Goal: Task Accomplishment & Management: Manage account settings

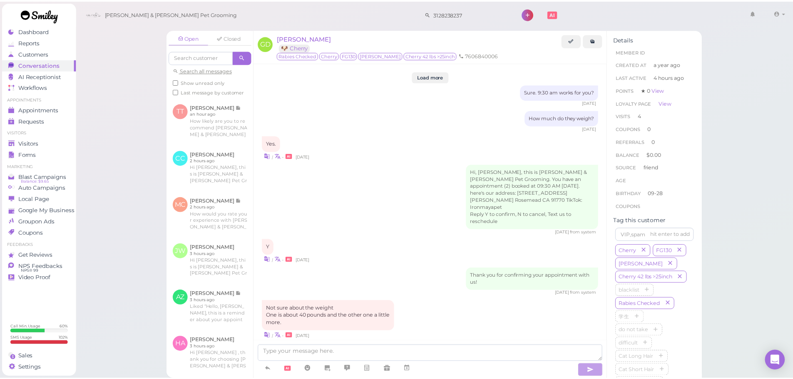
scroll to position [1037, 0]
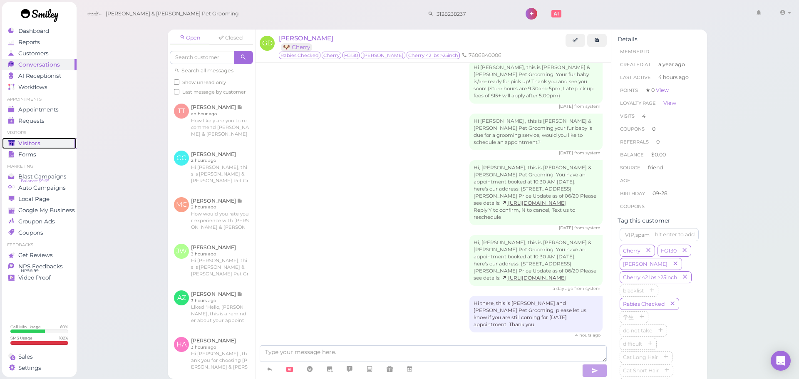
drag, startPoint x: 57, startPoint y: 137, endPoint x: 151, endPoint y: 60, distance: 121.9
click at [57, 138] on link "Visitors" at bounding box center [39, 143] width 75 height 11
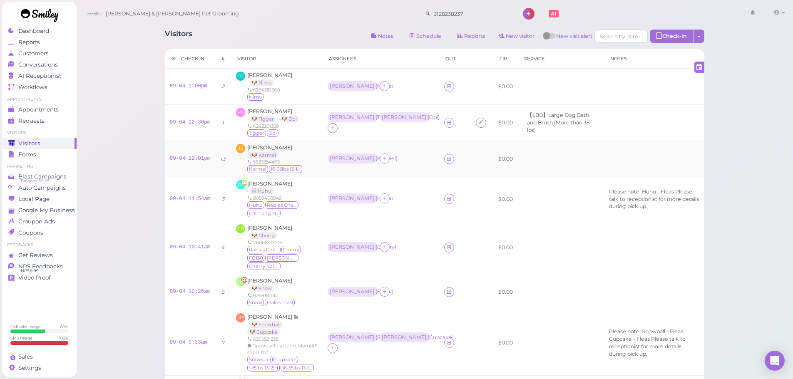
click at [301, 159] on div "JB Julia Byrne 🐶 Karmel 5623254463 Karmel 16-35lbs 13-15H" at bounding box center [277, 159] width 82 height 30
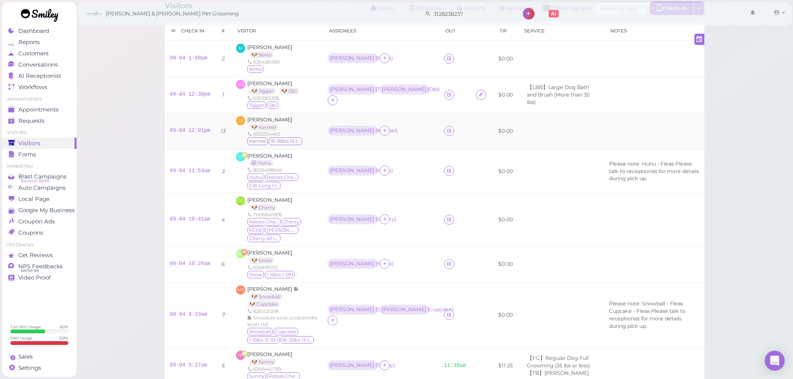
scroll to position [42, 0]
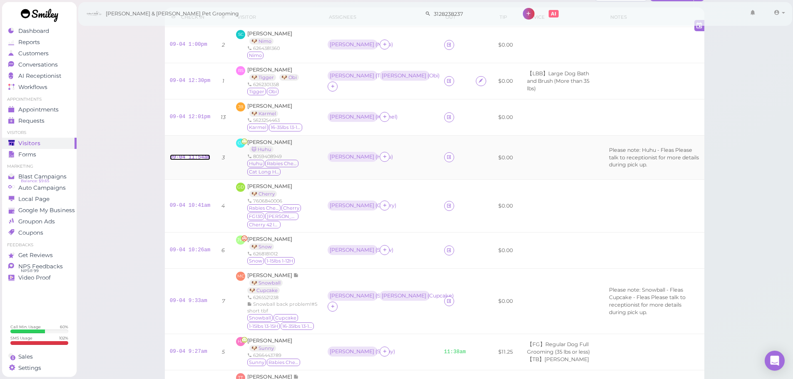
click at [182, 157] on link "09-04 11:54am" at bounding box center [190, 157] width 41 height 6
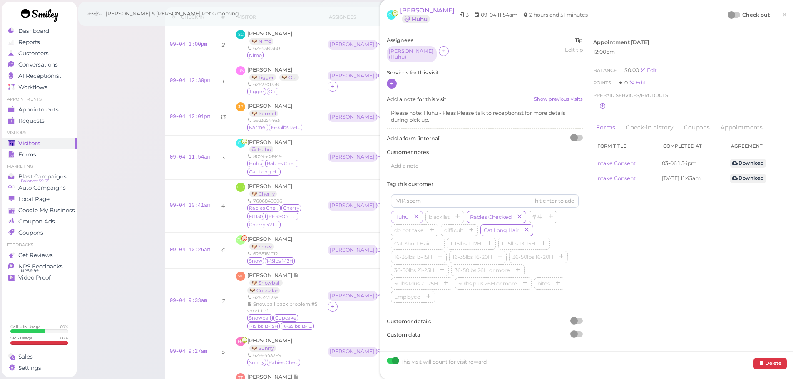
click at [389, 83] on icon at bounding box center [391, 83] width 5 height 6
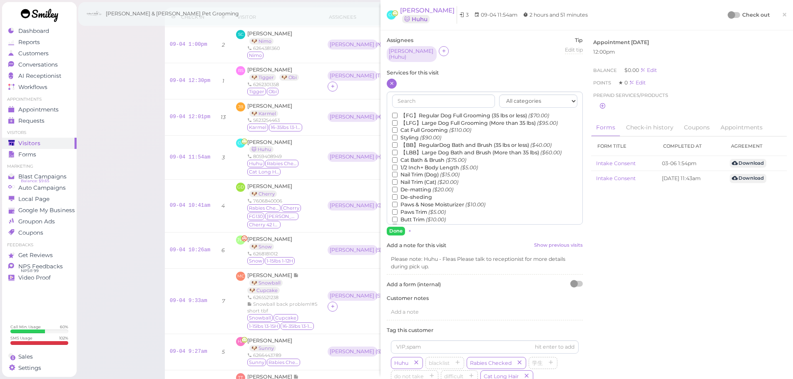
click at [418, 157] on label "Cat Bath & Brush ($75.00)" at bounding box center [429, 160] width 74 height 7
click at [398, 157] on input "Cat Bath & Brush ($75.00)" at bounding box center [394, 159] width 5 height 5
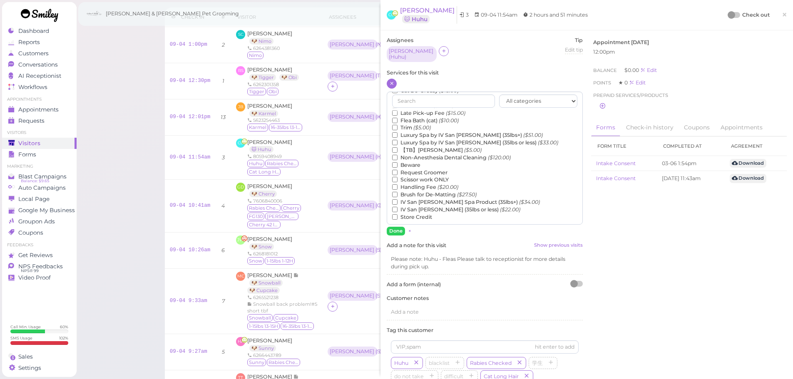
scroll to position [189, 0]
click at [417, 97] on input "text" at bounding box center [443, 101] width 103 height 13
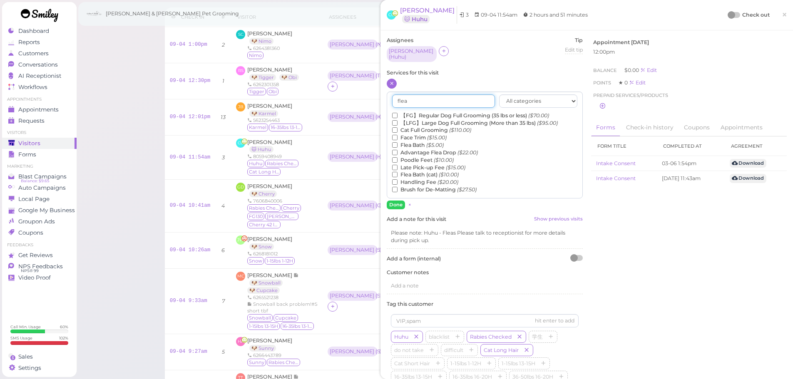
scroll to position [0, 0]
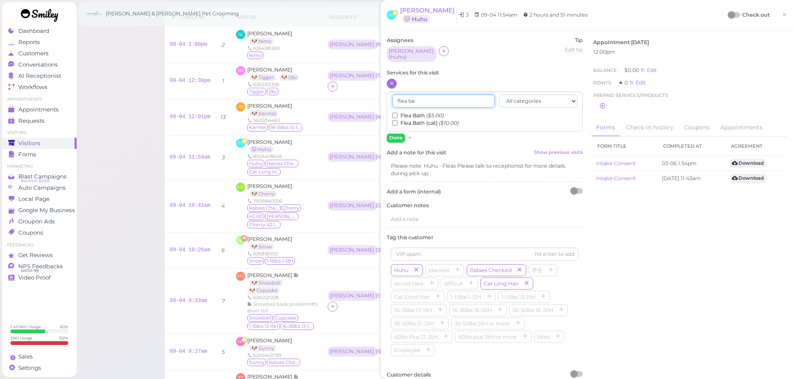
type input "flea ba"
click at [397, 120] on input "Flea Bath (cat) ($10.00)" at bounding box center [394, 122] width 5 height 5
click at [398, 134] on button "Done" at bounding box center [396, 138] width 18 height 9
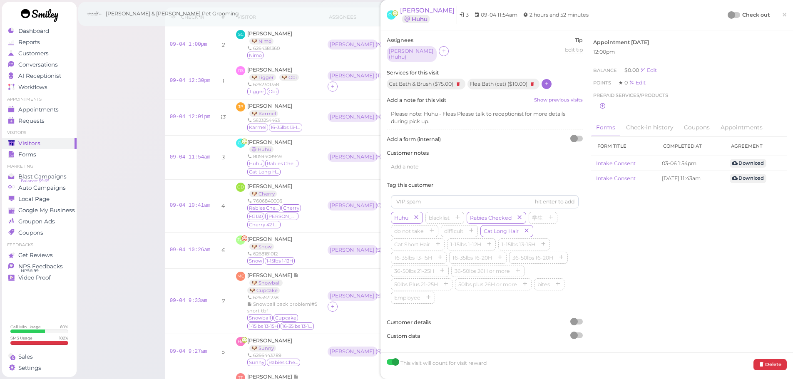
click at [729, 17] on div at bounding box center [735, 15] width 12 height 6
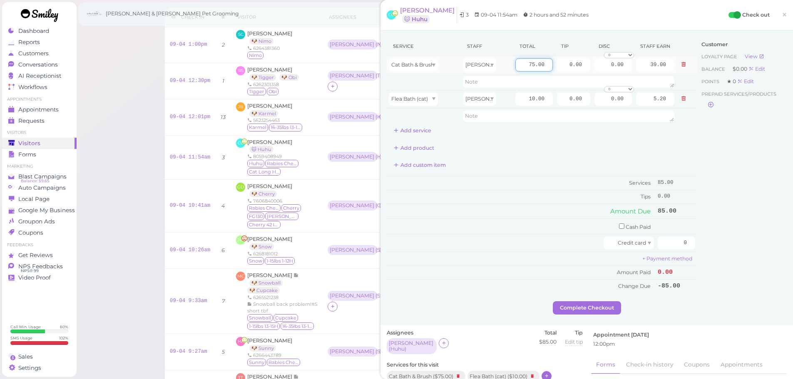
click at [520, 65] on input "75.00" at bounding box center [533, 64] width 37 height 13
type input "85.00"
type input "44.20"
drag, startPoint x: 560, startPoint y: 66, endPoint x: 644, endPoint y: 80, distance: 84.4
click at [642, 73] on tr "Cat Bath & Brush Asa 85.00 0.00 0.00 0 10% off 15% off 20% off 25% off 30% off …" at bounding box center [542, 65] width 311 height 18
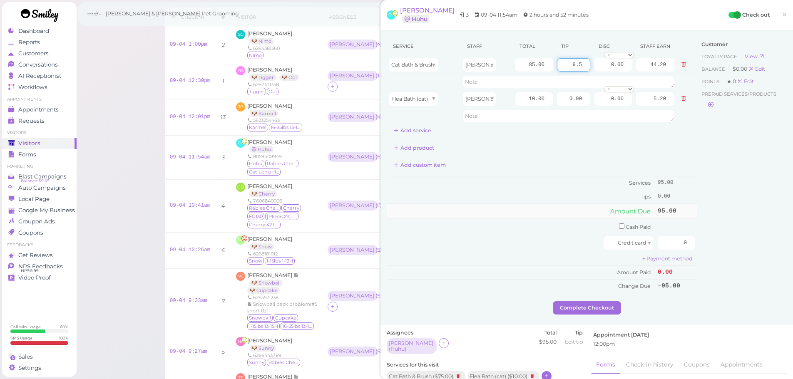
type input "9.5"
click at [723, 195] on div "Customer Loyalty page View Balance $0.00 Edit Points ★ 0 Edit Prepaid services/…" at bounding box center [742, 169] width 90 height 265
drag, startPoint x: 665, startPoint y: 246, endPoint x: 749, endPoint y: 248, distance: 83.3
click at [750, 250] on div "Service Staff Total Tip Disc Staff earn Cat Bath & Brush Asa 85.00 9.5 0.00 0 1…" at bounding box center [587, 169] width 400 height 265
type input "104.5"
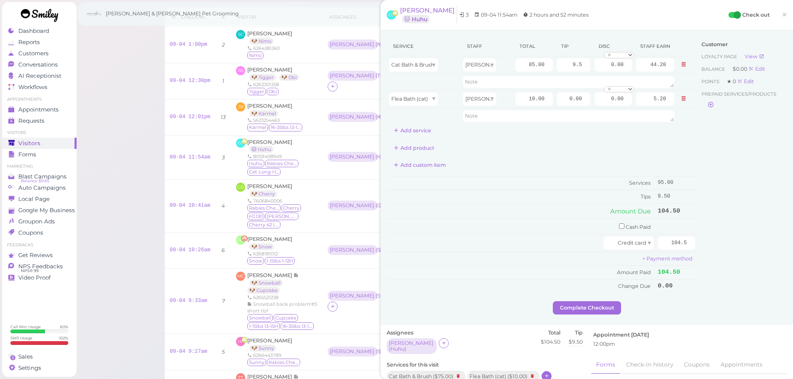
click at [734, 246] on div "Customer Loyalty page View Balance $0.00 Edit Points ★ 0 Edit Prepaid services/…" at bounding box center [742, 169] width 90 height 265
click at [585, 311] on button "Complete Checkout" at bounding box center [587, 307] width 68 height 13
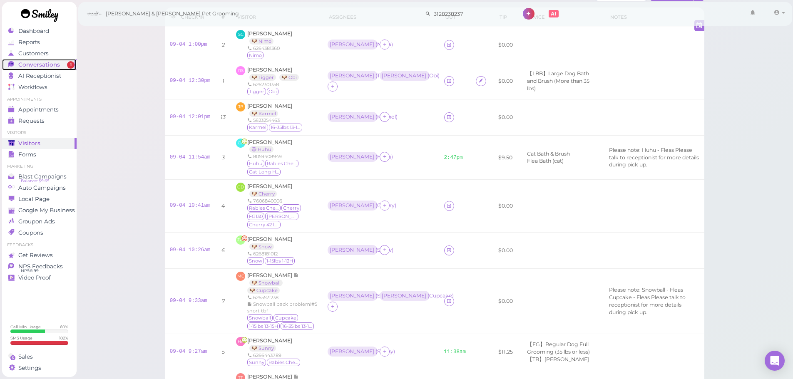
click at [55, 65] on span "Conversations" at bounding box center [39, 64] width 42 height 7
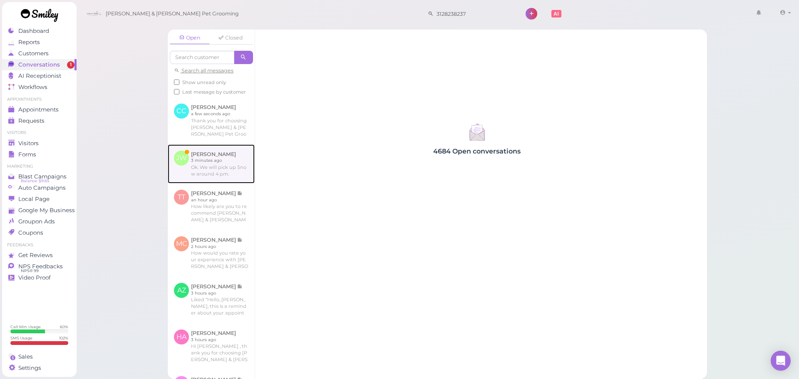
click at [231, 181] on link at bounding box center [211, 163] width 87 height 39
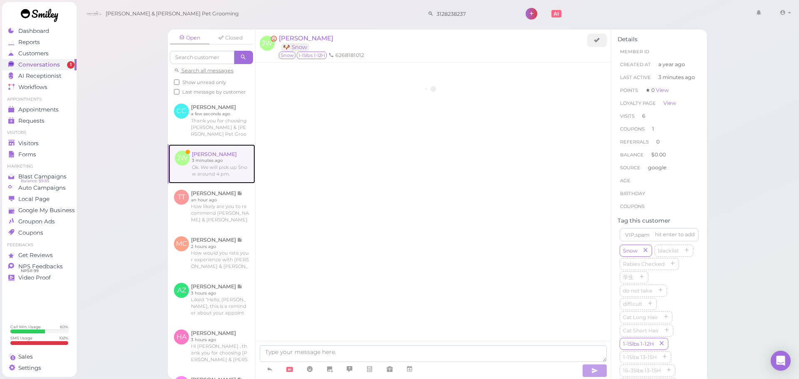
scroll to position [892, 0]
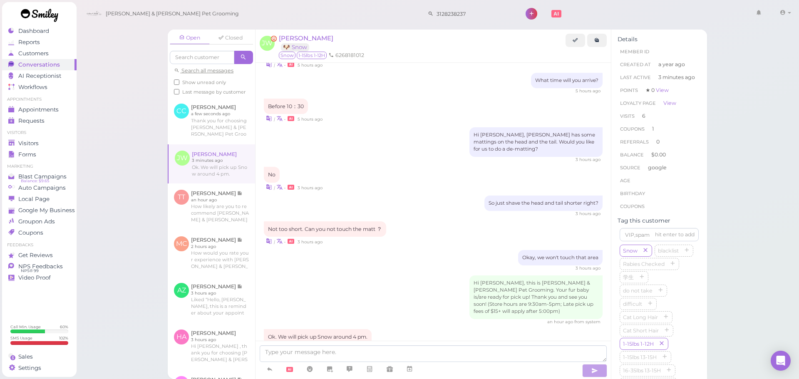
click at [142, 231] on div "Open Closed Search all messages Show unread only Last message by customer CC Ci…" at bounding box center [438, 189] width 724 height 379
click at [216, 134] on link at bounding box center [211, 120] width 87 height 47
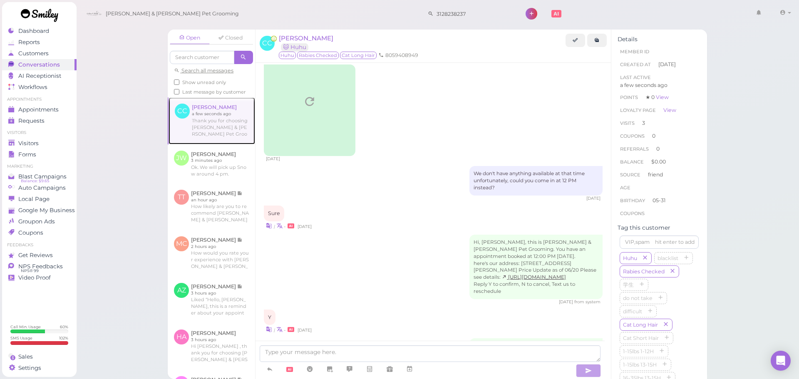
scroll to position [1156, 0]
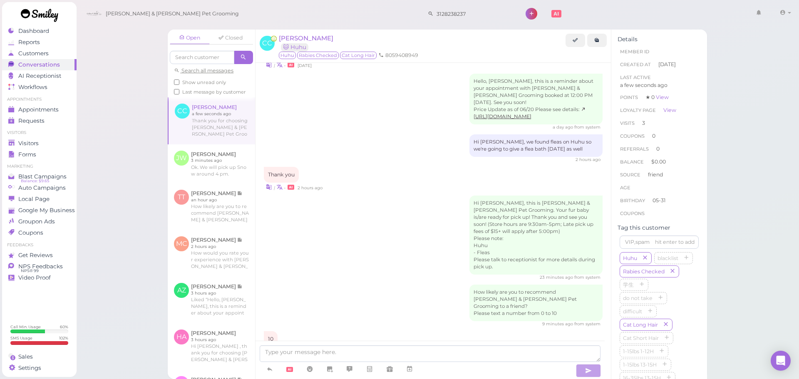
click at [122, 216] on div "Open Closed Search all messages Show unread only Last message by customer CC Ci…" at bounding box center [438, 189] width 724 height 379
click at [199, 175] on link at bounding box center [211, 163] width 87 height 39
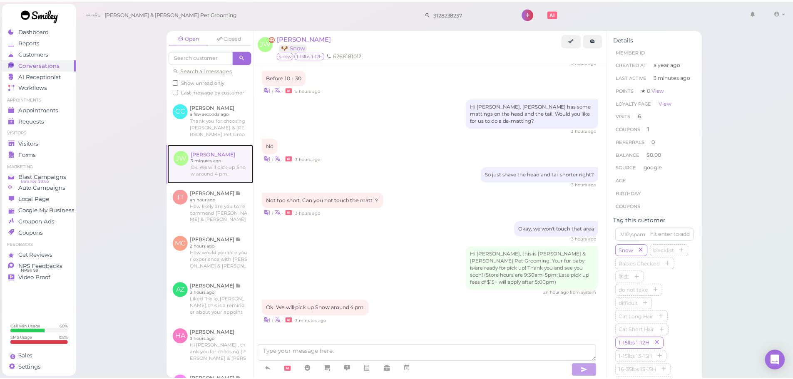
scroll to position [892, 0]
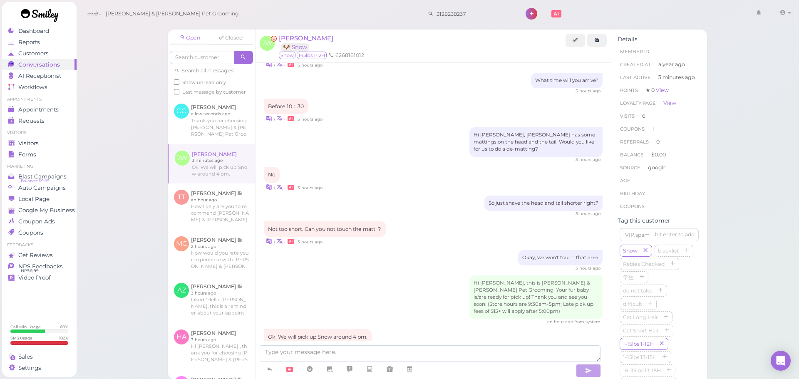
click at [97, 237] on div "Open Closed Search all messages Show unread only Last message by customer CC Ci…" at bounding box center [438, 189] width 724 height 379
click at [60, 143] on div "Visitors" at bounding box center [38, 143] width 60 height 7
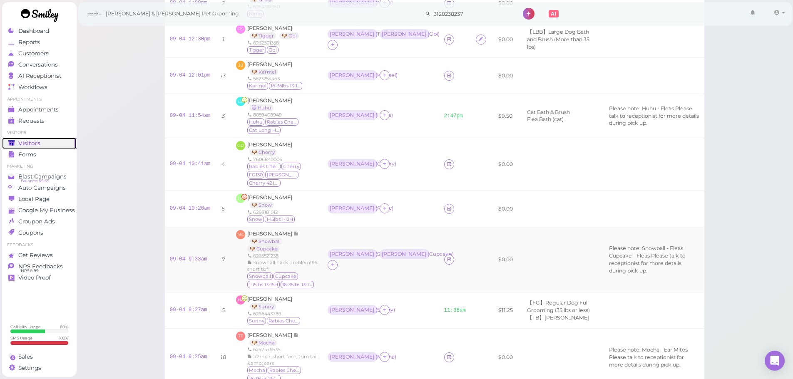
scroll to position [250, 0]
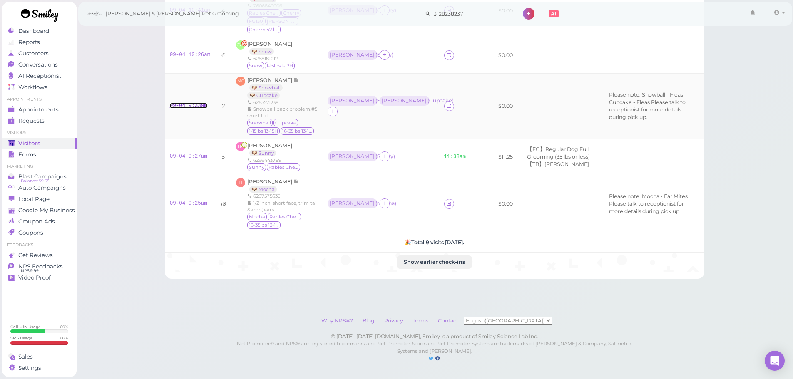
click at [190, 103] on link "09-04 9:33am" at bounding box center [188, 106] width 37 height 6
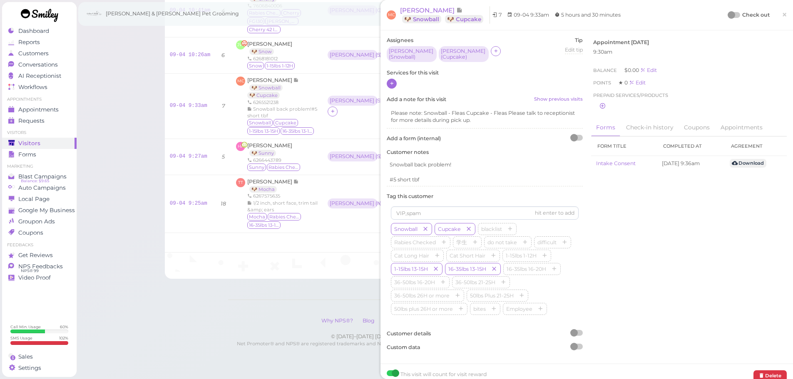
click at [394, 84] on icon at bounding box center [391, 83] width 5 height 6
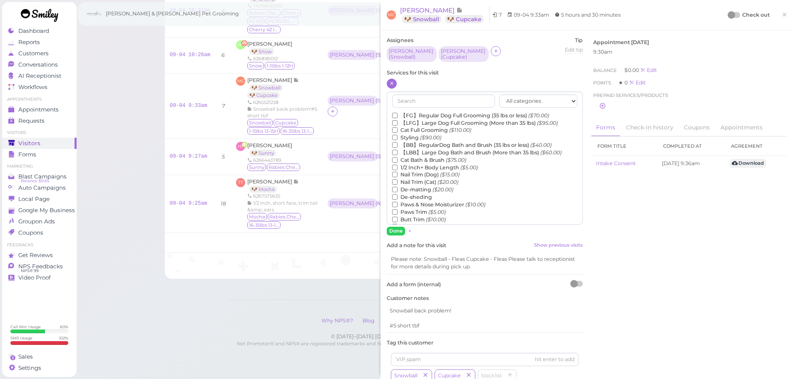
click at [412, 114] on label "【FG】Regular Dog Full Grooming (35 lbs or less) ($70.00)" at bounding box center [470, 115] width 157 height 7
click at [398, 114] on input "【FG】Regular Dog Full Grooming (35 lbs or less) ($70.00)" at bounding box center [394, 115] width 5 height 5
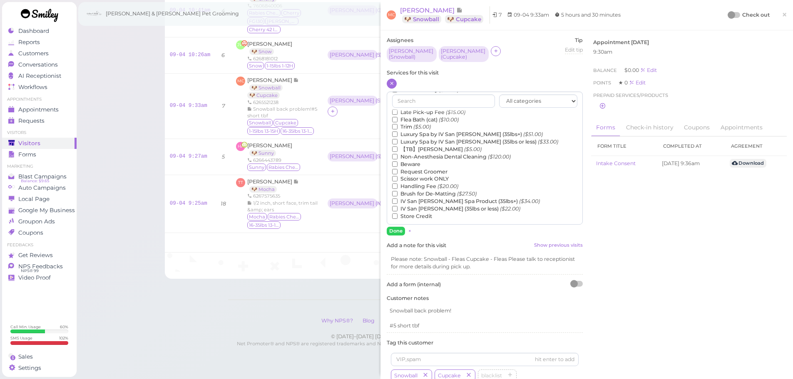
click at [419, 149] on label "【TB】Teeth Brushing ($5.00)" at bounding box center [437, 149] width 90 height 7
click at [398, 149] on input "【TB】Teeth Brushing ($5.00)" at bounding box center [394, 149] width 5 height 5
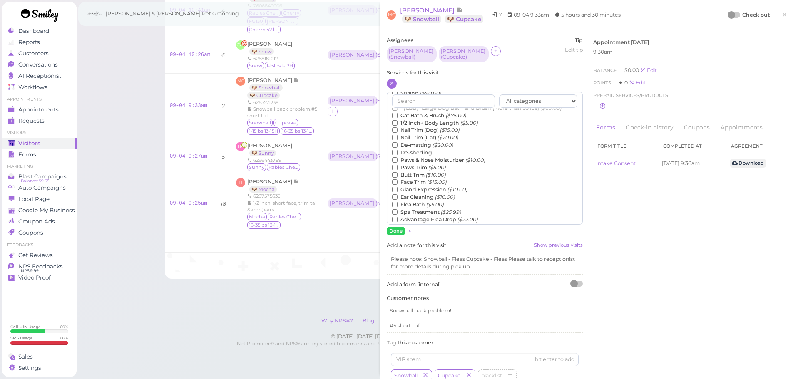
scroll to position [65, 0]
click at [414, 186] on label "Flea Bath ($5.00)" at bounding box center [418, 184] width 52 height 7
click at [398, 186] on input "Flea Bath ($5.00)" at bounding box center [394, 184] width 5 height 5
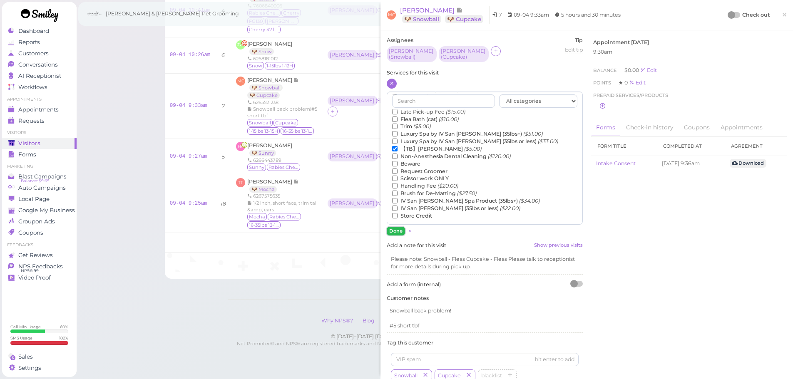
click at [394, 233] on button "Done" at bounding box center [396, 231] width 18 height 9
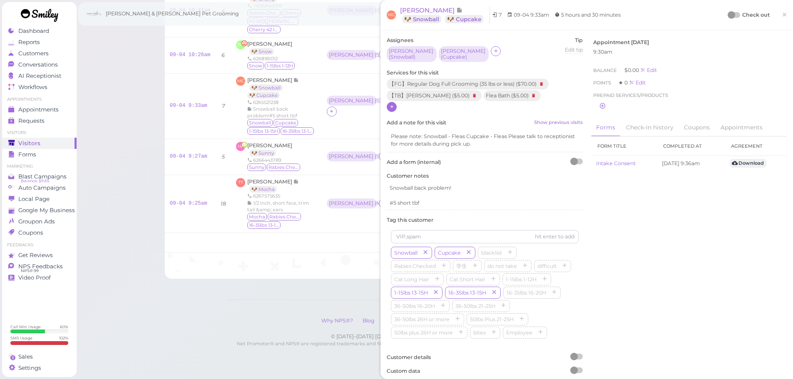
click at [732, 12] on div at bounding box center [735, 15] width 12 height 6
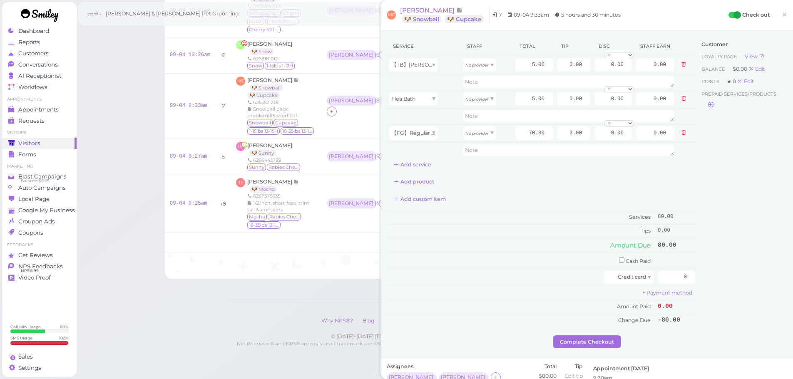
click at [416, 172] on div "Service Staff Total Tip Disc Staff earn 【TB】Teeth Brushing No provider 5.00 0.0…" at bounding box center [542, 182] width 311 height 291
click at [418, 163] on button "Add service" at bounding box center [413, 164] width 52 height 13
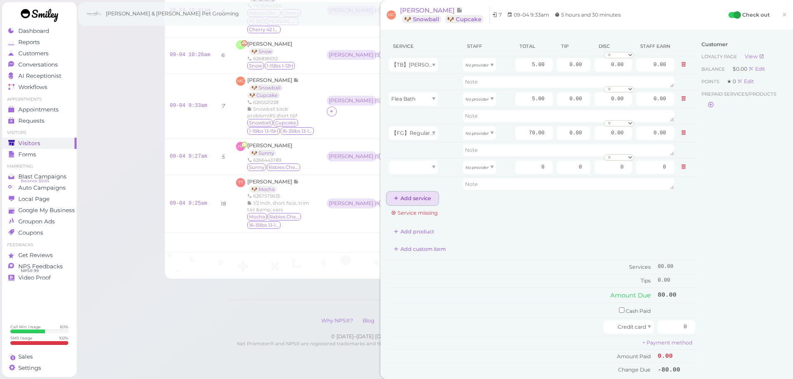
click at [418, 196] on button "Add service" at bounding box center [413, 198] width 52 height 13
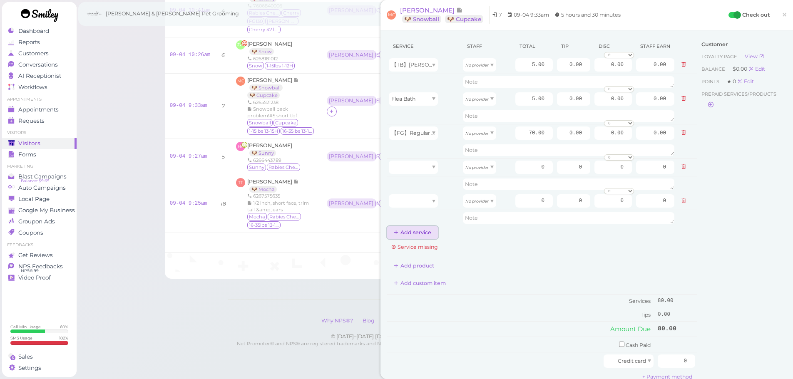
click at [417, 239] on button "Add service" at bounding box center [413, 232] width 52 height 13
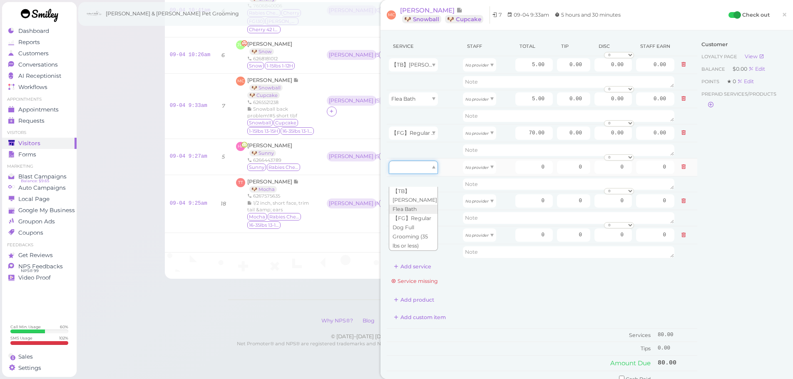
drag, startPoint x: 417, startPoint y: 164, endPoint x: 415, endPoint y: 173, distance: 8.5
click at [415, 173] on div at bounding box center [413, 167] width 49 height 13
drag, startPoint x: 411, startPoint y: 236, endPoint x: 411, endPoint y: 230, distance: 6.7
click at [411, 238] on div "【TB】Teeth Brushing Flea Bath 【FG】Regular Dog Full Grooming (35 lbs or less) 4 r…" at bounding box center [413, 219] width 49 height 64
type input "70.00"
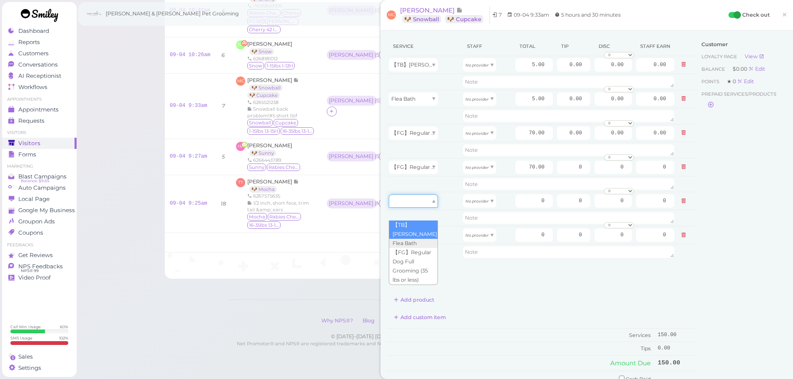
drag, startPoint x: 413, startPoint y: 199, endPoint x: 410, endPoint y: 226, distance: 26.8
type input "5.00"
drag, startPoint x: 410, startPoint y: 227, endPoint x: 413, endPoint y: 251, distance: 23.8
click at [413, 251] on tbody "【TB】Teeth Brushing No provider 5.00 0.00 0.00 0 10% off 15% off 20% off 25% off…" at bounding box center [542, 158] width 311 height 204
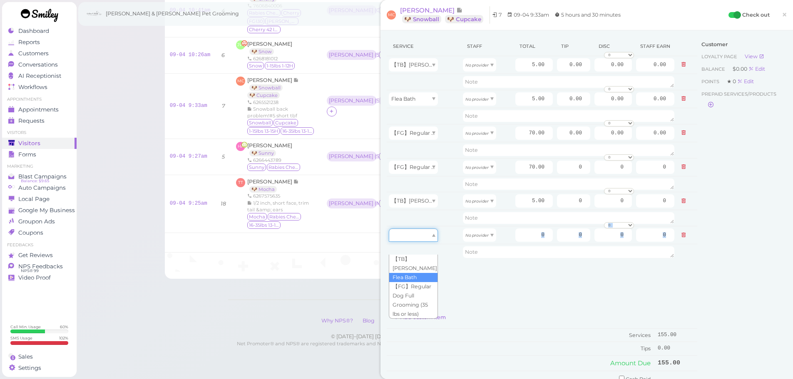
drag, startPoint x: 414, startPoint y: 238, endPoint x: 413, endPoint y: 268, distance: 30.4
type input "5.00"
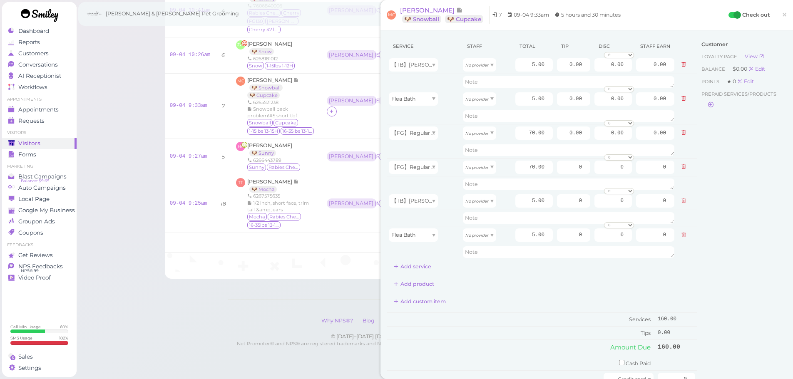
click at [489, 292] on div "Service Staff Total Tip Disc Staff earn 【TB】Teeth Brushing No provider 5.00 0.0…" at bounding box center [542, 233] width 311 height 393
type input "2.60"
drag, startPoint x: 473, startPoint y: 94, endPoint x: 472, endPoint y: 115, distance: 21.7
type input "2.60"
drag, startPoint x: 475, startPoint y: 140, endPoint x: 471, endPoint y: 159, distance: 19.6
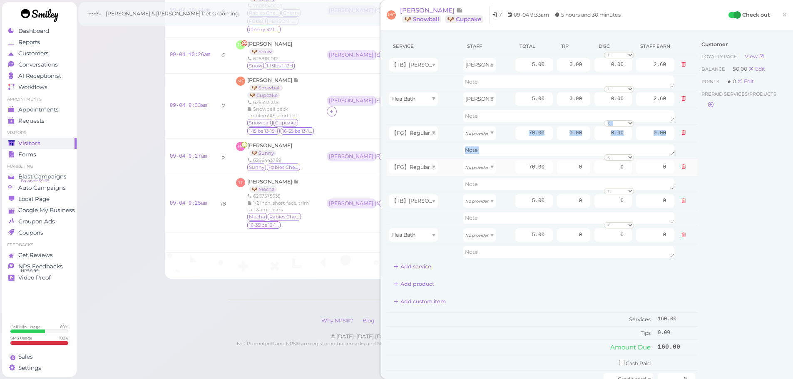
click at [471, 159] on tbody "【TB】Teeth Brushing Asa 5.00 0.00 0.00 0 10% off 15% off 20% off 25% off 30% off…" at bounding box center [542, 158] width 311 height 204
drag, startPoint x: 478, startPoint y: 134, endPoint x: 474, endPoint y: 156, distance: 22.5
type input "36.40"
type input "30.10"
click at [468, 203] on icon "No provider" at bounding box center [476, 201] width 23 height 5
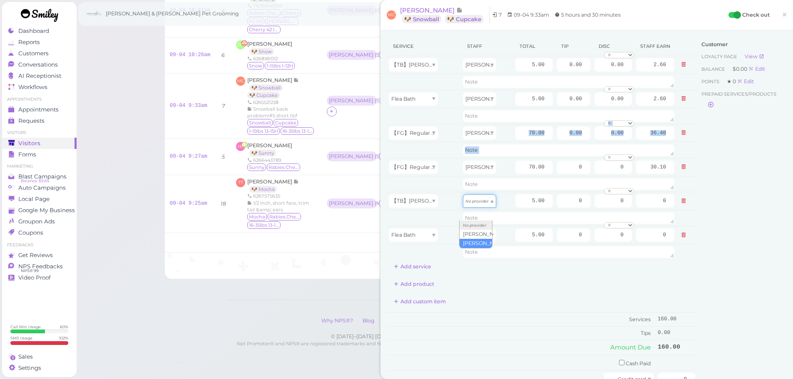
type input "2.15"
click at [476, 239] on div "No provider" at bounding box center [479, 235] width 33 height 13
type input "2.15"
click at [525, 293] on div "Service Staff Total Tip Disc Staff earn 【TB】Teeth Brushing Asa 5.00 0.00 0.00 0…" at bounding box center [542, 233] width 311 height 393
click at [518, 132] on input "70.00" at bounding box center [533, 133] width 37 height 13
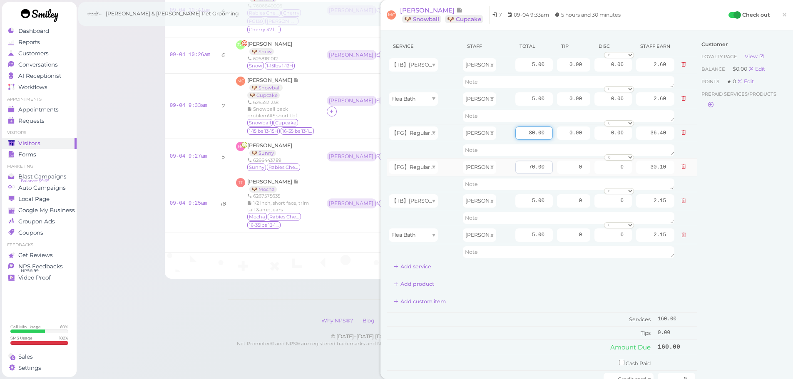
type input "80.00"
type input "41.60"
click at [519, 168] on input "70.00" at bounding box center [533, 167] width 37 height 13
type input "80.00"
type input "34.40"
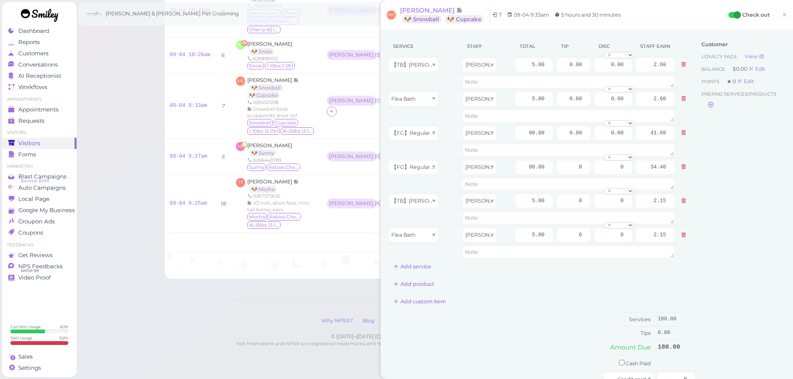
click at [563, 297] on div "Add custom item" at bounding box center [542, 301] width 311 height 13
drag, startPoint x: 559, startPoint y: 132, endPoint x: 687, endPoint y: 137, distance: 128.7
click at [687, 137] on tr "【FG】Regular Dog Full Grooming (35 lbs or less) Asa 80.00 0.00 0.00 0 10% off 15…" at bounding box center [542, 133] width 311 height 18
type input "13.5"
drag, startPoint x: 562, startPoint y: 167, endPoint x: 744, endPoint y: 210, distance: 186.5
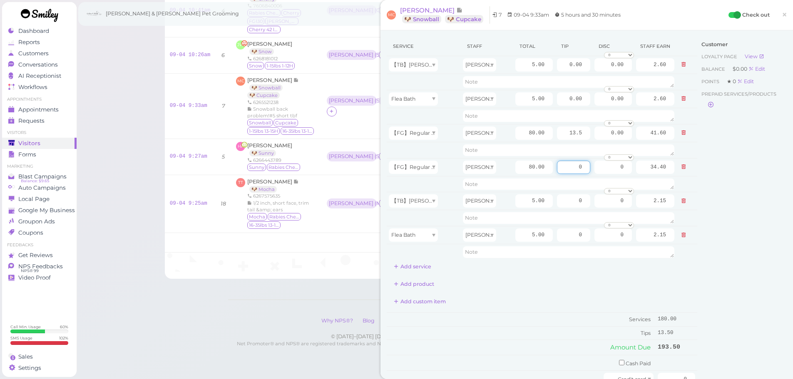
click at [726, 197] on div "Service Staff Total Tip Disc Staff earn 【TB】Teeth Brushing Asa 5.00 0.00 0.00 0…" at bounding box center [587, 237] width 400 height 401
type input "9"
click at [726, 218] on div "Customer Loyalty page View Balance $0.00 Edit Points ★ 0 Edit Prepaid services/…" at bounding box center [742, 237] width 90 height 401
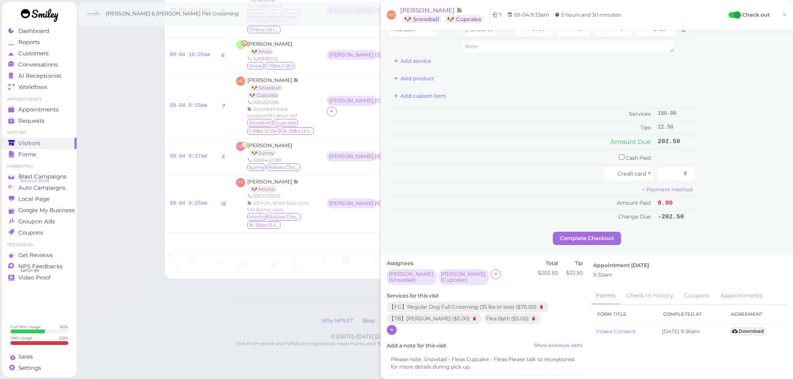
scroll to position [208, 0]
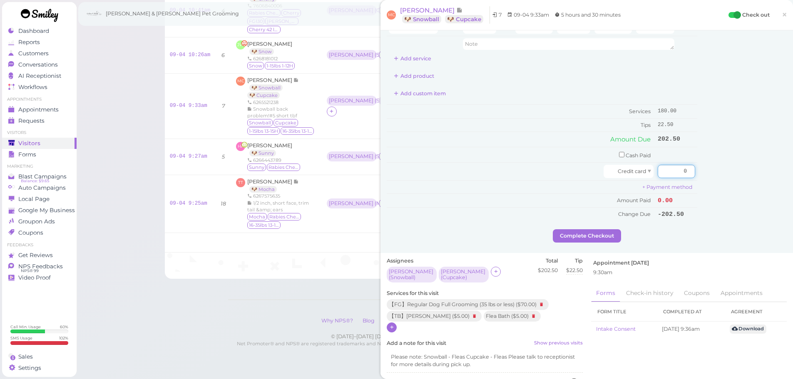
drag, startPoint x: 685, startPoint y: 173, endPoint x: 718, endPoint y: 174, distance: 32.9
click at [718, 174] on div "Service Staff Total Tip Disc Staff earn 【TB】Teeth Brushing Asa 5.00 0.00 0.00 0…" at bounding box center [587, 28] width 400 height 401
type input "202.5"
click at [761, 213] on div "Customer Loyalty page View Balance $0.00 Edit Points ★ 0 Edit Prepaid services/…" at bounding box center [742, 28] width 90 height 401
click at [594, 235] on button "Complete Checkout" at bounding box center [587, 235] width 68 height 13
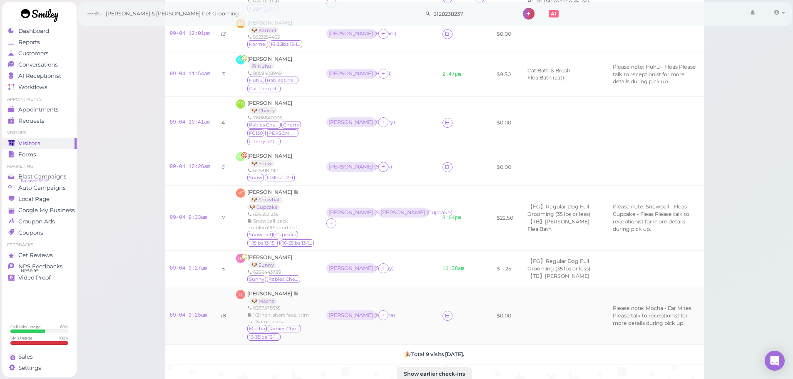
scroll to position [83, 0]
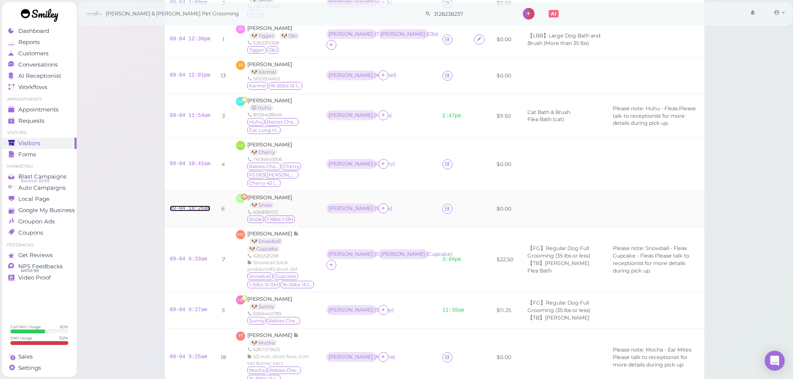
click at [199, 210] on link "09-04 10:26am" at bounding box center [190, 209] width 41 height 6
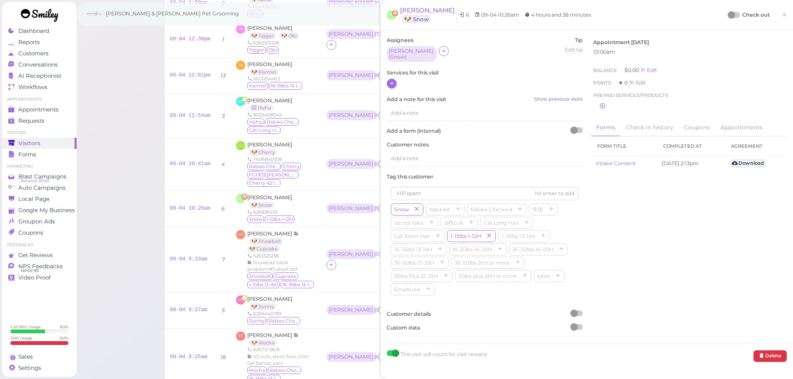
click at [390, 80] on icon at bounding box center [391, 83] width 5 height 6
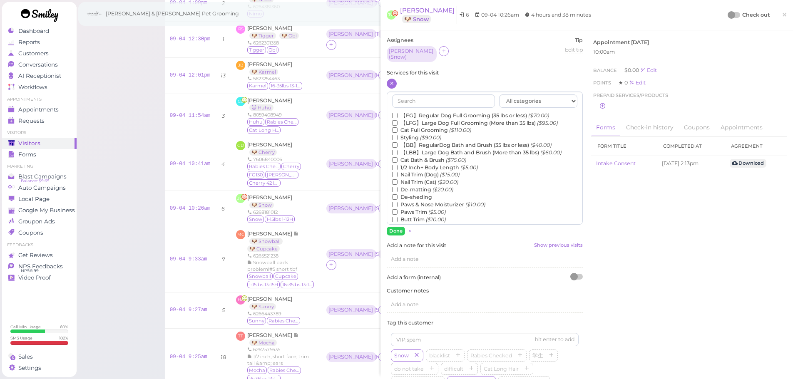
click at [403, 112] on label "【FG】Regular Dog Full Grooming (35 lbs or less) ($70.00)" at bounding box center [470, 115] width 157 height 7
click at [398, 113] on input "【FG】Regular Dog Full Grooming (35 lbs or less) ($70.00)" at bounding box center [394, 115] width 5 height 5
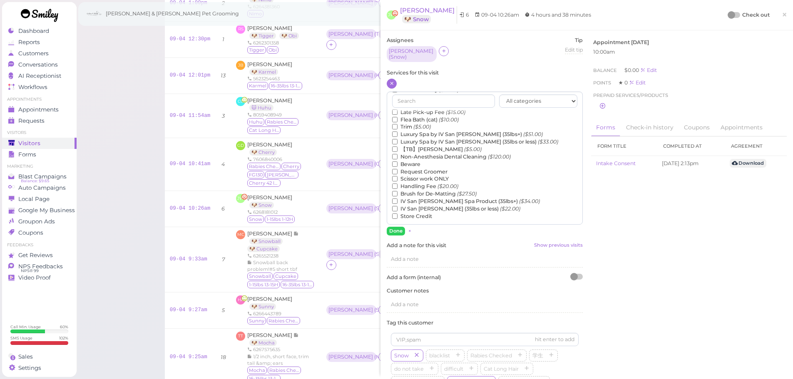
click at [407, 146] on label "【TB】Teeth Brushing ($5.00)" at bounding box center [437, 149] width 90 height 7
click at [398, 147] on input "【TB】Teeth Brushing ($5.00)" at bounding box center [394, 149] width 5 height 5
click at [393, 227] on button "Done" at bounding box center [396, 231] width 18 height 9
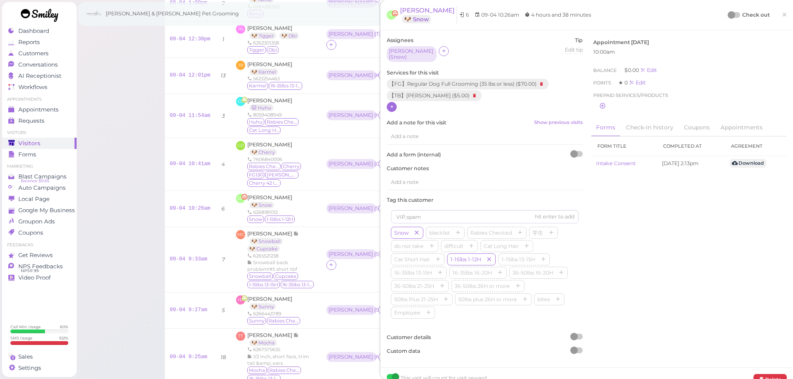
click at [728, 17] on div at bounding box center [731, 14] width 7 height 7
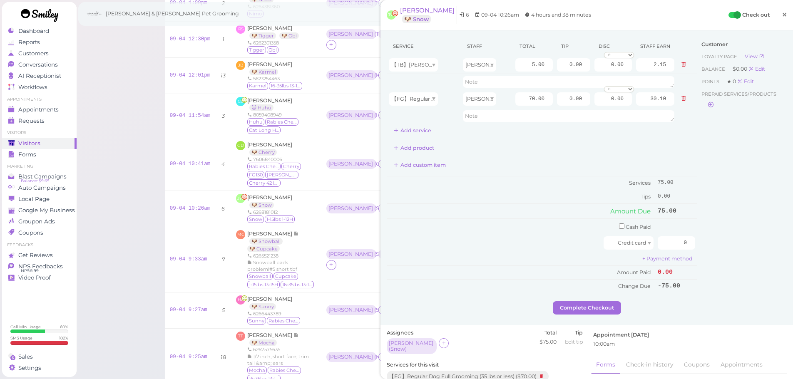
click at [783, 17] on link "×" at bounding box center [784, 15] width 15 height 20
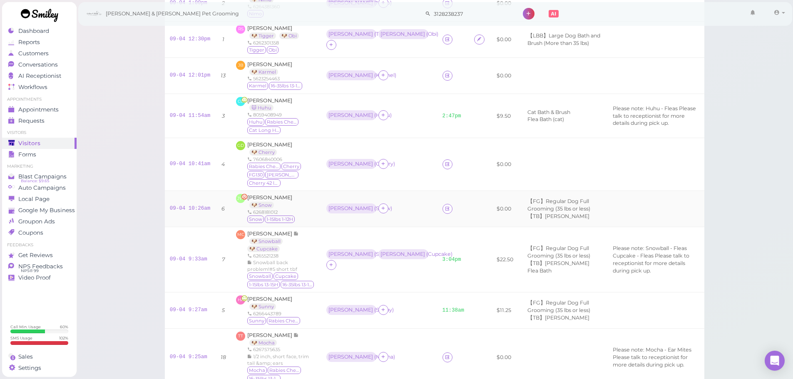
scroll to position [42, 0]
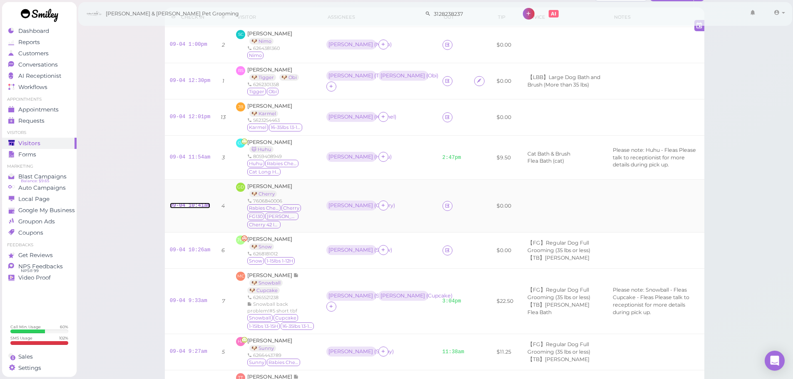
click at [187, 205] on link "09-04 10:41am" at bounding box center [190, 206] width 41 height 6
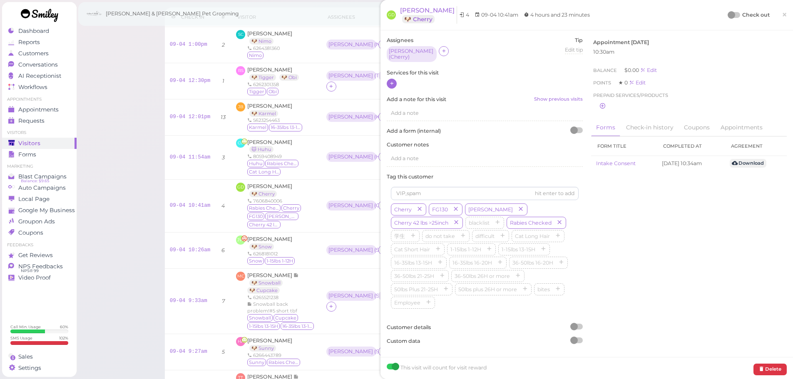
click at [392, 83] on icon at bounding box center [391, 83] width 5 height 6
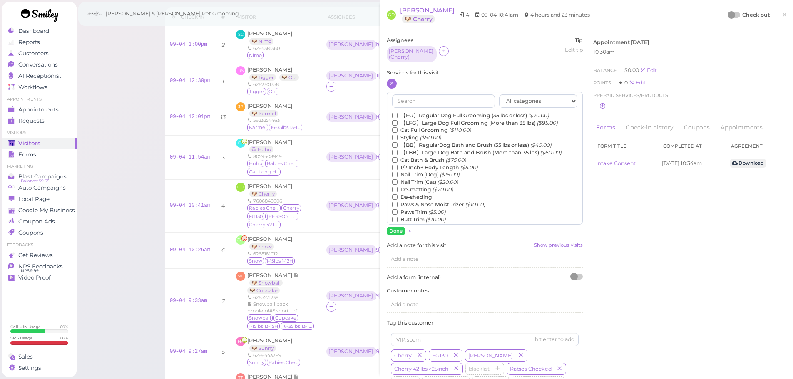
click at [438, 150] on label "【LBB】Large Dog Bath and Brush (More than 35 lbs) ($60.00)" at bounding box center [476, 152] width 169 height 7
click at [398, 150] on input "【LBB】Large Dog Bath and Brush (More than 35 lbs) ($60.00)" at bounding box center [394, 152] width 5 height 5
click at [423, 165] on label "1/2 Inch+ Body Length ($5.00)" at bounding box center [435, 167] width 86 height 7
click at [398, 165] on input "1/2 Inch+ Body Length ($5.00)" at bounding box center [394, 167] width 5 height 5
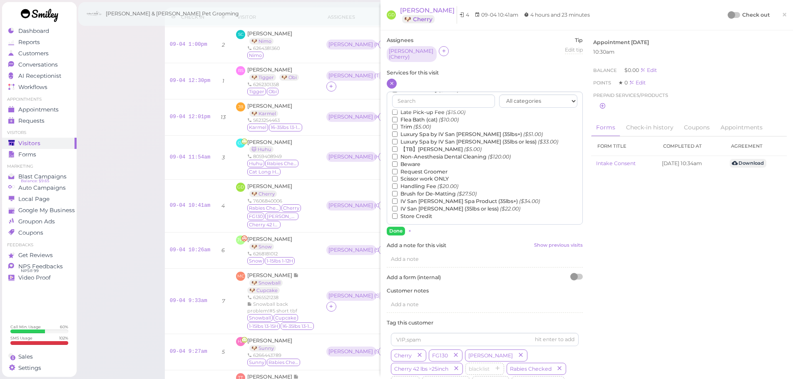
click at [429, 147] on label "【TB】Teeth Brushing ($5.00)" at bounding box center [437, 149] width 90 height 7
click at [398, 147] on input "【TB】Teeth Brushing ($5.00)" at bounding box center [394, 149] width 5 height 5
click at [390, 230] on button "Done" at bounding box center [396, 231] width 18 height 9
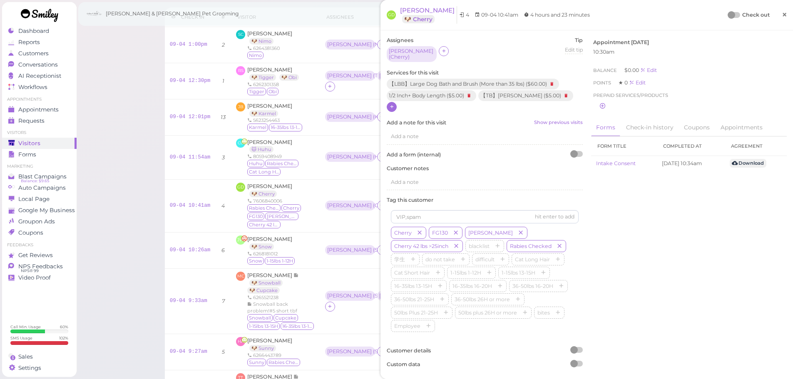
click at [782, 14] on span "×" at bounding box center [784, 15] width 5 height 12
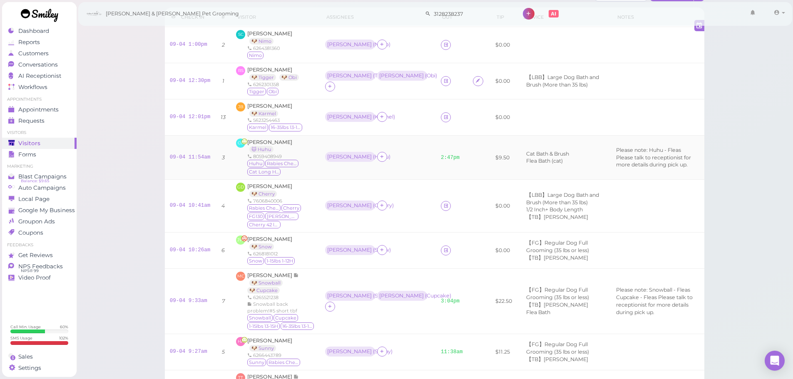
click at [379, 174] on td "Asa ( Huhu )" at bounding box center [378, 157] width 116 height 45
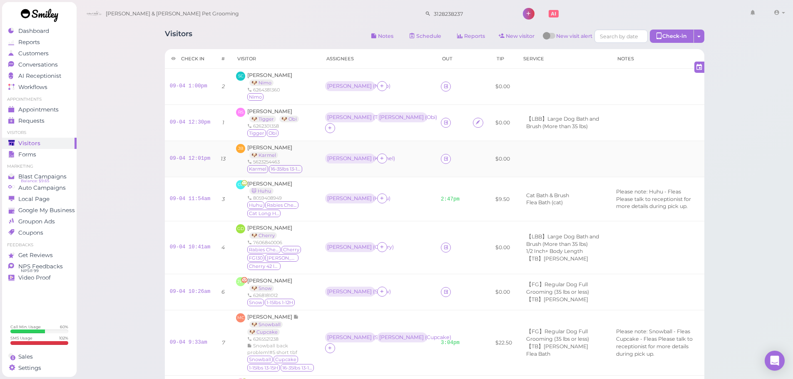
click at [207, 162] on div "09-04 12:01pm" at bounding box center [190, 158] width 41 height 7
click at [201, 161] on link "09-04 12:01pm" at bounding box center [190, 159] width 41 height 6
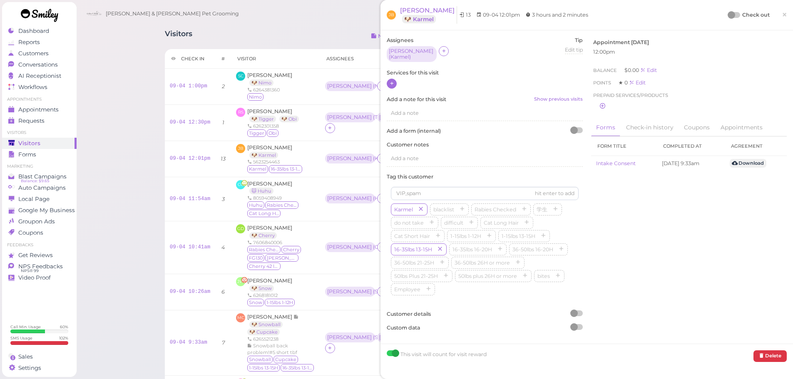
click at [393, 87] on icon at bounding box center [391, 83] width 5 height 6
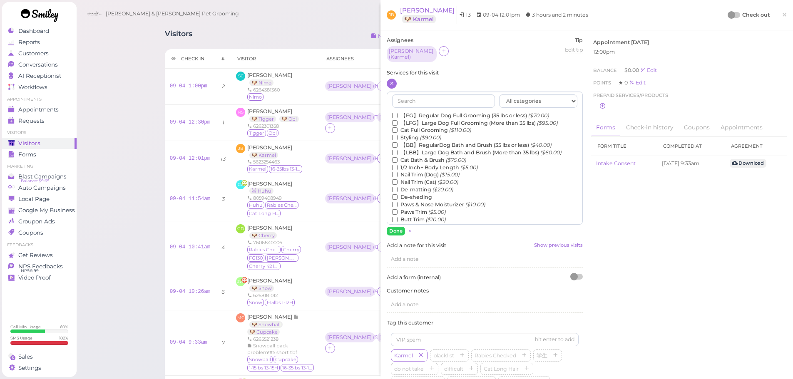
click at [409, 112] on label "【FG】Regular Dog Full Grooming (35 lbs or less) ($70.00)" at bounding box center [470, 115] width 157 height 7
click at [398, 113] on input "【FG】Regular Dog Full Grooming (35 lbs or less) ($70.00)" at bounding box center [394, 115] width 5 height 5
click at [410, 166] on label "1/2 Inch+ Body Length ($5.00)" at bounding box center [435, 167] width 86 height 7
click at [398, 166] on input "1/2 Inch+ Body Length ($5.00)" at bounding box center [394, 167] width 5 height 5
click at [390, 228] on button "Done" at bounding box center [396, 231] width 18 height 9
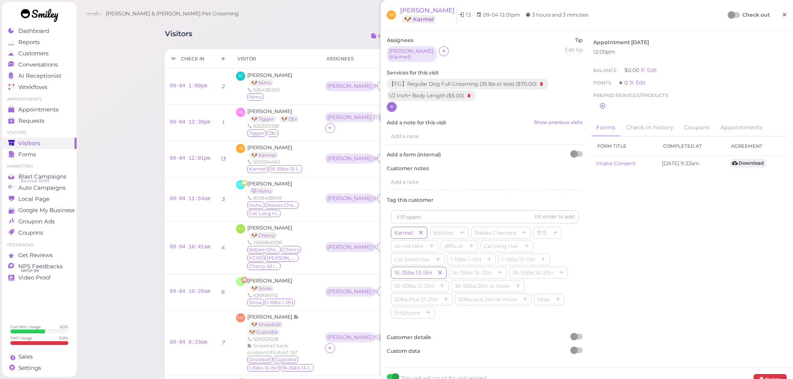
click at [782, 13] on span "×" at bounding box center [784, 15] width 5 height 12
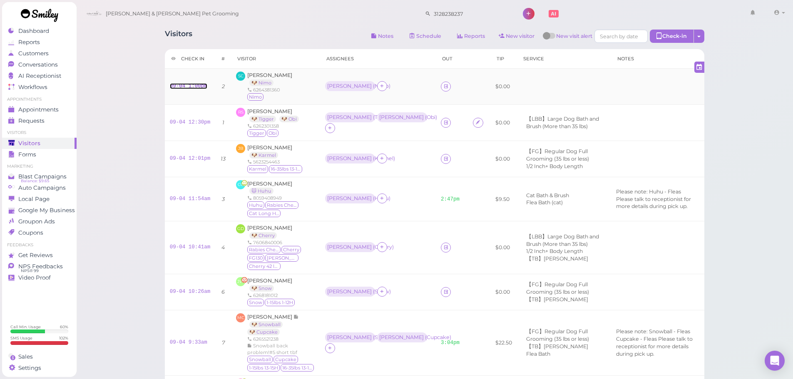
click at [187, 89] on link "09-04 1:00pm" at bounding box center [188, 86] width 37 height 6
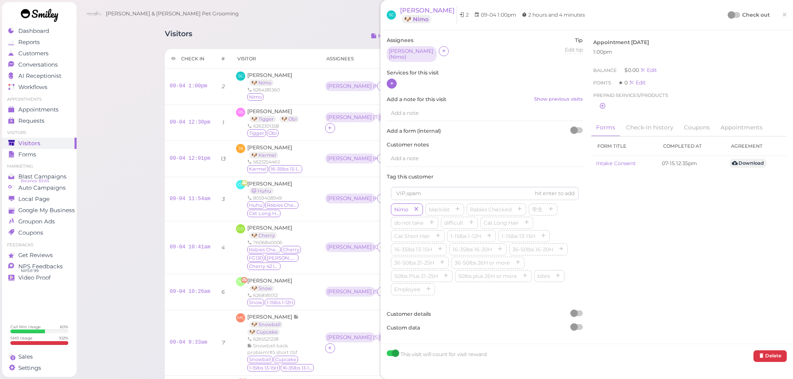
click at [395, 79] on div at bounding box center [392, 84] width 10 height 10
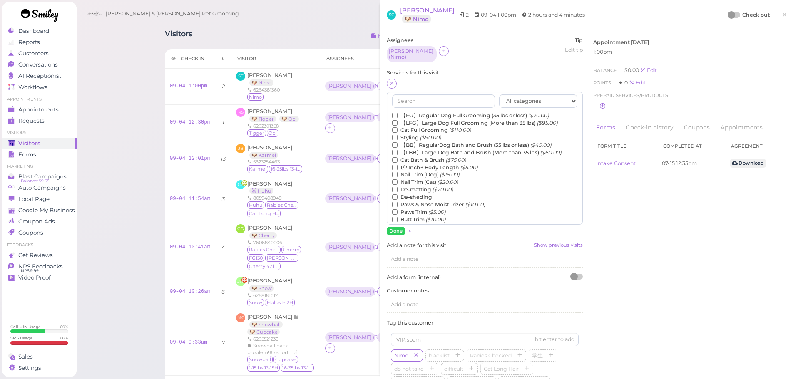
click at [414, 112] on label "【FG】Regular Dog Full Grooming (35 lbs or less) ($70.00)" at bounding box center [470, 115] width 157 height 7
click at [398, 113] on input "【FG】Regular Dog Full Grooming (35 lbs or less) ($70.00)" at bounding box center [394, 115] width 5 height 5
click at [415, 134] on label "Styling ($90.00)" at bounding box center [416, 137] width 49 height 7
click at [398, 135] on input "Styling ($90.00)" at bounding box center [394, 137] width 5 height 5
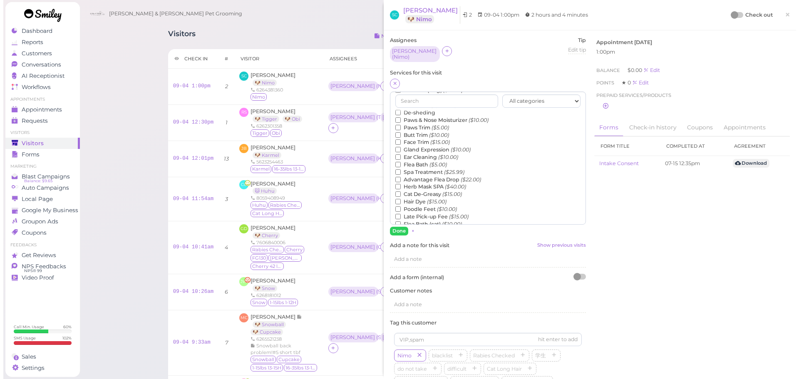
scroll to position [189, 0]
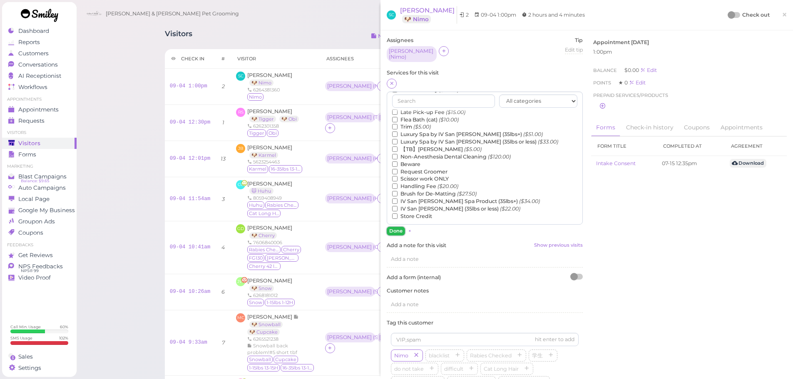
click at [393, 227] on button "Done" at bounding box center [396, 231] width 18 height 9
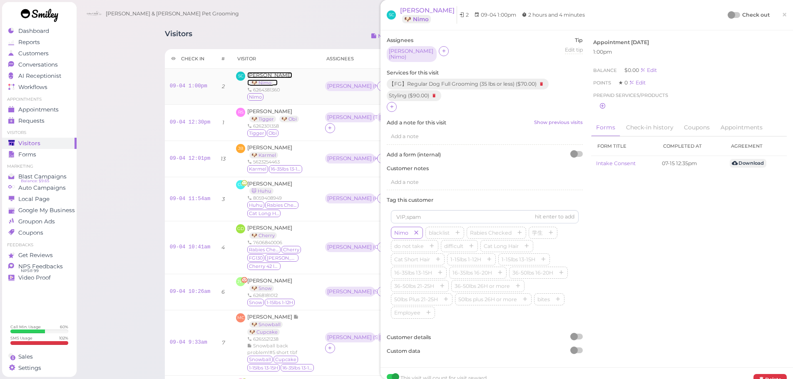
click at [273, 77] on span "Sonnet Chang" at bounding box center [269, 75] width 45 height 6
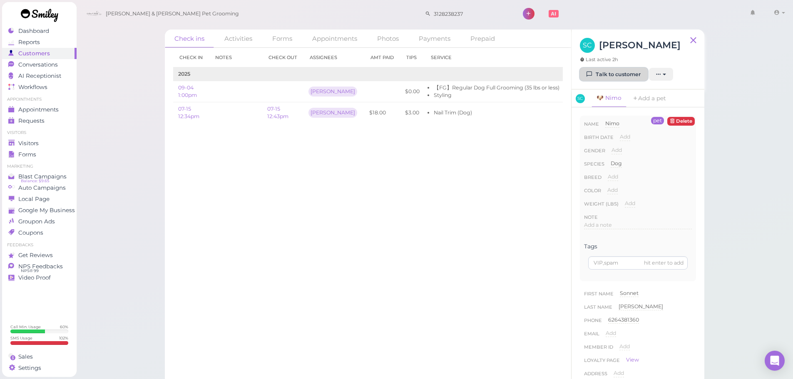
click at [630, 69] on link "Talk to customer" at bounding box center [614, 74] width 68 height 13
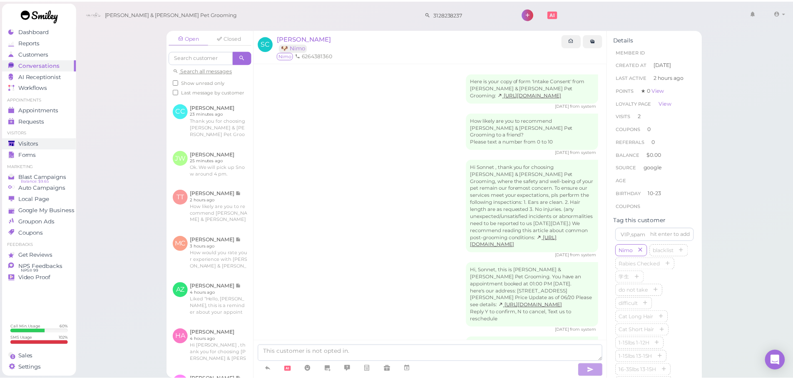
scroll to position [76, 0]
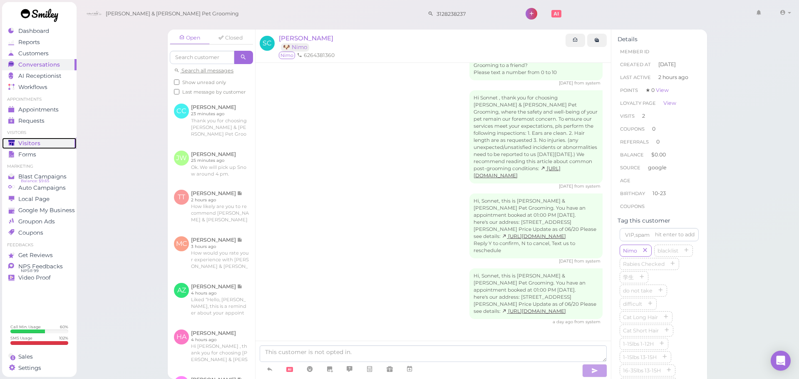
click at [45, 144] on div "Visitors" at bounding box center [38, 143] width 60 height 7
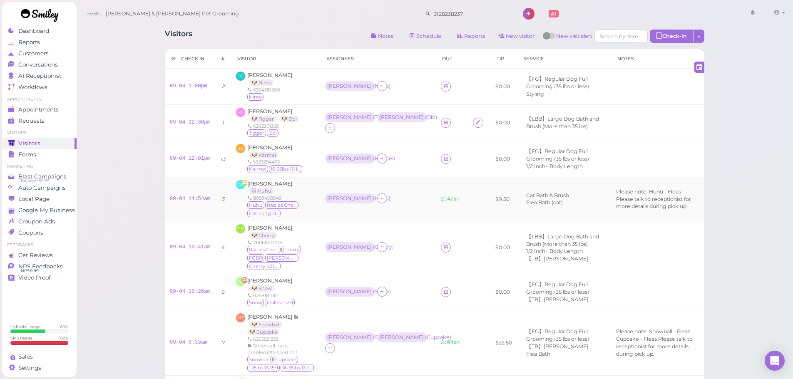
click at [393, 192] on td "Asa ( Huhu )" at bounding box center [378, 199] width 116 height 45
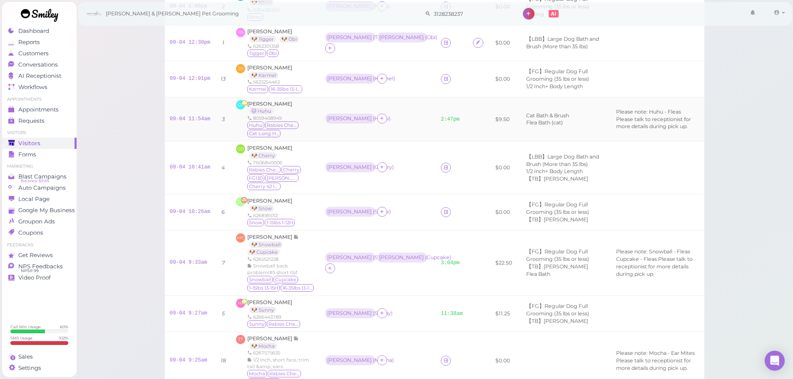
scroll to position [83, 0]
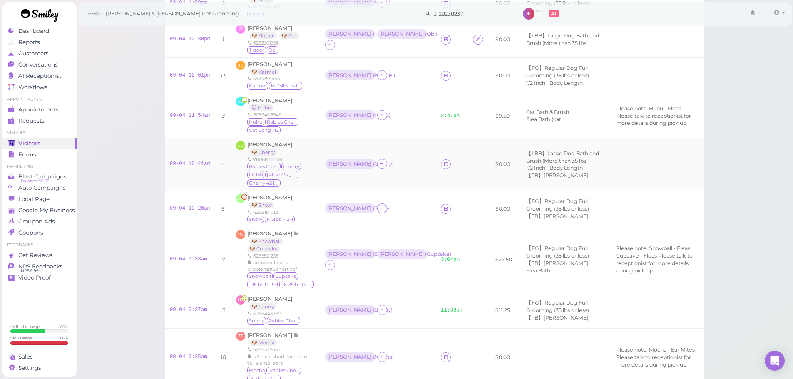
click at [436, 165] on td at bounding box center [452, 164] width 32 height 53
click at [443, 165] on icon at bounding box center [445, 164] width 5 height 6
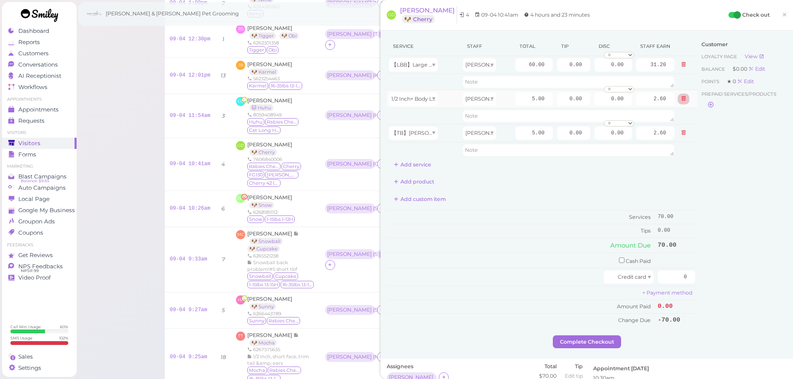
click at [679, 99] on button at bounding box center [684, 99] width 10 height 9
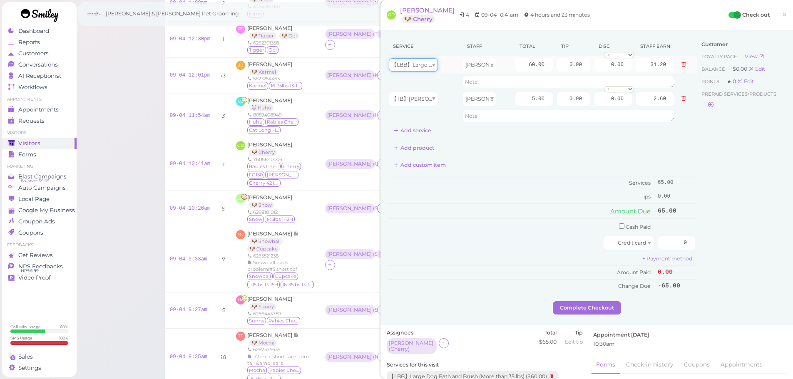
click at [415, 62] on span "【LBB】Large Dog Bath and Brush (More than 35 lbs)" at bounding box center [459, 65] width 136 height 6
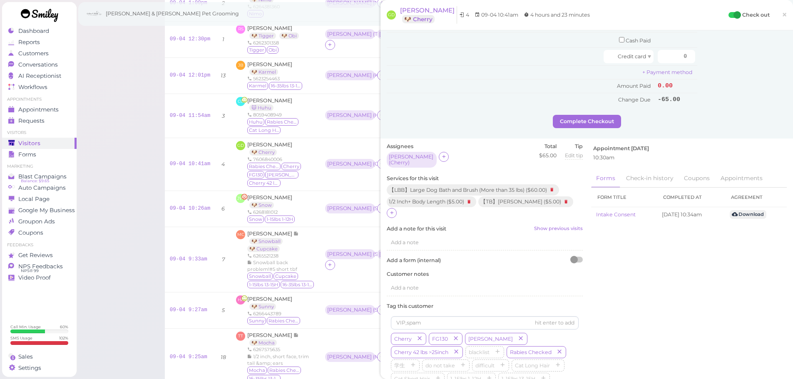
scroll to position [250, 0]
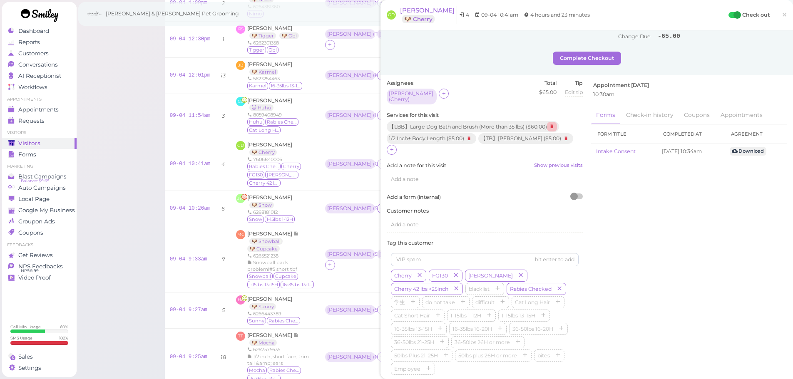
click at [557, 122] on icon at bounding box center [552, 126] width 10 height 9
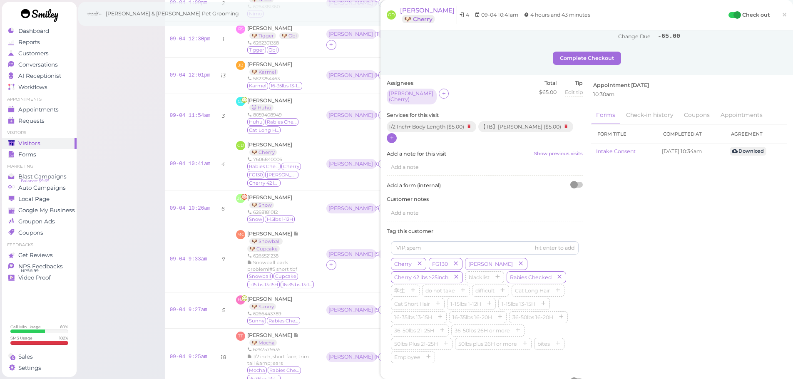
click at [391, 135] on icon at bounding box center [391, 138] width 5 height 6
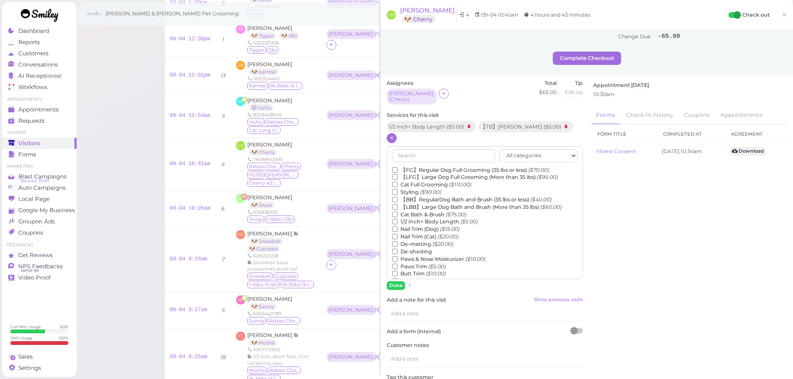
click at [426, 174] on label "【LFG】Large Dog Full Grooming (More than 35 lbs) ($95.00)" at bounding box center [475, 177] width 166 height 7
click at [398, 174] on input "【LFG】Large Dog Full Grooming (More than 35 lbs) ($95.00)" at bounding box center [394, 176] width 5 height 5
click at [395, 281] on button "Done" at bounding box center [396, 285] width 18 height 9
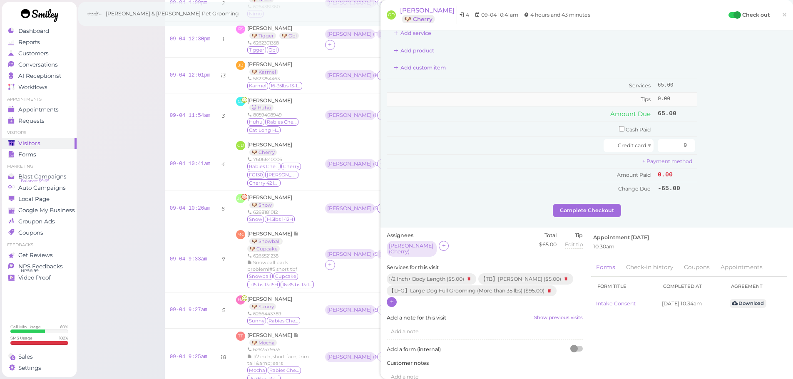
scroll to position [0, 0]
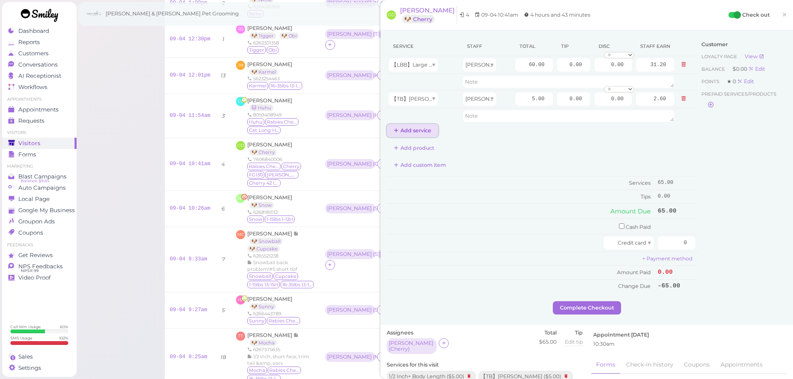
click at [413, 134] on button "Add service" at bounding box center [413, 130] width 52 height 13
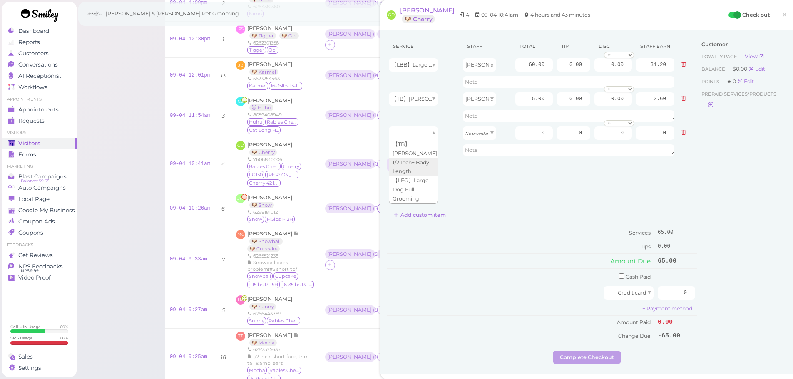
click at [413, 134] on div at bounding box center [413, 133] width 49 height 13
type input "95.00"
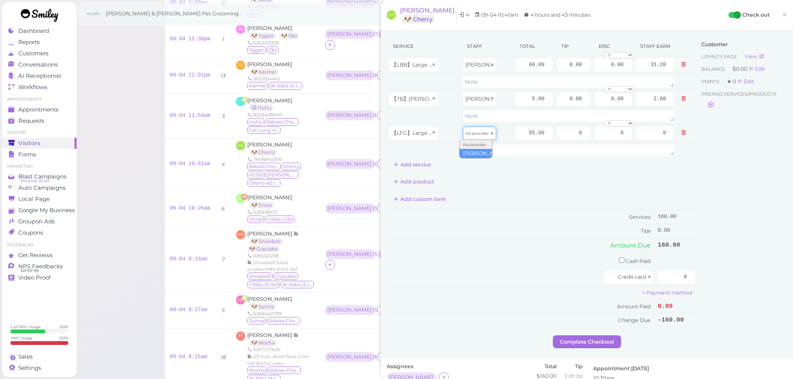
drag, startPoint x: 474, startPoint y: 128, endPoint x: 475, endPoint y: 151, distance: 22.5
type input "49.40"
click at [516, 133] on input "95.00" at bounding box center [533, 133] width 37 height 13
type input "150.00"
type input "78.00"
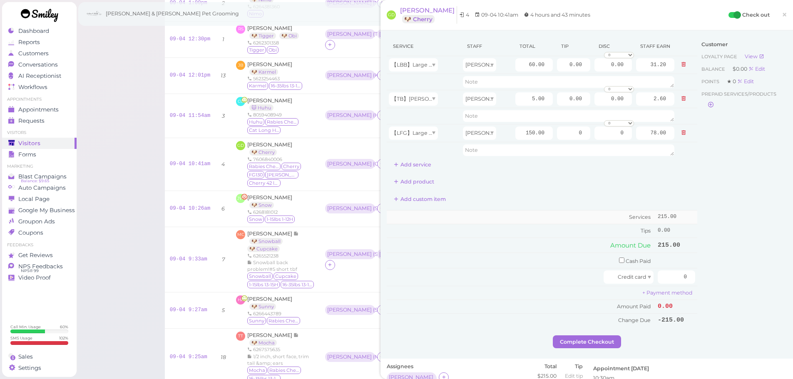
click at [537, 221] on td "Services" at bounding box center [521, 218] width 269 height 14
click at [679, 61] on button at bounding box center [684, 64] width 10 height 9
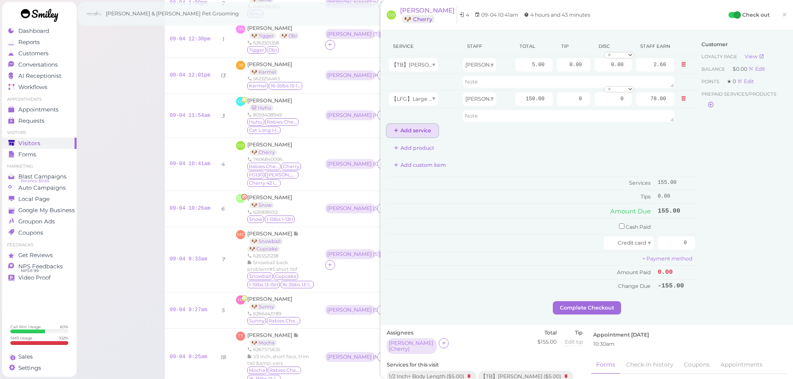
click at [416, 134] on button "Add service" at bounding box center [413, 130] width 52 height 13
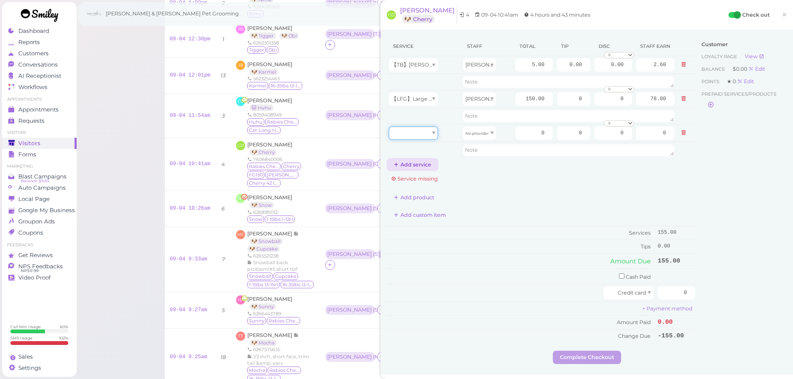
click at [416, 134] on div at bounding box center [413, 133] width 49 height 13
click at [680, 129] on button at bounding box center [684, 133] width 10 height 9
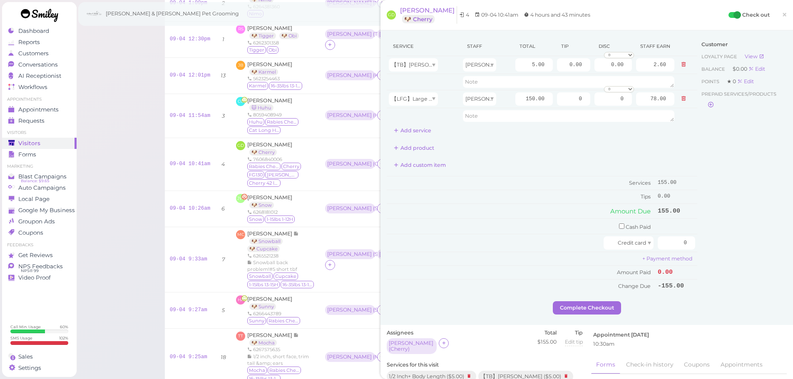
drag, startPoint x: 754, startPoint y: 196, endPoint x: 745, endPoint y: 196, distance: 8.3
click at [751, 196] on div "Customer Loyalty page View Balance $0.00 Edit Points ★ 0 Edit Prepaid services/…" at bounding box center [742, 169] width 90 height 265
drag, startPoint x: 675, startPoint y: 244, endPoint x: 757, endPoint y: 244, distance: 82.0
click at [757, 244] on div "Service Staff Total Tip Disc Staff earn 【TB】Teeth Brushing Asa 5.00 0.00 0.00 0…" at bounding box center [587, 169] width 400 height 265
type input "178.25"
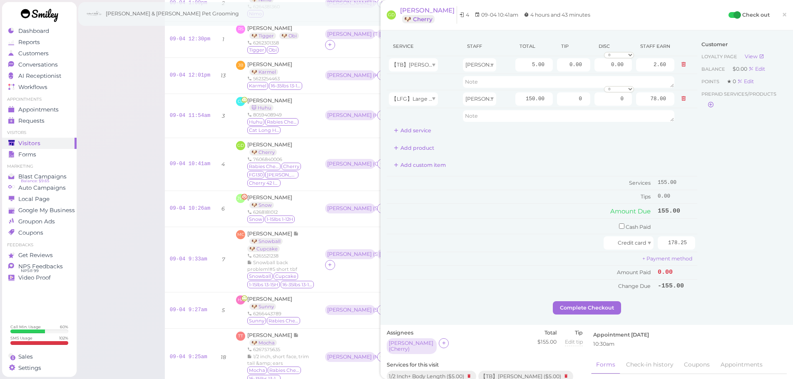
click at [739, 249] on div "Customer Loyalty page View Balance $0.00 Edit Points ★ 0 Edit Prepaid services/…" at bounding box center [742, 169] width 90 height 265
drag, startPoint x: 562, startPoint y: 98, endPoint x: 713, endPoint y: 120, distance: 152.8
click at [712, 116] on div "Service Staff Total Tip Disc Staff earn 【TB】Teeth Brushing Asa 5.00 0.00 0.00 0…" at bounding box center [587, 169] width 400 height 265
type input "23.25"
click at [598, 308] on button "Complete Checkout" at bounding box center [587, 307] width 68 height 13
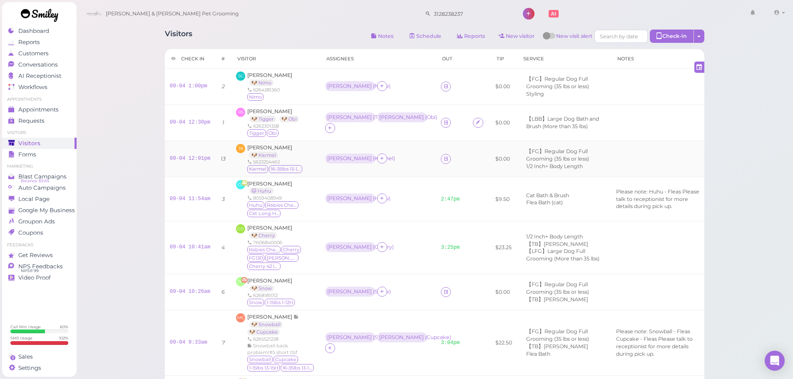
click at [286, 153] on div "Julia Byrne 🐶 Karmel 5623254463 Karmel 16-35lbs 13-15H" at bounding box center [275, 159] width 56 height 30
drag, startPoint x: 405, startPoint y: 164, endPoint x: 430, endPoint y: 160, distance: 26.1
click at [405, 164] on div "Rebecca ( Karmel )" at bounding box center [378, 159] width 106 height 11
click at [441, 158] on link at bounding box center [446, 159] width 10 height 10
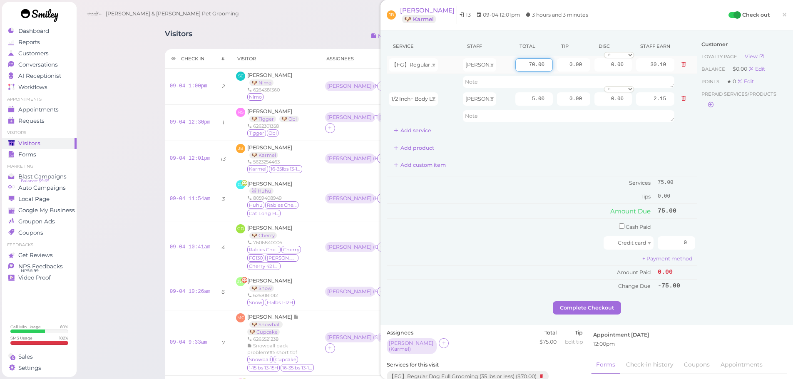
click at [515, 67] on input "70.00" at bounding box center [533, 64] width 37 height 13
type input "80.00"
type input "34.40"
click at [525, 191] on td "Tips" at bounding box center [521, 196] width 269 height 13
drag, startPoint x: 664, startPoint y: 239, endPoint x: 798, endPoint y: 239, distance: 134.9
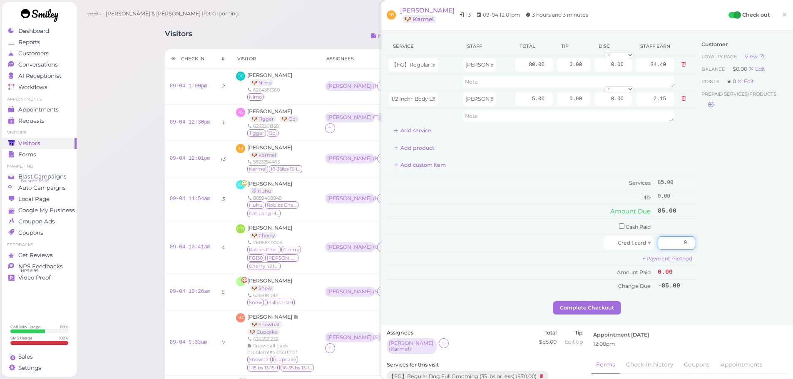
click at [786, 238] on div "Service Staff Total Tip Disc Staff earn 【FG】Regular Dog Full Grooming (35 lbs o…" at bounding box center [586, 177] width 413 height 295
type input "93.5"
drag, startPoint x: 562, startPoint y: 68, endPoint x: 599, endPoint y: 78, distance: 37.7
click at [598, 78] on tbody "【FG】Regular Dog Full Grooming (35 lbs or less) Rebecca 80.00 0.00 0.00 0 10% of…" at bounding box center [542, 90] width 311 height 68
type input "8.5"
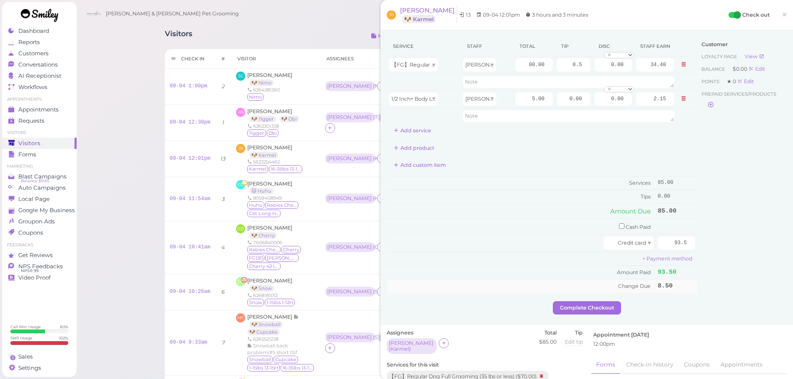
drag, startPoint x: 579, startPoint y: 226, endPoint x: 572, endPoint y: 281, distance: 55.8
click at [577, 229] on td "Cash Paid" at bounding box center [521, 226] width 269 height 15
click at [567, 303] on button "Complete Checkout" at bounding box center [587, 307] width 68 height 13
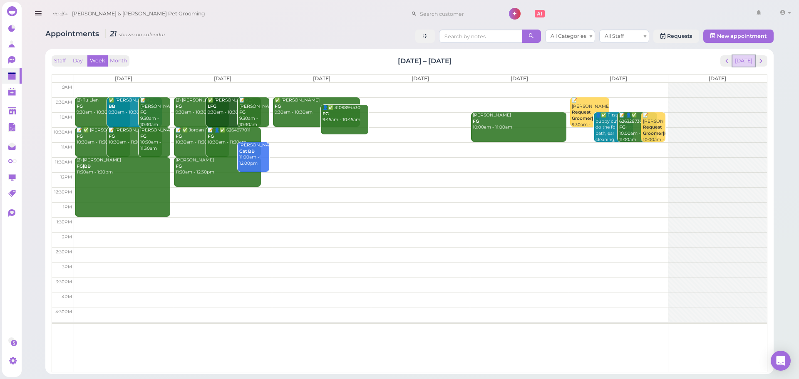
click at [751, 56] on button "[DATE]" at bounding box center [744, 60] width 22 height 11
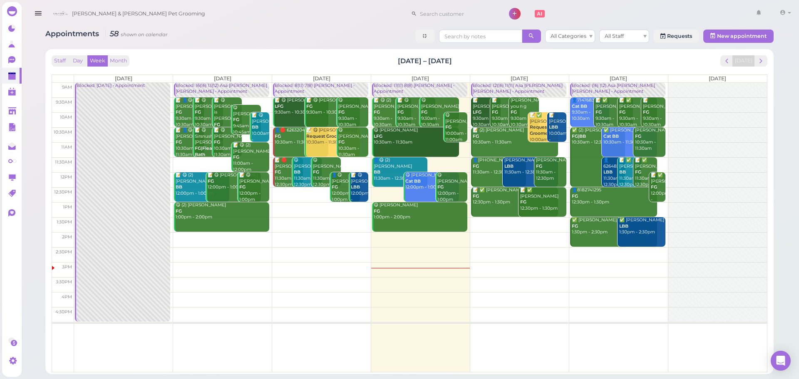
click at [477, 59] on div "Staff Day Week Month [DATE] – [DATE] [DATE]" at bounding box center [410, 60] width 716 height 11
click at [526, 223] on td at bounding box center [420, 224] width 693 height 15
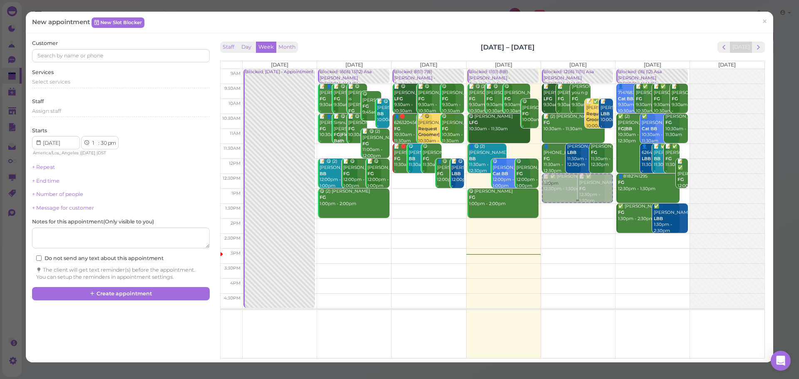
drag, startPoint x: 575, startPoint y: 226, endPoint x: 575, endPoint y: 193, distance: 32.5
click at [575, 69] on div "1:30pm Blocked: 12(16) 11(11) Asa [PERSON_NAME] [PERSON_NAME] • Appointment 📝 […" at bounding box center [578, 69] width 74 height 0
click at [53, 88] on div "Select services" at bounding box center [120, 83] width 177 height 10
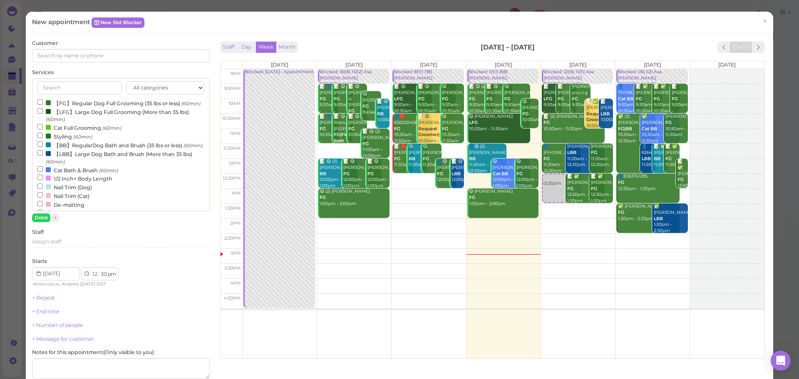
click at [58, 174] on label "Cat Bath & Brush (60min)" at bounding box center [77, 170] width 81 height 9
click at [43, 172] on input "Cat Bath & Brush (60min)" at bounding box center [39, 169] width 5 height 5
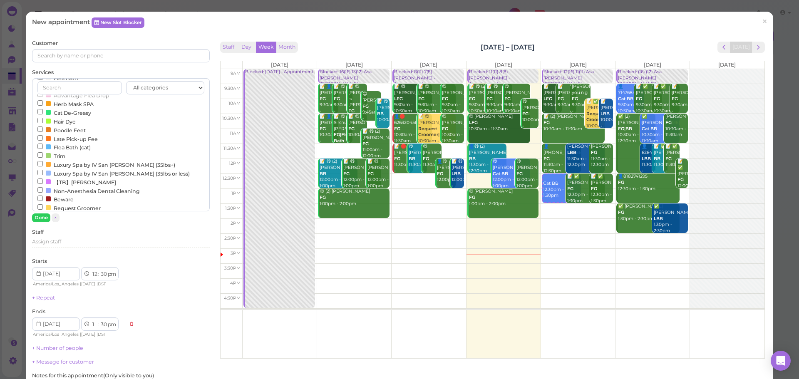
scroll to position [208, 0]
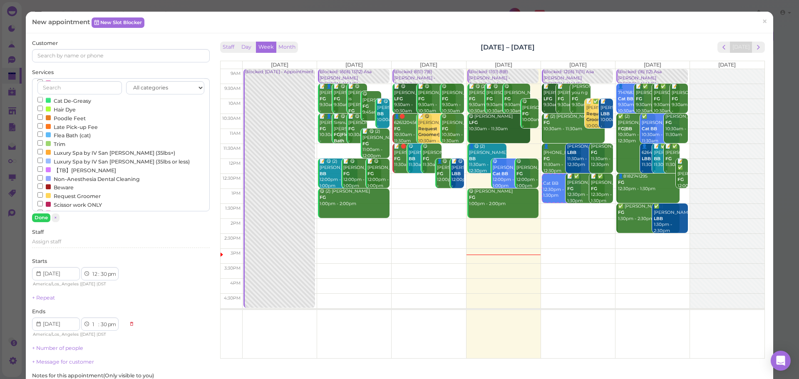
click at [59, 148] on label "Trim" at bounding box center [51, 143] width 28 height 9
click at [43, 146] on input "Trim" at bounding box center [39, 142] width 5 height 5
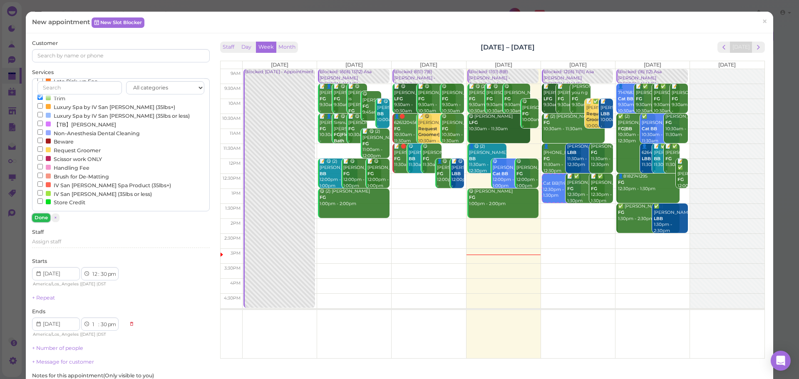
click at [38, 219] on button "Done" at bounding box center [41, 218] width 18 height 9
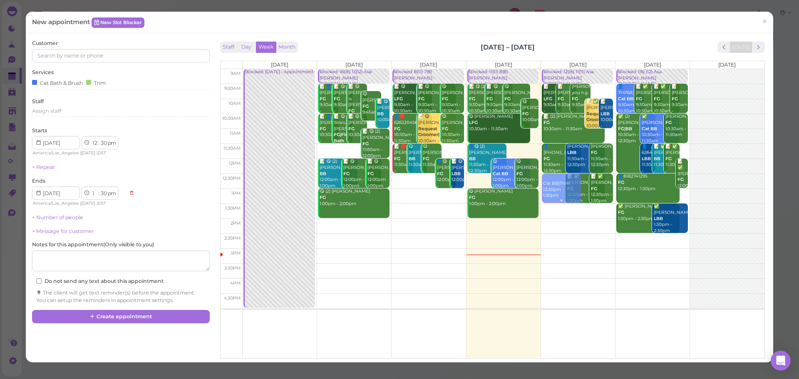
drag, startPoint x: 558, startPoint y: 193, endPoint x: 565, endPoint y: 192, distance: 7.2
click at [565, 69] on div "Cat BB|Trim 12:30pm - 1:30pm Blocked: 12(16) 11(11) Asa [PERSON_NAME] [PERSON_N…" at bounding box center [578, 69] width 74 height 0
click at [91, 89] on div "Cat Bath & Brush Trim" at bounding box center [120, 83] width 177 height 11
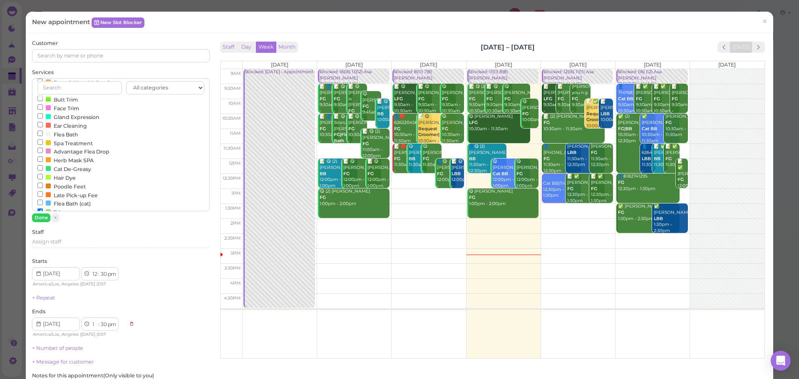
scroll to position [167, 0]
click at [47, 188] on div at bounding box center [48, 185] width 5 height 5
click at [43, 187] on input "Trim" at bounding box center [39, 184] width 5 height 5
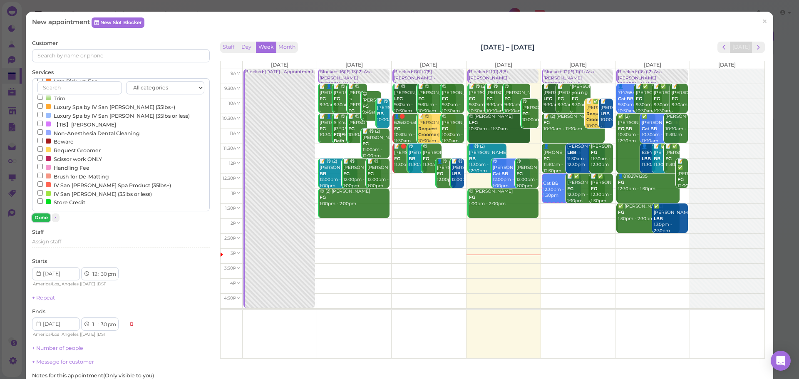
click at [41, 217] on button "Done" at bounding box center [41, 218] width 18 height 9
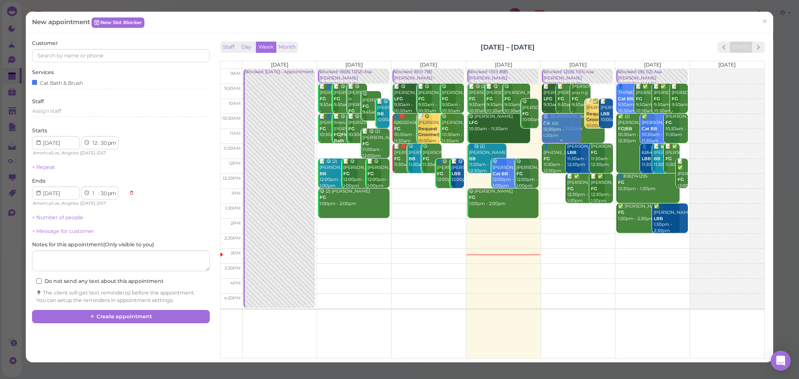
drag, startPoint x: 551, startPoint y: 194, endPoint x: 553, endPoint y: 128, distance: 66.6
click at [553, 69] on div "Cat BB 12:30pm - 1:30pm Blocked: 12(16) 11(11) Asa [PERSON_NAME] [PERSON_NAME] …" at bounding box center [578, 69] width 74 height 0
select select "10"
select select "am"
select select "11"
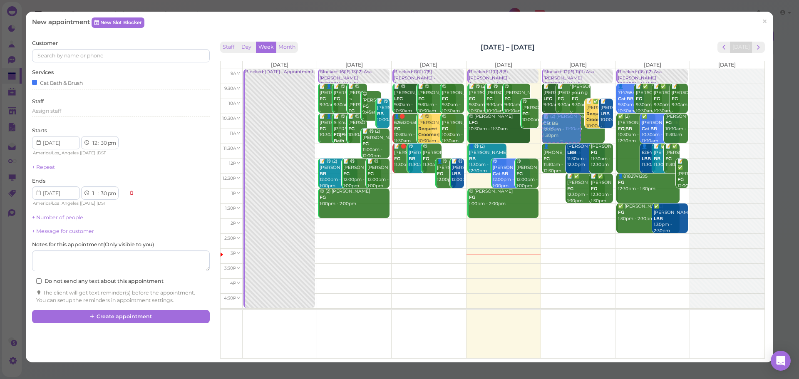
select select "am"
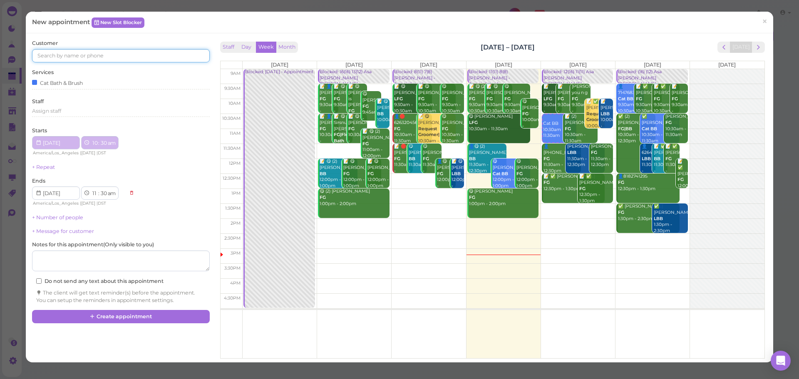
click at [76, 60] on input at bounding box center [120, 55] width 177 height 13
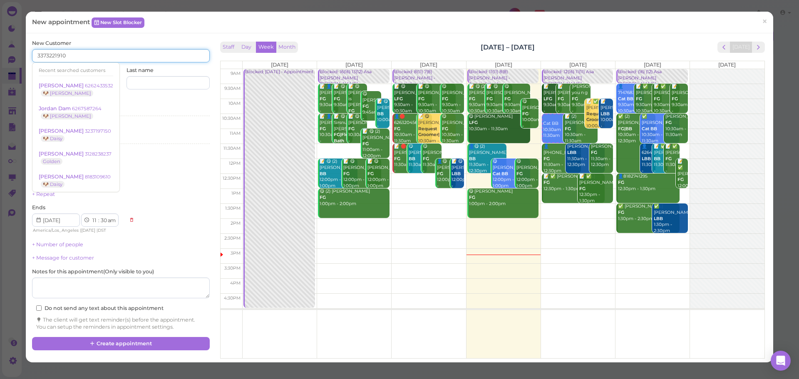
type input "3373221910"
click at [105, 40] on div "New Customer 3373221910 Recent searched customers [PERSON_NAME] 6262433532 🐶 [P…" at bounding box center [120, 65] width 177 height 50
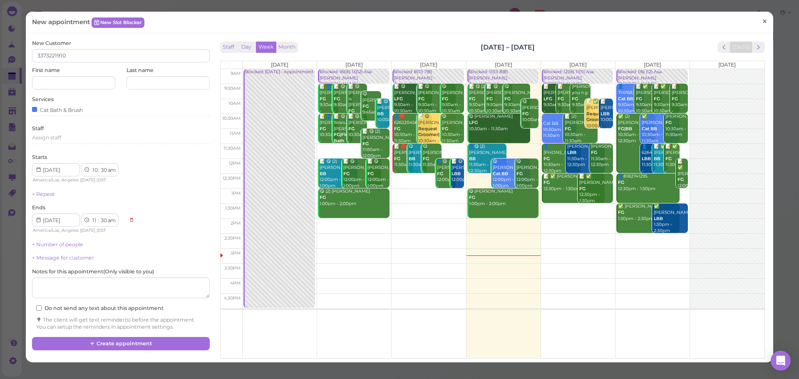
click at [759, 31] on link "×" at bounding box center [764, 22] width 15 height 20
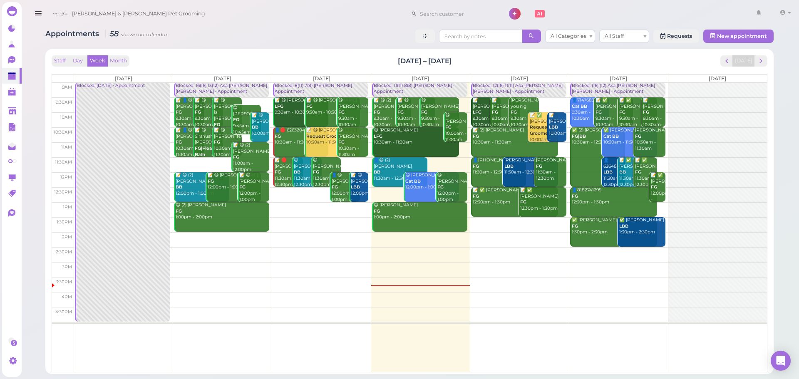
click at [617, 258] on td at bounding box center [420, 254] width 693 height 15
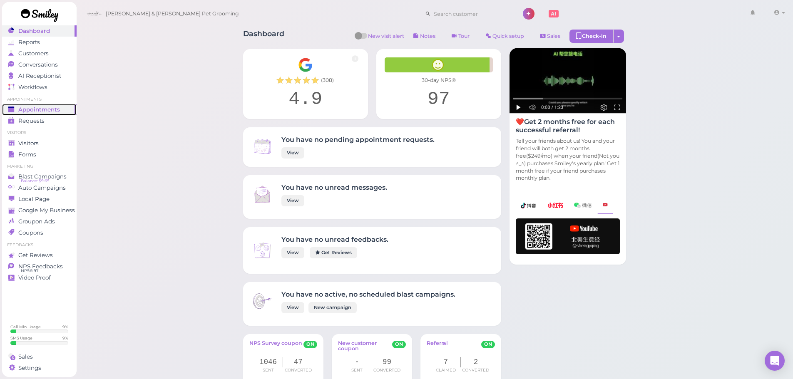
click at [54, 114] on link "Appointments" at bounding box center [39, 109] width 75 height 11
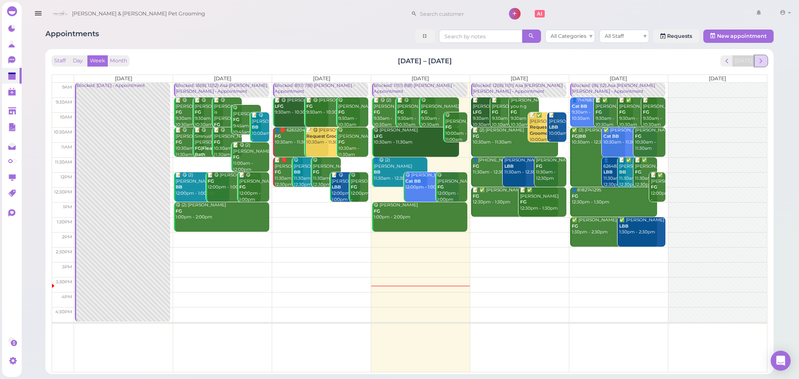
click at [764, 60] on span "next" at bounding box center [761, 61] width 8 height 8
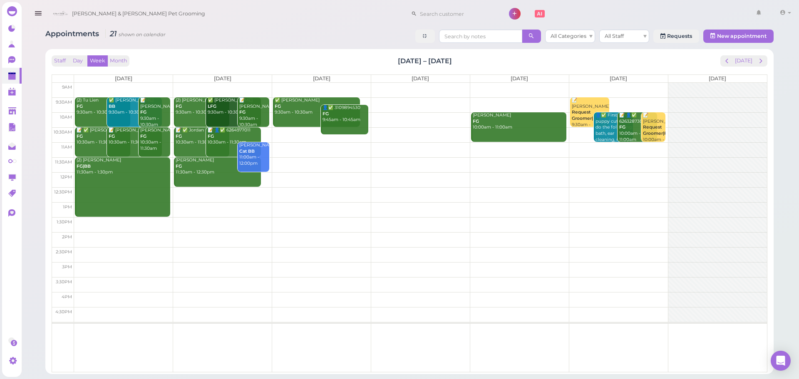
click at [221, 199] on td at bounding box center [420, 194] width 693 height 15
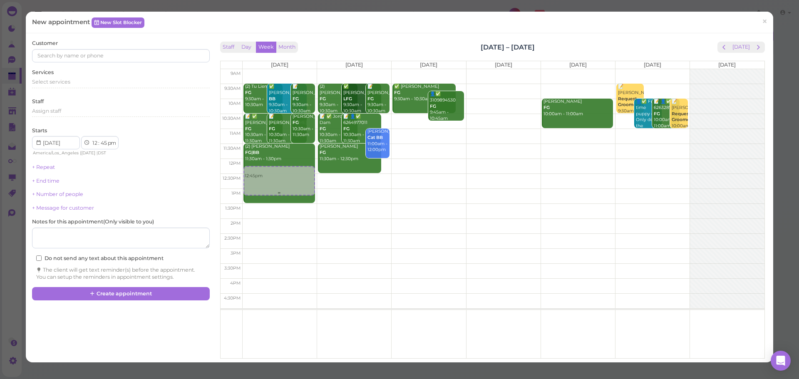
drag, startPoint x: 302, startPoint y: 196, endPoint x: 254, endPoint y: 189, distance: 48.8
click at [254, 69] on tr "12:45pm (2) Tu Lien FG 9:30am - 10:30am ✅ Qingshu Jiang BB 9:30am - 10:30am 📝 L…" at bounding box center [493, 69] width 544 height 0
type input "2025-09-08"
click at [292, 69] on div "12:15pm (2) Tu Lien FG 9:30am - 10:30am ✅ Qingshu Jiang BB 9:30am - 10:30am 📝 L…" at bounding box center [280, 69] width 74 height 0
click at [291, 187] on link "12:15pm" at bounding box center [297, 181] width 36 height 30
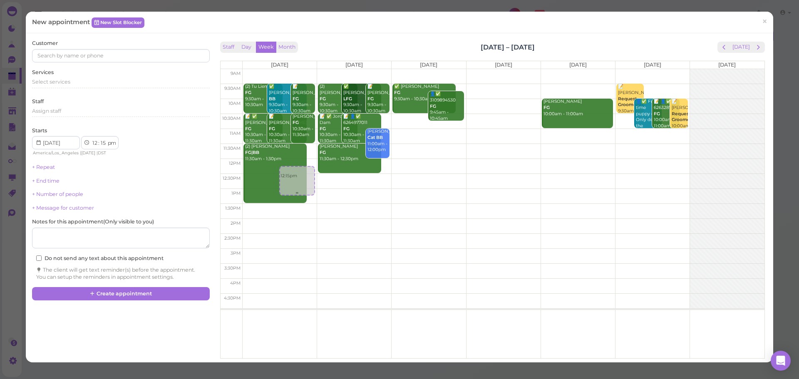
click at [291, 188] on link "12:15pm" at bounding box center [297, 181] width 36 height 30
drag, startPoint x: 291, startPoint y: 188, endPoint x: 291, endPoint y: 196, distance: 7.9
click at [291, 69] on div "12:15pm (2) Tu Lien FG 9:30am - 10:30am ✅ Qingshu Jiang BB 9:30am - 10:30am 📝 L…" at bounding box center [280, 69] width 74 height 0
select select "30"
click at [93, 90] on div "Select services" at bounding box center [120, 84] width 177 height 13
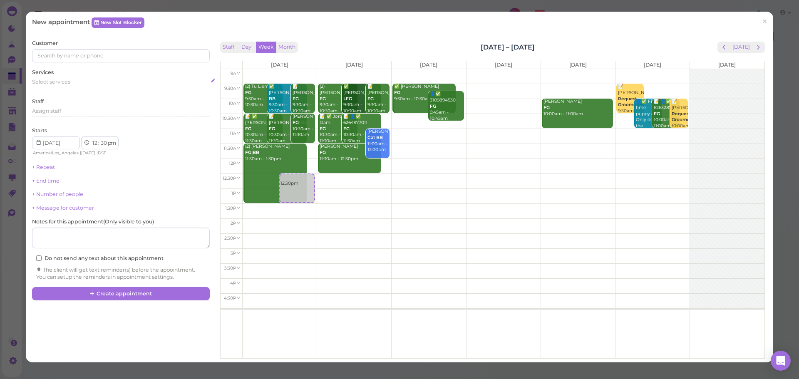
click at [92, 87] on div "Select services" at bounding box center [120, 83] width 177 height 10
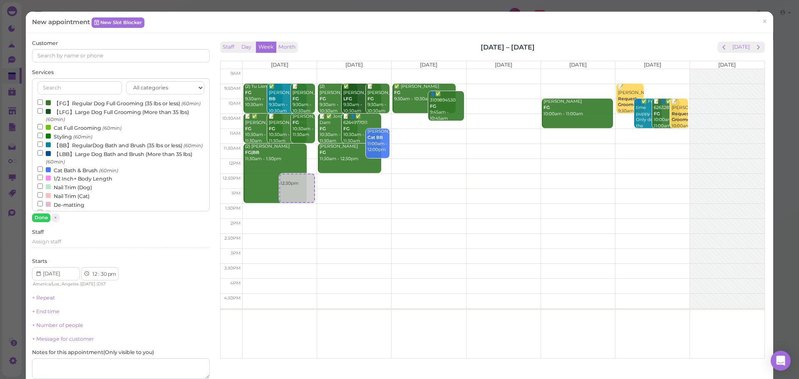
click at [83, 107] on label "【FG】Regular Dog Full Grooming (35 lbs or less) (60min)" at bounding box center [118, 103] width 163 height 9
click at [43, 105] on input "【FG】Regular Dog Full Grooming (35 lbs or less) (60min)" at bounding box center [39, 101] width 5 height 5
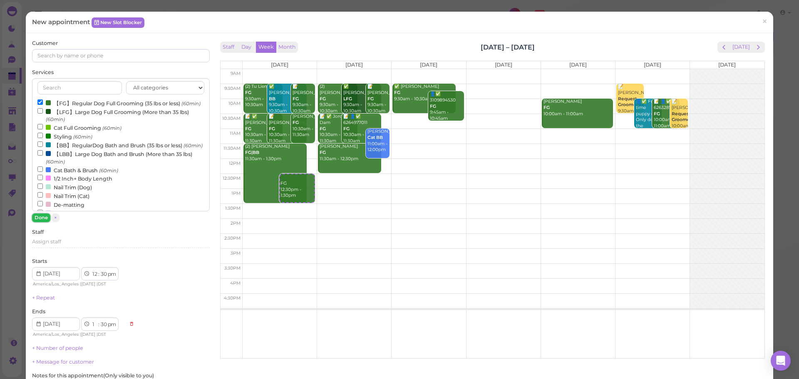
click at [45, 219] on button "Done" at bounding box center [41, 218] width 18 height 9
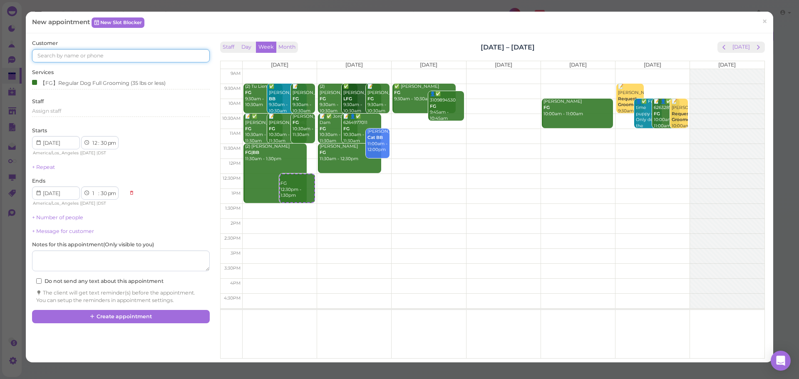
click at [106, 58] on input at bounding box center [120, 55] width 177 height 13
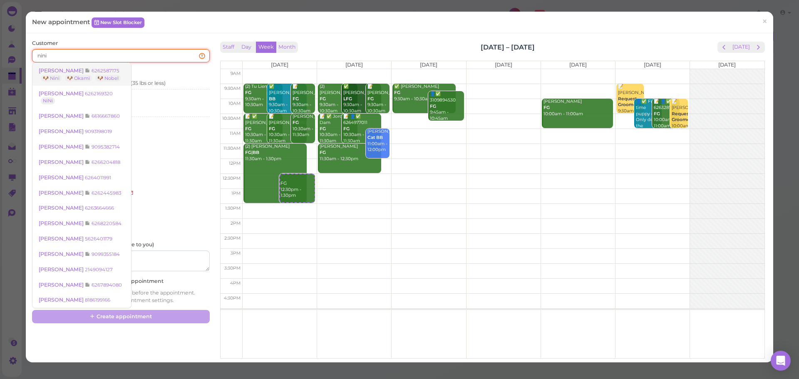
type input "nini"
click at [102, 64] on link "Maggie Wang 6262587175 🐶 Nini 🐶 Okami 🐶 Nobel" at bounding box center [81, 74] width 99 height 23
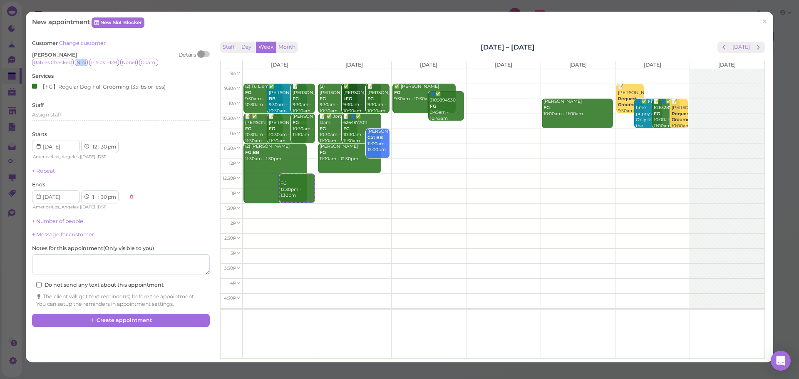
drag, startPoint x: 75, startPoint y: 63, endPoint x: 85, endPoint y: 62, distance: 10.4
click at [85, 62] on span "Nini" at bounding box center [81, 62] width 13 height 7
click at [87, 62] on span "Nini" at bounding box center [81, 62] width 13 height 7
click at [115, 323] on button "Create appointment" at bounding box center [120, 320] width 177 height 13
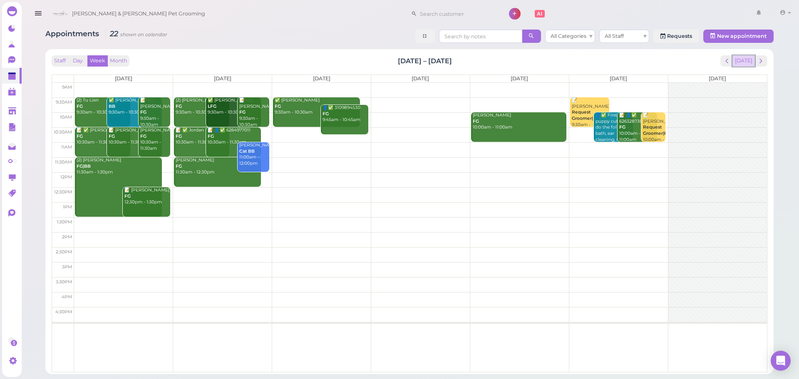
click at [747, 60] on button "[DATE]" at bounding box center [744, 60] width 22 height 11
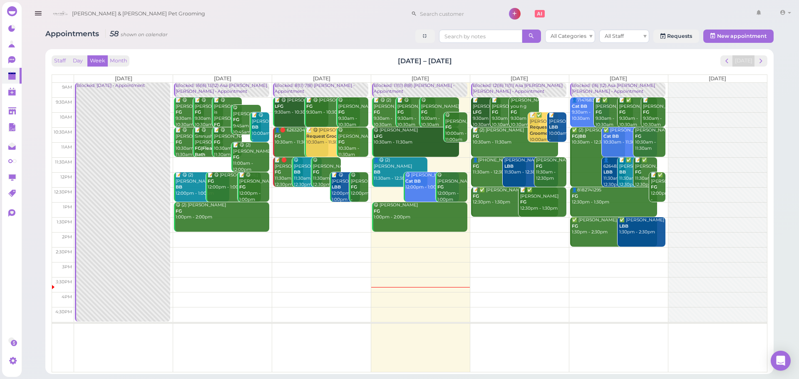
click at [639, 250] on td at bounding box center [420, 254] width 693 height 15
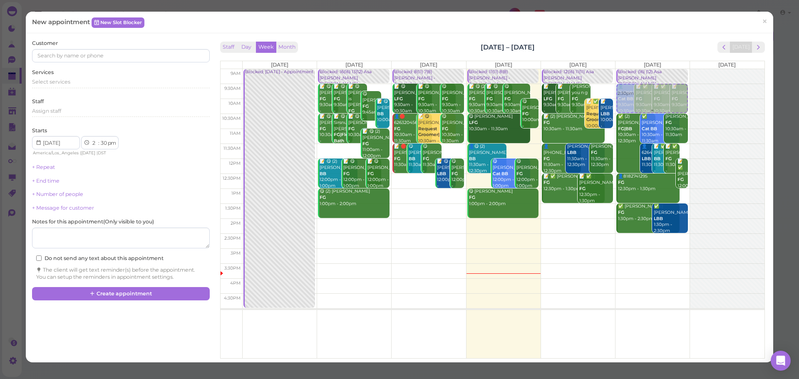
drag, startPoint x: 659, startPoint y: 246, endPoint x: 654, endPoint y: 97, distance: 149.5
click at [654, 69] on div "2:30pm Blocked: (16) (12) Asa Helen Rebecca • Appointment 👤7147683388 Cat BB 9:…" at bounding box center [653, 69] width 74 height 0
select select "9"
select select "am"
click at [79, 79] on div "Select services" at bounding box center [120, 81] width 177 height 7
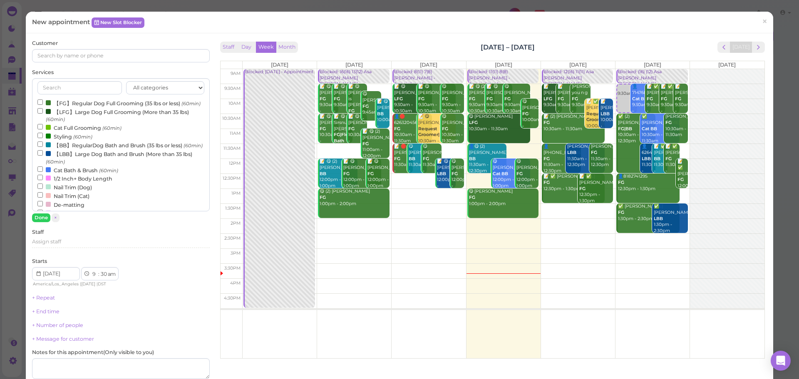
click at [72, 104] on label "【FG】Regular Dog Full Grooming (35 lbs or less) (60min)" at bounding box center [118, 103] width 163 height 9
click at [43, 104] on input "【FG】Regular Dog Full Grooming (35 lbs or less) (60min)" at bounding box center [39, 101] width 5 height 5
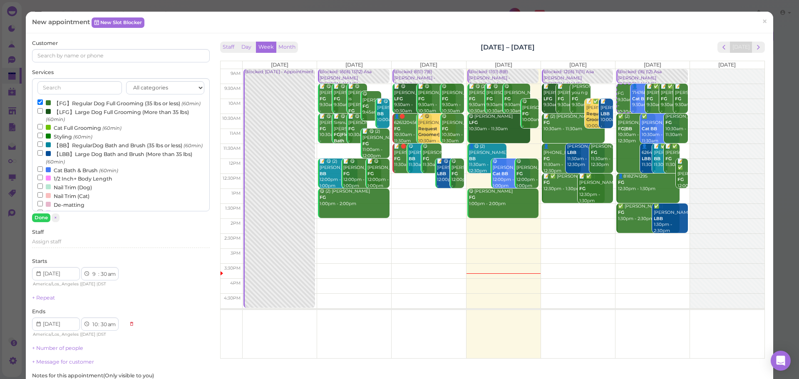
click at [39, 222] on div "Customer Services All categories Full Grooming Bath & Brush Add-ons Dental Work…" at bounding box center [120, 237] width 177 height 395
click at [42, 217] on button "Done" at bounding box center [41, 218] width 18 height 9
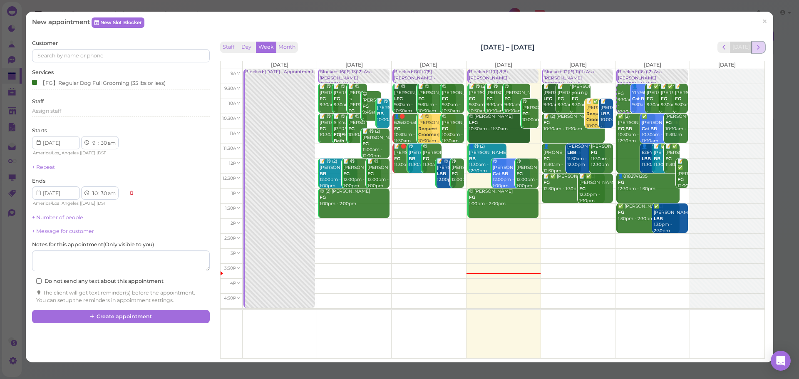
click at [755, 43] on span "next" at bounding box center [759, 47] width 8 height 8
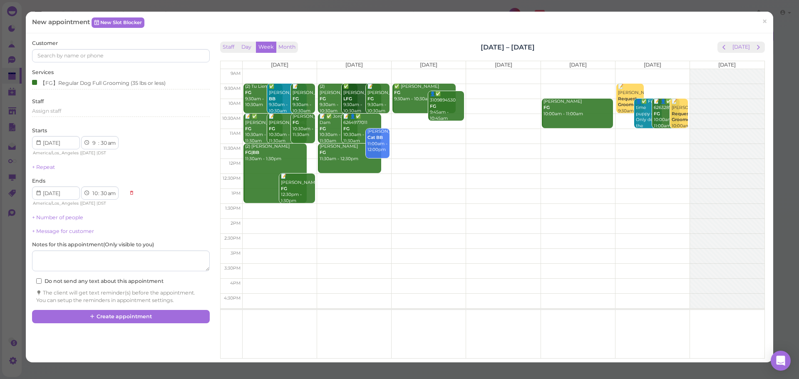
click at [659, 87] on td at bounding box center [503, 91] width 522 height 15
type input "2025-09-13"
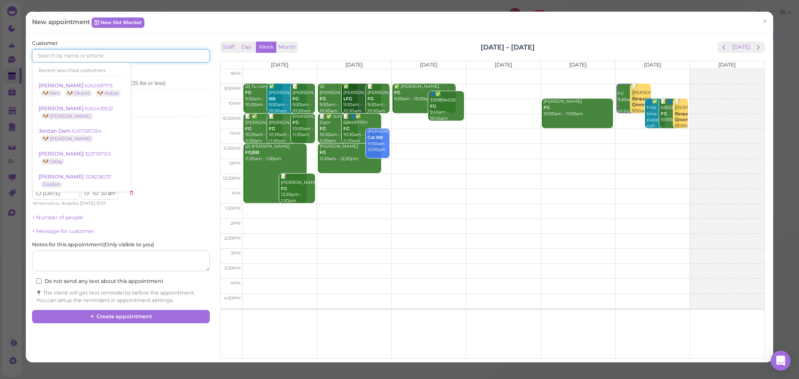
click at [97, 56] on input at bounding box center [120, 55] width 177 height 13
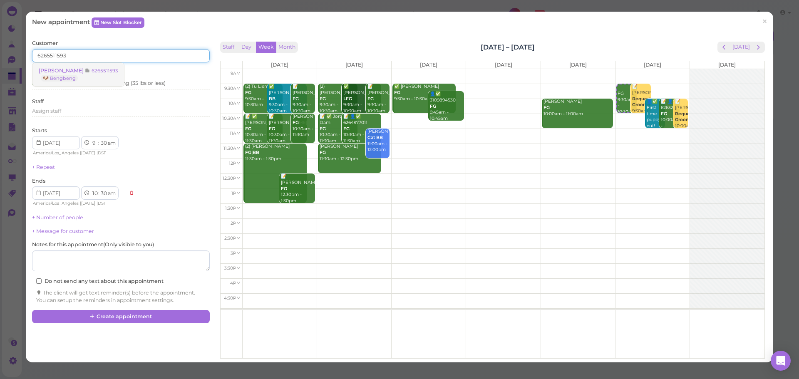
type input "6265511593"
click at [100, 72] on small "6265511593" at bounding box center [105, 71] width 26 height 6
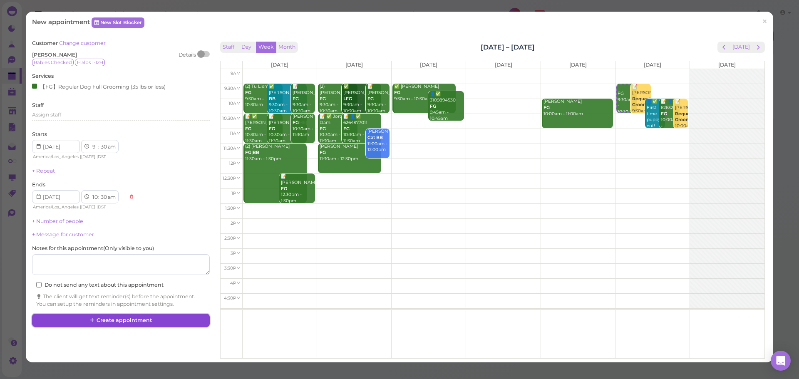
click at [148, 322] on button "Create appointment" at bounding box center [120, 320] width 177 height 13
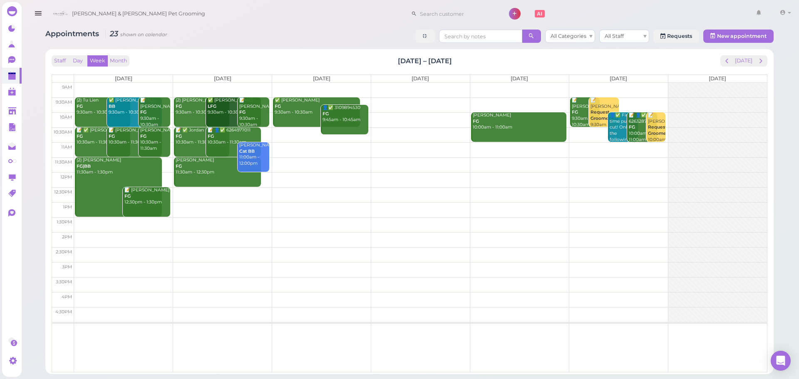
click at [745, 67] on div "Staff Day Week Month Sep 8 – 14, 2025 Today Mon 9/8 Tue 9/9 Wed 9/10 Thu 9/11 F…" at bounding box center [410, 213] width 716 height 317
click at [736, 60] on button "[DATE]" at bounding box center [744, 60] width 22 height 11
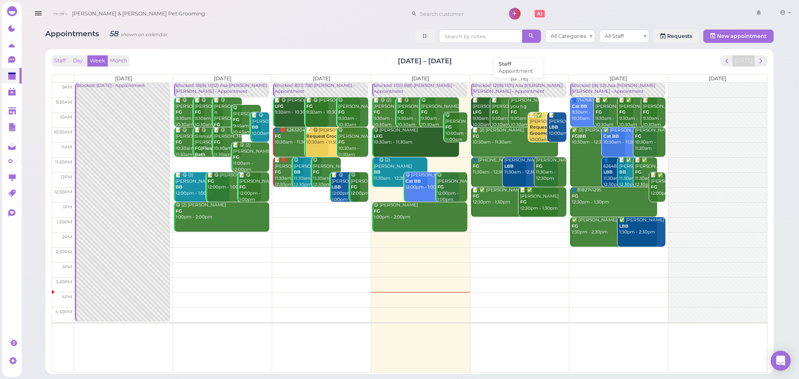
click at [521, 94] on div "Blocked: 12(16) 11(11) Asa [PERSON_NAME] [PERSON_NAME] • Appointment" at bounding box center [520, 89] width 94 height 12
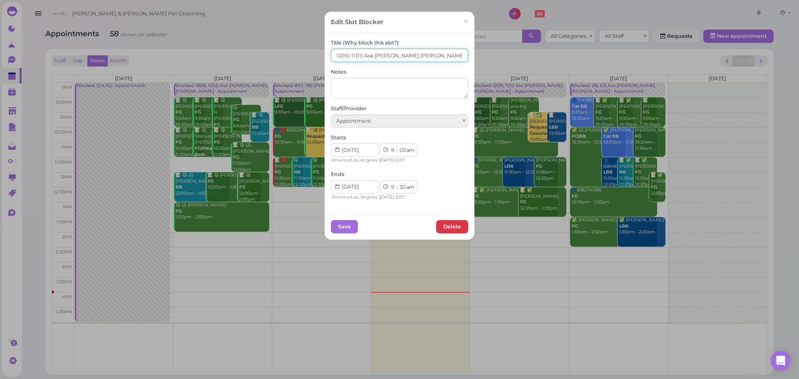
click at [336, 59] on input "12(16) 11(11) Asa Helen Rebecca" at bounding box center [399, 55] width 137 height 13
type input "13(16) 11(11) Asa Helen Rebecca"
click at [350, 224] on button "Save" at bounding box center [344, 226] width 27 height 13
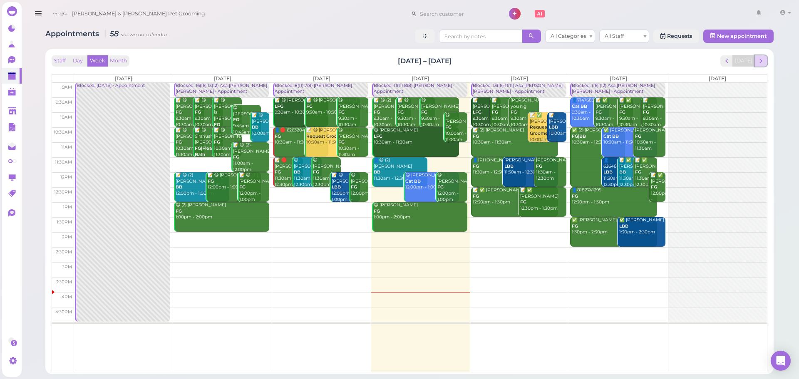
click at [763, 62] on span "next" at bounding box center [761, 61] width 8 height 8
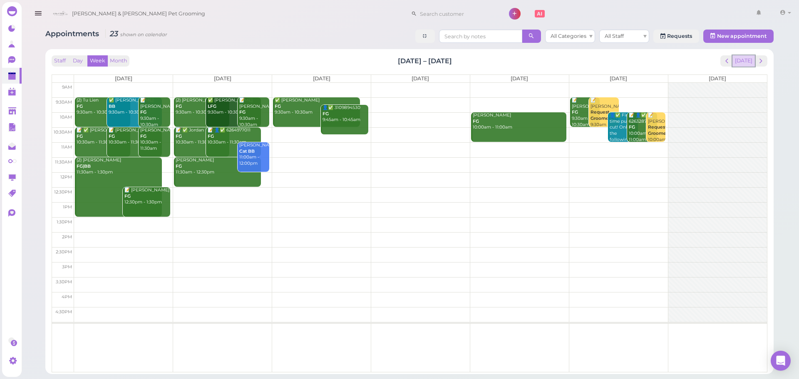
click at [746, 59] on button "[DATE]" at bounding box center [744, 60] width 22 height 11
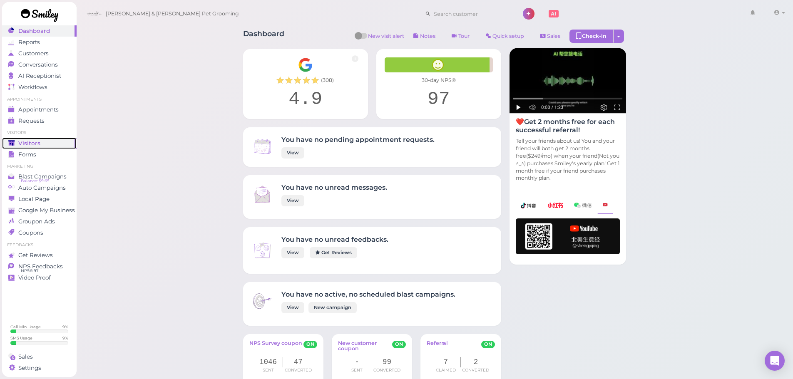
click at [3, 139] on link "Visitors" at bounding box center [39, 143] width 75 height 11
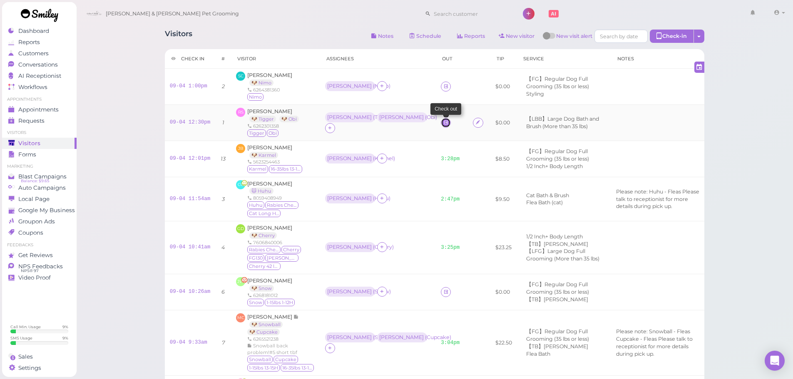
click at [443, 124] on icon at bounding box center [445, 122] width 5 height 6
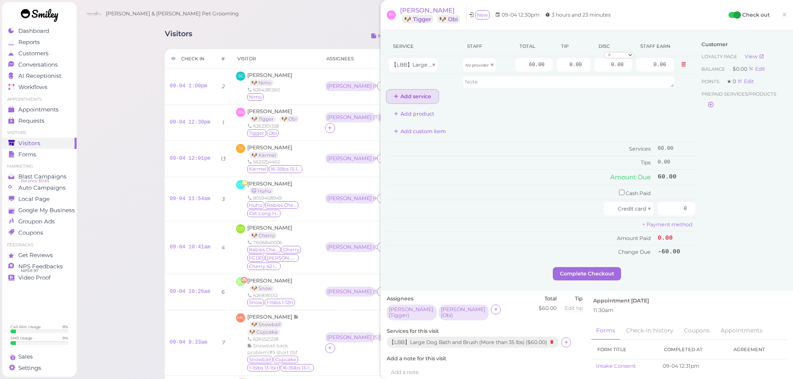
click at [418, 97] on button "Add service" at bounding box center [413, 96] width 52 height 13
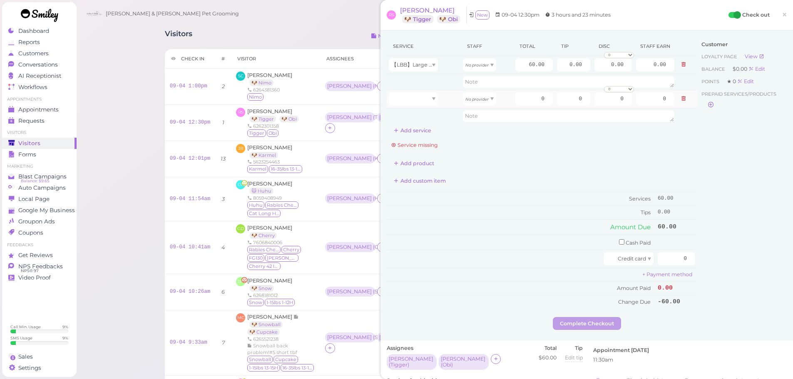
click at [416, 107] on td at bounding box center [424, 99] width 74 height 18
drag, startPoint x: 415, startPoint y: 104, endPoint x: 411, endPoint y: 128, distance: 24.1
type input "60.00"
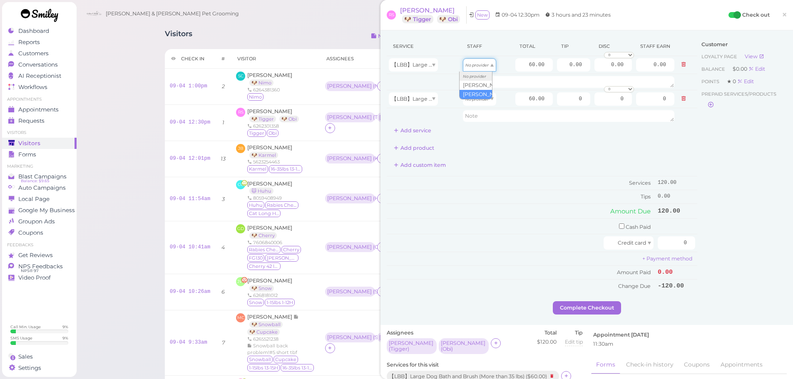
drag, startPoint x: 473, startPoint y: 66, endPoint x: 475, endPoint y: 95, distance: 28.8
type input "31.20"
click at [487, 170] on div "Add custom item" at bounding box center [542, 165] width 311 height 13
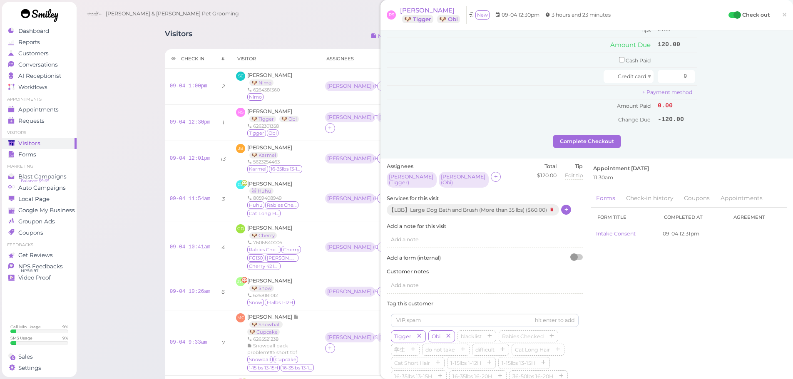
click at [571, 206] on div at bounding box center [566, 210] width 10 height 10
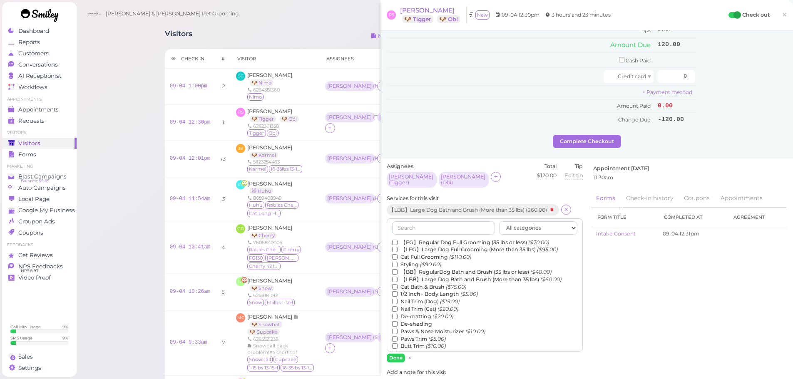
click at [423, 269] on label "【BB】RegularDog Bath and Brush (35 lbs or less) ($40.00)" at bounding box center [471, 272] width 159 height 7
click at [398, 269] on input "【BB】RegularDog Bath and Brush (35 lbs or less) ($40.00)" at bounding box center [394, 271] width 5 height 5
click at [400, 355] on button "Done" at bounding box center [396, 358] width 18 height 9
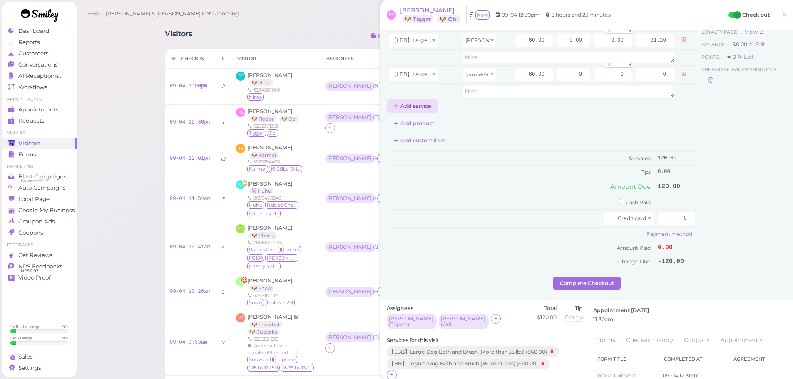
scroll to position [0, 0]
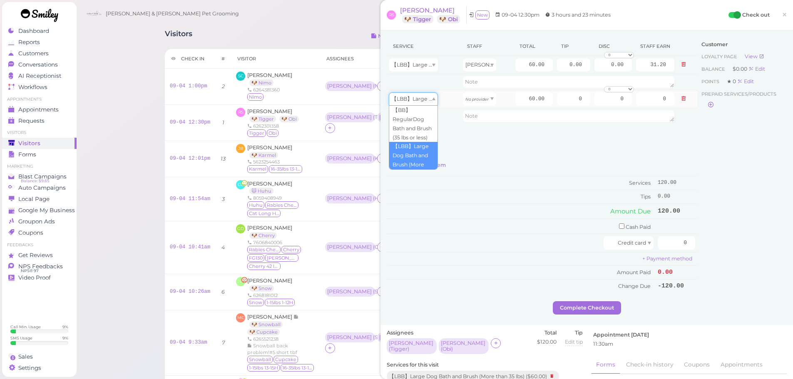
click at [413, 103] on div "【LBB】Large Dog Bath and Brush (More than 35 lbs)" at bounding box center [413, 98] width 49 height 13
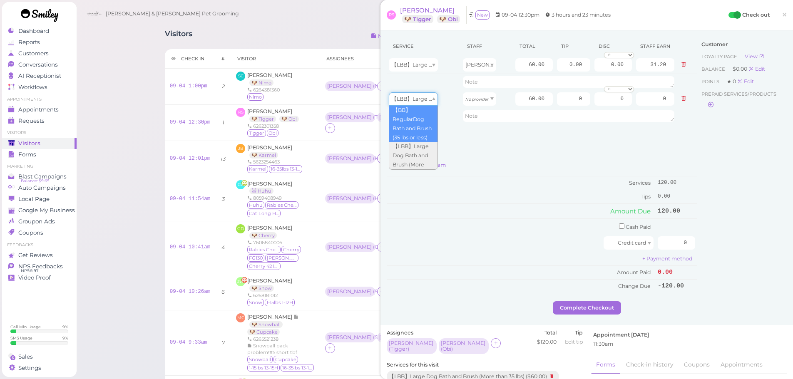
type input "40.00"
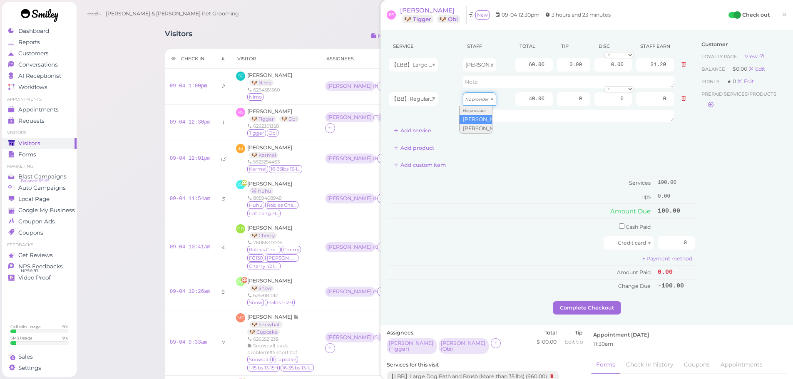
drag, startPoint x: 478, startPoint y: 95, endPoint x: 471, endPoint y: 122, distance: 27.5
type input "17.20"
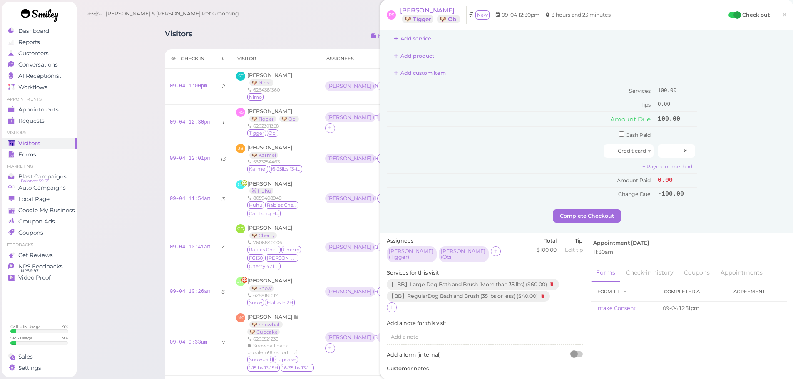
scroll to position [208, 0]
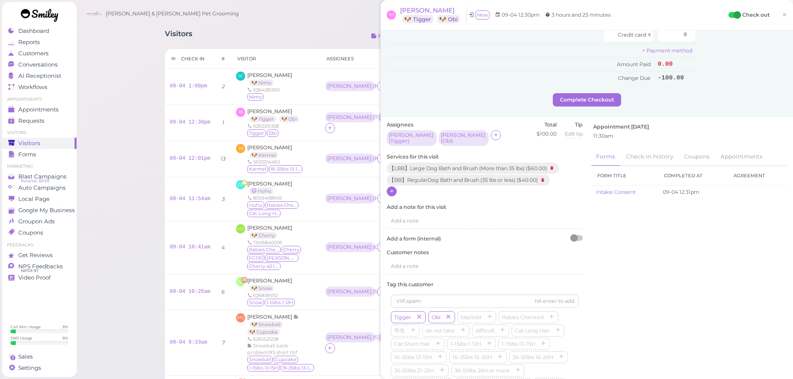
click at [396, 189] on div at bounding box center [392, 192] width 10 height 10
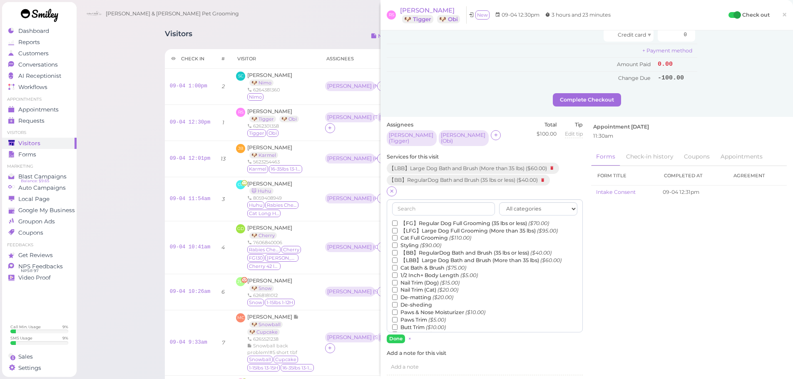
click at [413, 303] on label "De-sheding" at bounding box center [412, 304] width 40 height 7
click at [398, 303] on input "De-sheding" at bounding box center [394, 304] width 5 height 5
click at [398, 335] on button "Done" at bounding box center [396, 339] width 18 height 9
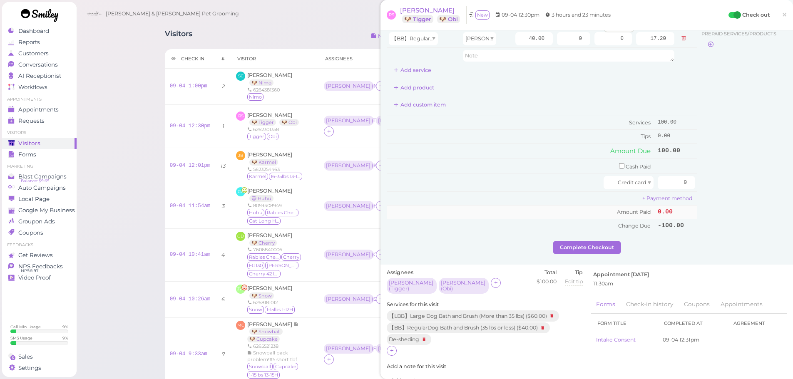
scroll to position [0, 0]
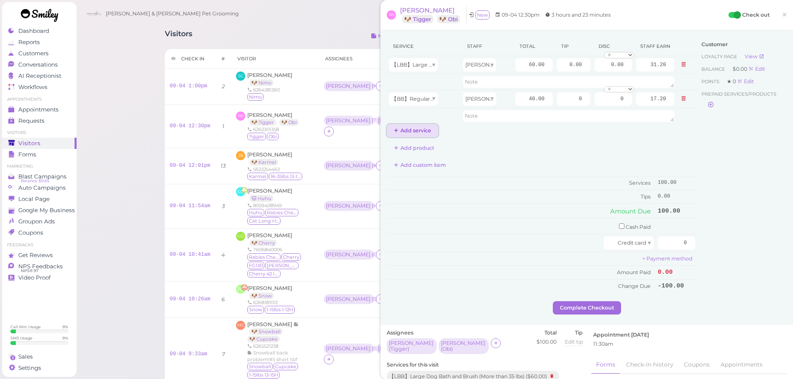
click at [415, 130] on button "Add service" at bounding box center [413, 130] width 52 height 13
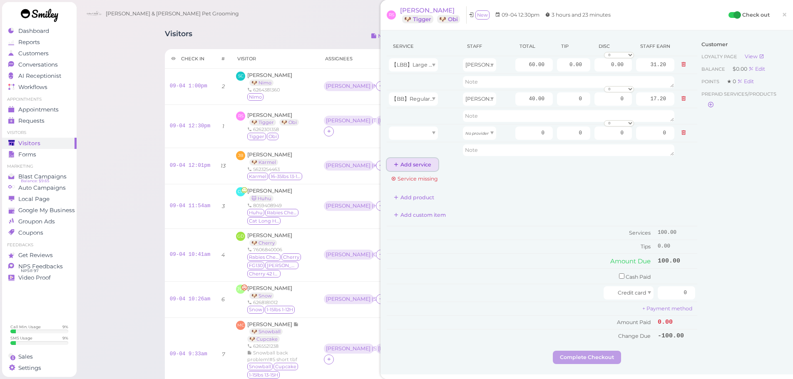
click at [412, 164] on button "Add service" at bounding box center [413, 164] width 52 height 13
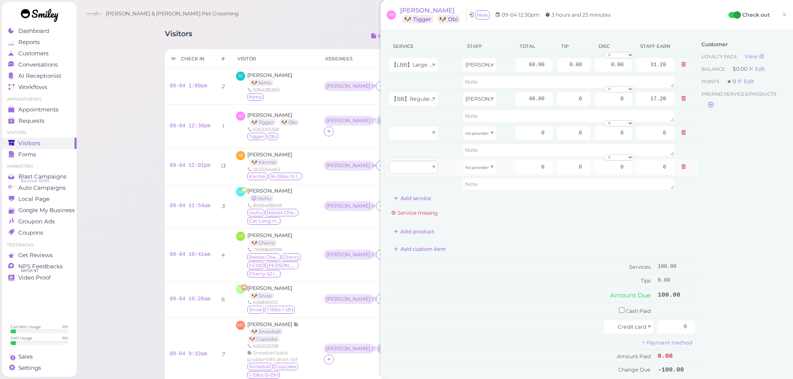
click at [413, 172] on td at bounding box center [424, 167] width 74 height 18
drag, startPoint x: 413, startPoint y: 171, endPoint x: 413, endPoint y: 221, distance: 49.5
type input "0.00"
drag, startPoint x: 423, startPoint y: 127, endPoint x: 417, endPoint y: 191, distance: 64.5
type input "0.00"
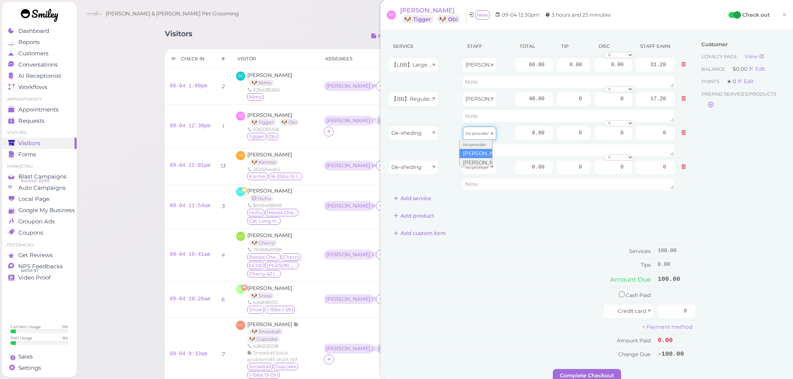
drag, startPoint x: 479, startPoint y: 136, endPoint x: 480, endPoint y: 157, distance: 20.4
drag, startPoint x: 480, startPoint y: 165, endPoint x: 475, endPoint y: 197, distance: 32.0
drag, startPoint x: 471, startPoint y: 66, endPoint x: 472, endPoint y: 83, distance: 17.1
type input "25.80"
drag, startPoint x: 473, startPoint y: 102, endPoint x: 466, endPoint y: 126, distance: 24.5
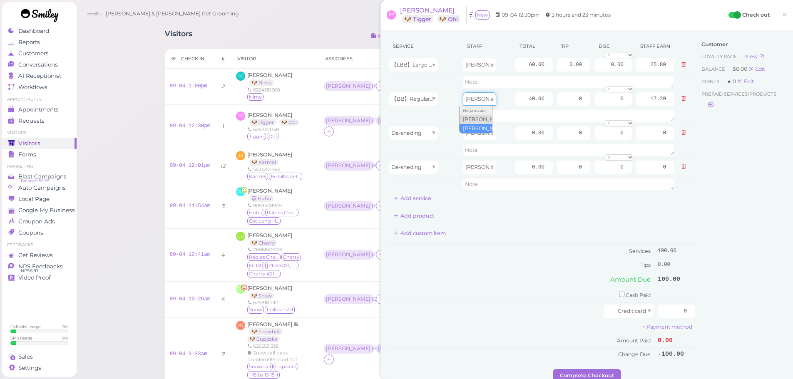
type input "20.80"
click at [515, 62] on input "60.00" at bounding box center [533, 64] width 37 height 13
type input "70.00"
type input "30.10"
click at [515, 99] on input "40.00" at bounding box center [533, 98] width 37 height 13
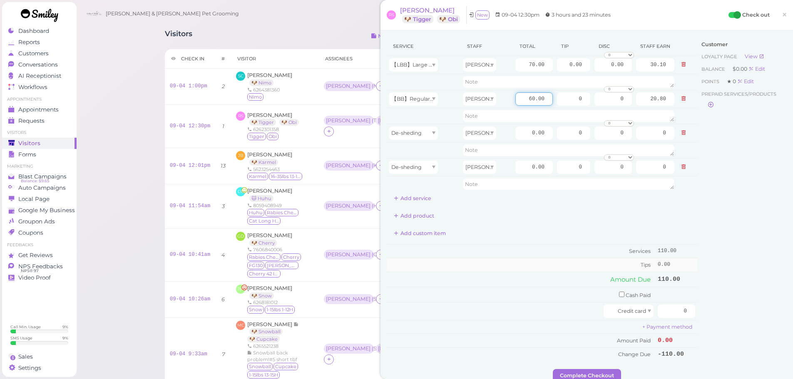
type input "60.00"
type input "31.20"
click at [495, 266] on td "Tips" at bounding box center [521, 264] width 269 height 13
click at [521, 132] on input "0.00" at bounding box center [533, 133] width 37 height 13
type input "5.00"
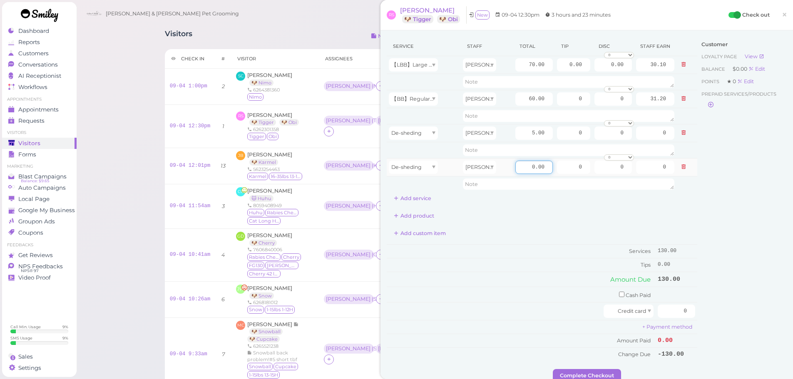
type input "2.15"
click at [523, 170] on input "0.00" at bounding box center [533, 167] width 37 height 13
type input "5.00"
type input "2.60"
click at [523, 216] on div "Add product" at bounding box center [542, 215] width 311 height 13
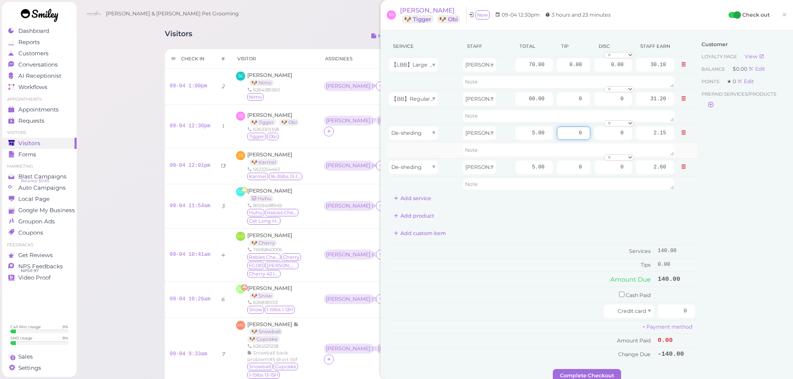
drag, startPoint x: 565, startPoint y: 132, endPoint x: 631, endPoint y: 142, distance: 66.7
click at [631, 142] on tbody "【LBB】Large Dog Bath and Brush (More than 35 lbs) Rebecca 70.00 0.00 0.00 0 10% …" at bounding box center [542, 124] width 311 height 136
type input "1"
type input "0"
drag, startPoint x: 556, startPoint y: 63, endPoint x: 655, endPoint y: 70, distance: 99.4
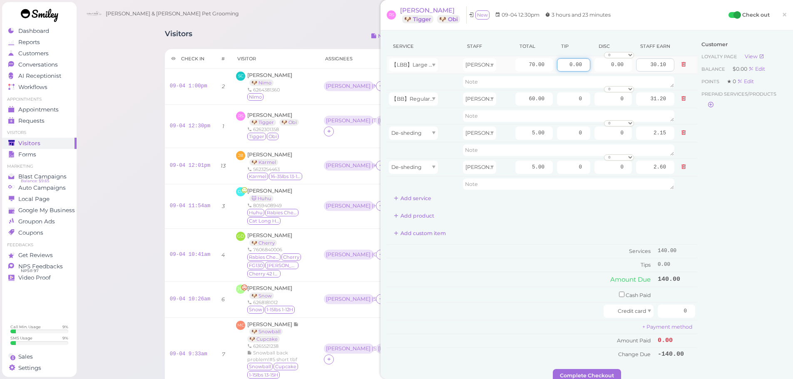
click at [655, 70] on tr "【LBB】Large Dog Bath and Brush (More than 35 lbs) Rebecca 70.00 0.00 0.00 0 10% …" at bounding box center [542, 65] width 311 height 18
type input "11.25"
click at [705, 171] on div "Customer Loyalty page View Balance $0.00 Edit Points ★ 0 Edit Prepaid services/…" at bounding box center [742, 203] width 90 height 333
drag, startPoint x: 558, startPoint y: 101, endPoint x: 640, endPoint y: 116, distance: 83.3
click at [622, 112] on tbody "【LBB】Large Dog Bath and Brush (More than 35 lbs) Rebecca 70.00 11.25 0.00 0 10%…" at bounding box center [542, 124] width 311 height 136
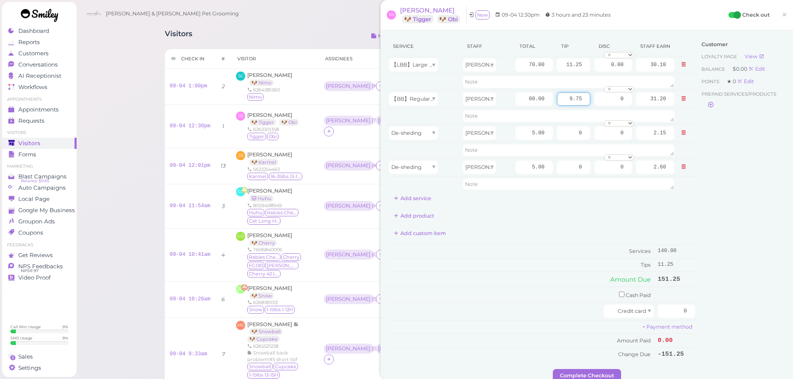
type input "9.75"
click at [706, 210] on div "Customer Loyalty page View Balance $0.00 Edit Points ★ 0 Edit Prepaid services/…" at bounding box center [742, 203] width 90 height 333
drag, startPoint x: 663, startPoint y: 313, endPoint x: 715, endPoint y: 316, distance: 52.1
click at [714, 316] on div "Service Staff Total Tip Disc Staff earn 【LBB】Large Dog Bath and Brush (More tha…" at bounding box center [587, 203] width 400 height 333
type input "161"
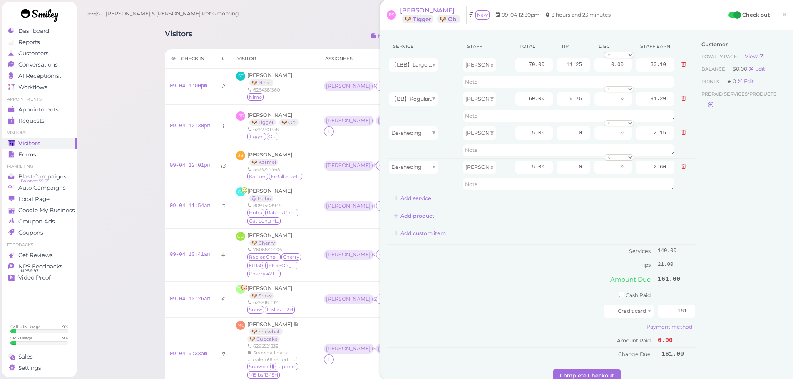
click at [715, 316] on div "Customer Loyalty page View Balance $0.00 Edit Points ★ 0 Edit Prepaid services/…" at bounding box center [742, 203] width 90 height 333
click at [604, 372] on button "Complete Checkout" at bounding box center [587, 375] width 68 height 13
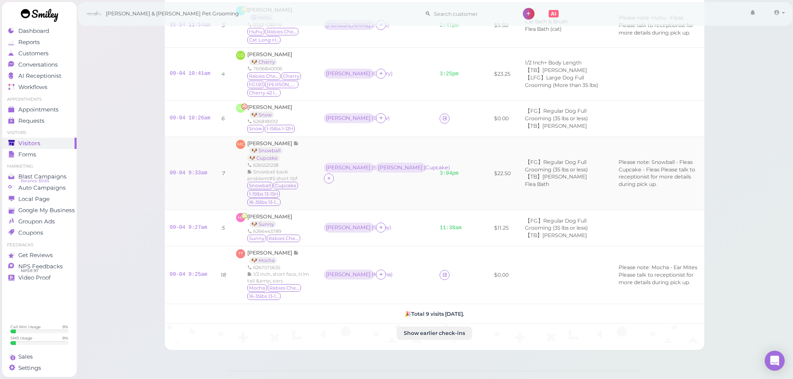
scroll to position [167, 0]
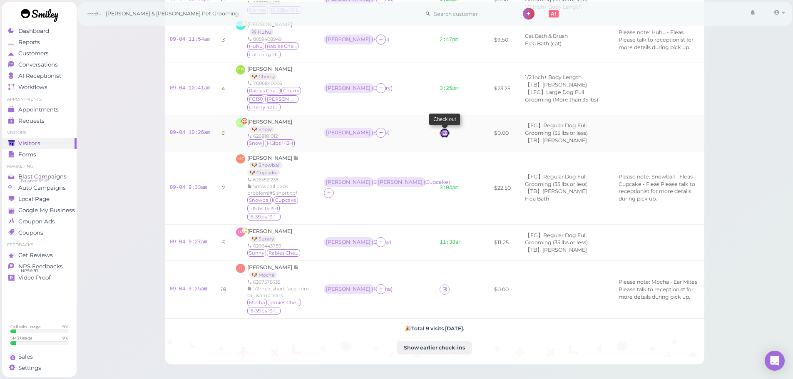
click at [440, 133] on link at bounding box center [445, 133] width 10 height 10
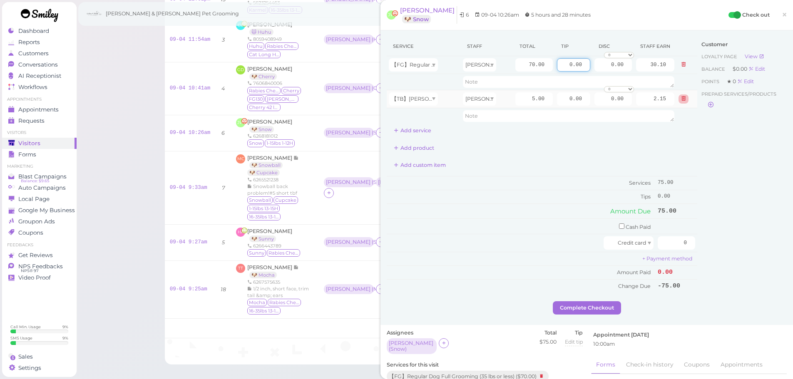
drag, startPoint x: 642, startPoint y: 86, endPoint x: 677, endPoint y: 98, distance: 37.4
click at [673, 96] on tbody "【FG】Regular Dog Full Grooming (35 lbs or less) Rebecca 70.00 0.00 0.00 0 10% of…" at bounding box center [542, 90] width 311 height 68
type input "7.5"
drag, startPoint x: 668, startPoint y: 249, endPoint x: 798, endPoint y: 294, distance: 137.6
click at [793, 296] on html "Dashboard Reports Customers Conversations 0" at bounding box center [396, 149] width 793 height 632
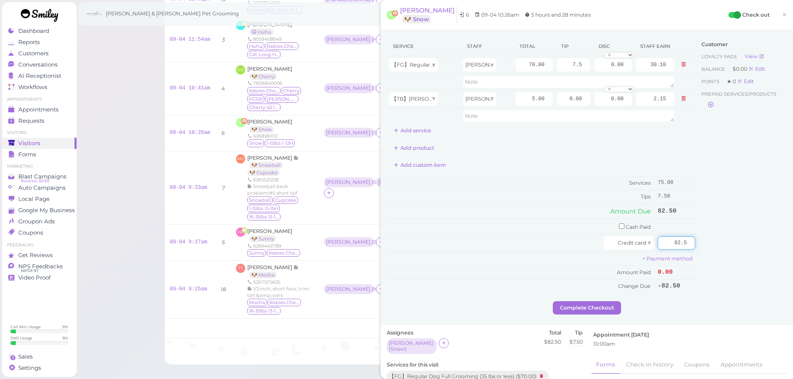
type input "82.5"
click at [753, 284] on div "Customer Loyalty page View Balance $0.00 Edit Points ★ 0 Edit Prepaid services/…" at bounding box center [742, 169] width 90 height 265
click at [571, 302] on button "Complete Checkout" at bounding box center [587, 307] width 68 height 13
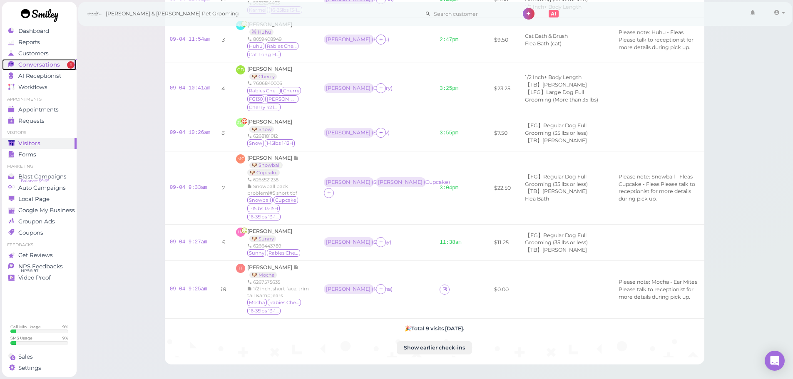
click at [47, 67] on span "Conversations" at bounding box center [39, 64] width 42 height 7
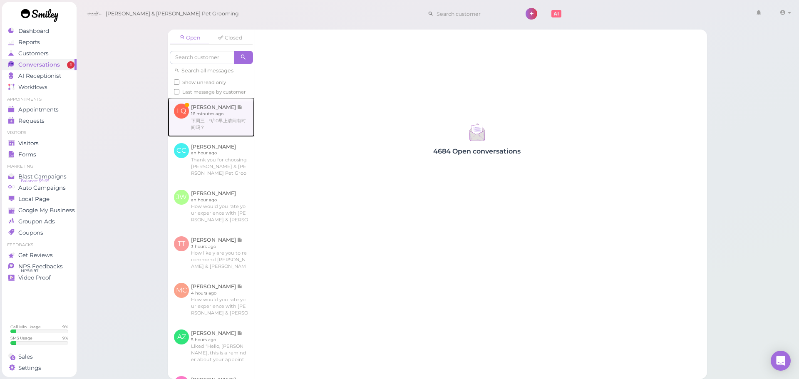
click at [180, 130] on link at bounding box center [211, 116] width 87 height 39
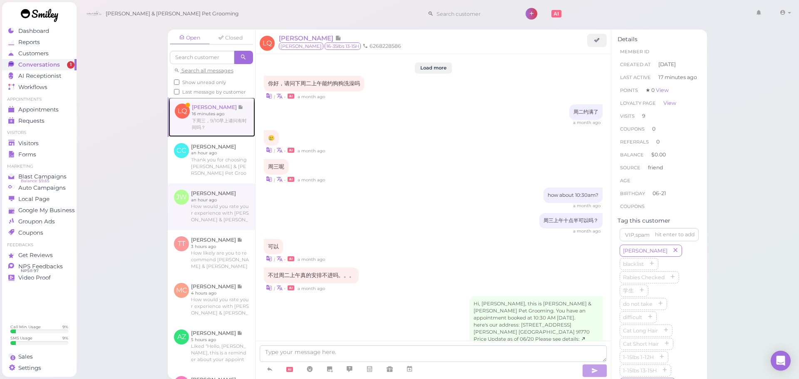
scroll to position [853, 0]
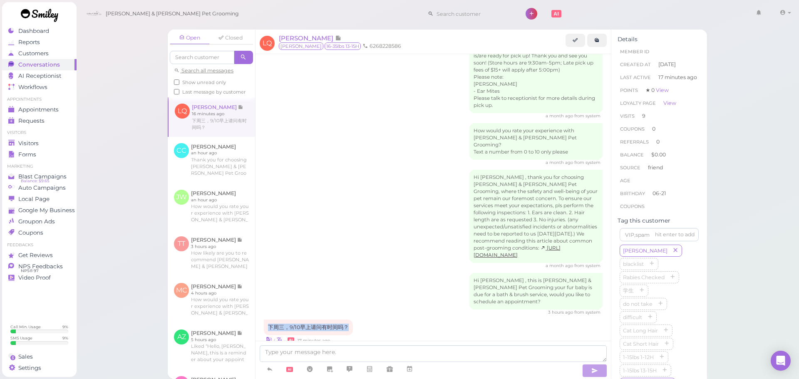
drag, startPoint x: 350, startPoint y: 296, endPoint x: 266, endPoint y: 300, distance: 84.2
click at [266, 320] on div "下周三，9/10早上请问有时间吗？" at bounding box center [308, 328] width 89 height 16
click at [404, 310] on div "3 hours ago from system" at bounding box center [433, 313] width 339 height 6
click at [383, 354] on textarea at bounding box center [433, 354] width 347 height 17
type textarea "可以，你想要几点？"
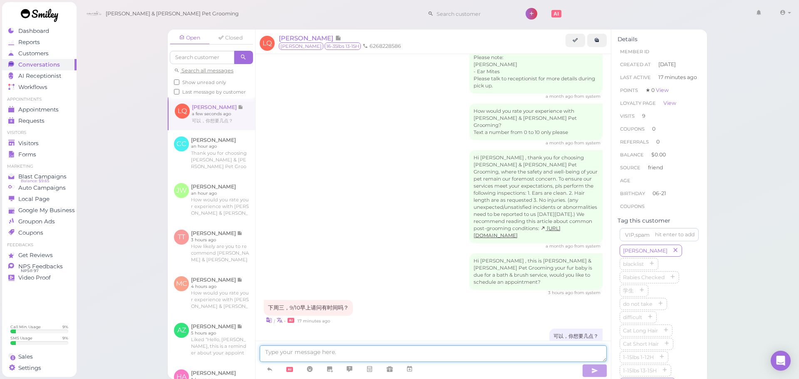
scroll to position [907, 0]
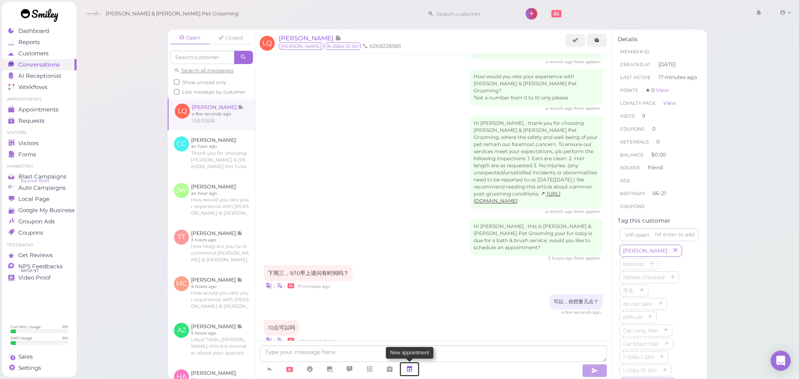
click at [415, 370] on link at bounding box center [410, 369] width 20 height 15
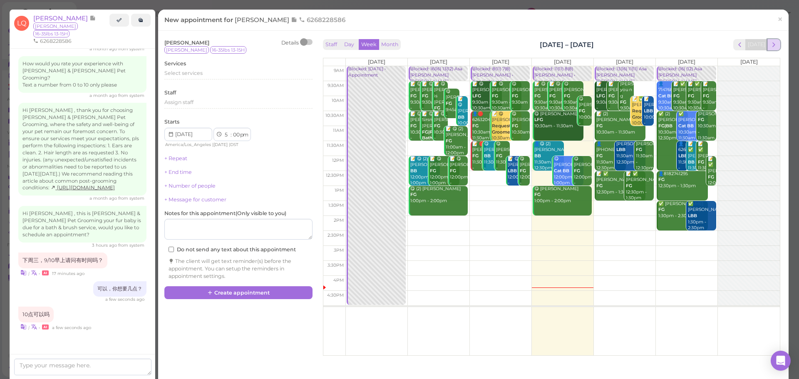
click at [771, 47] on span "next" at bounding box center [774, 45] width 8 height 8
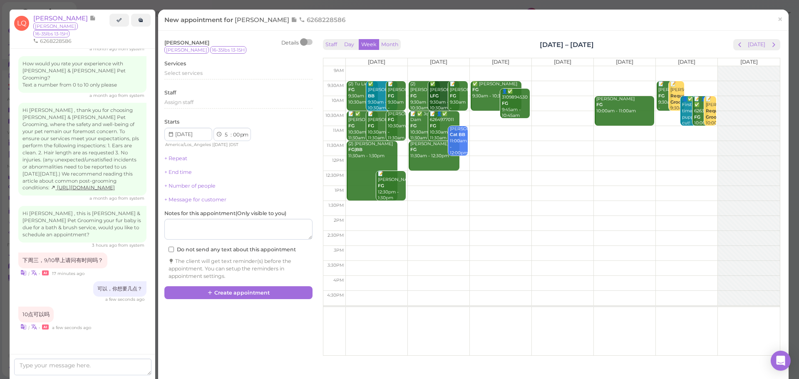
click at [479, 119] on td at bounding box center [563, 118] width 435 height 15
type input "2025-09-10"
select select "10"
select select "45"
select select "am"
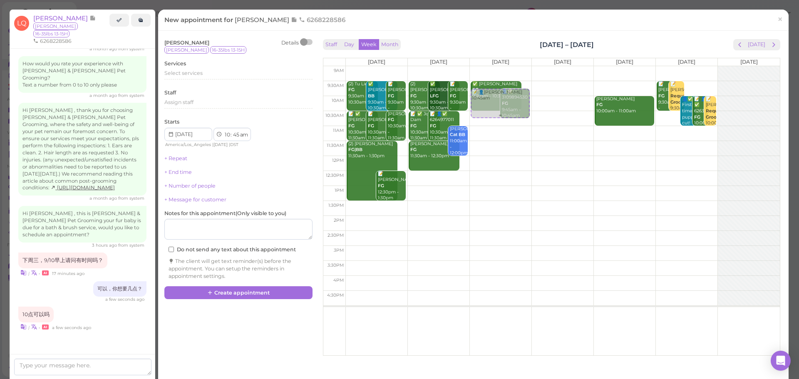
drag, startPoint x: 482, startPoint y: 126, endPoint x: 483, endPoint y: 95, distance: 30.8
click at [484, 66] on div "📝 👤Liya Qin 10:45am ✅ Shayla Oliva FG 9:30am - 10:30am 👤✅ 3109894530 FG 9:45am …" at bounding box center [501, 66] width 62 height 0
click at [513, 66] on div "📝 👤Liya Qin 9:45am ✅ Shayla Oliva FG 9:30am - 10:30am 👤✅ 3109894530 FG 9:45am -…" at bounding box center [501, 66] width 62 height 0
select select "10"
select select "00"
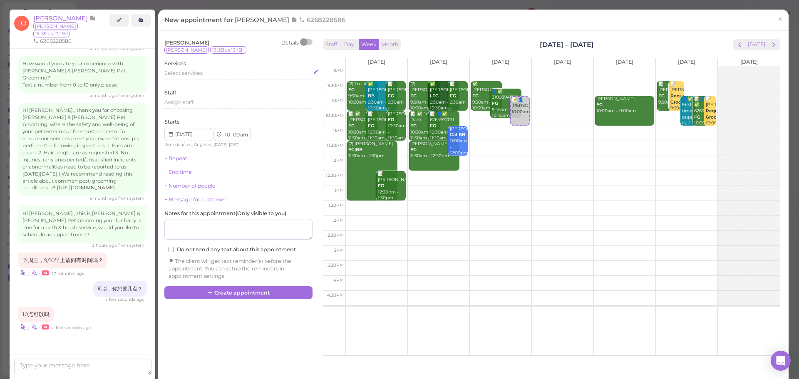
click at [210, 76] on div "Select services" at bounding box center [238, 73] width 148 height 7
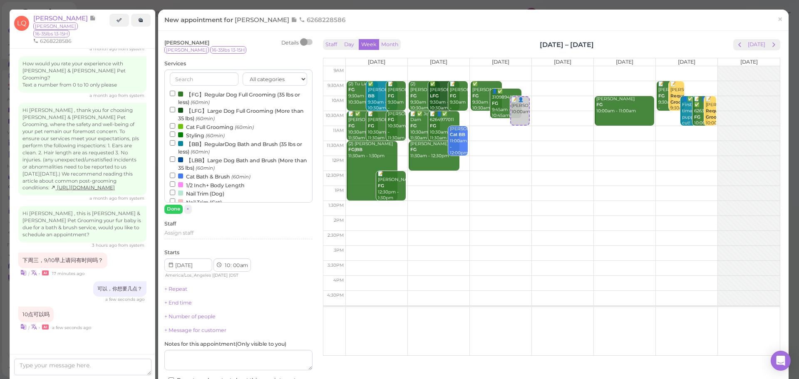
click at [194, 142] on label "【BB】RegularDog Bath and Brush (35 lbs or less) (60min)" at bounding box center [238, 147] width 137 height 16
click at [175, 142] on input "【BB】RegularDog Bath and Brush (35 lbs or less) (60min)" at bounding box center [172, 142] width 5 height 5
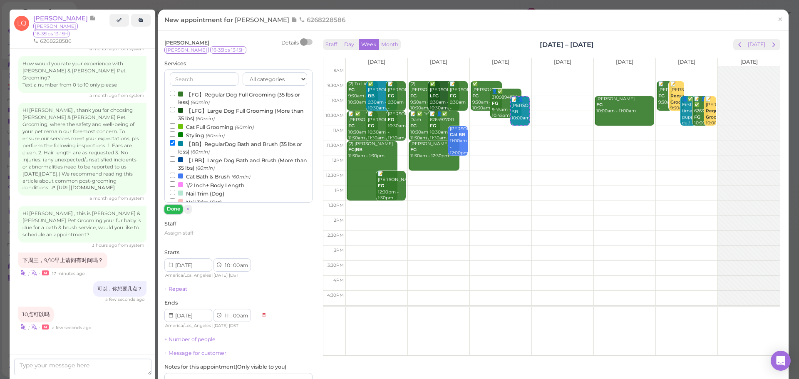
click at [168, 210] on button "Done" at bounding box center [173, 209] width 18 height 9
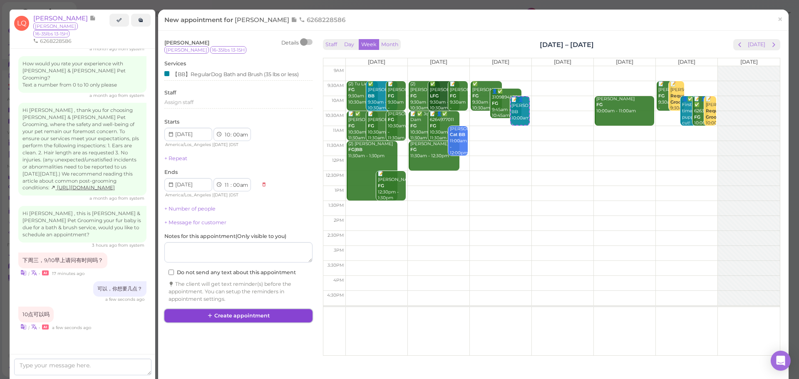
click at [227, 315] on button "Create appointment" at bounding box center [238, 315] width 148 height 13
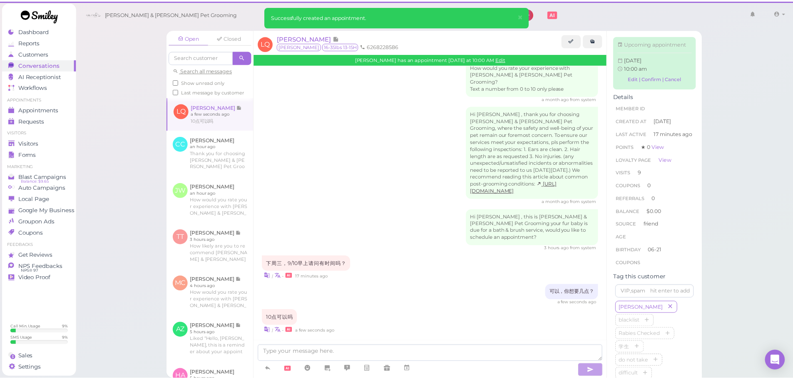
scroll to position [907, 0]
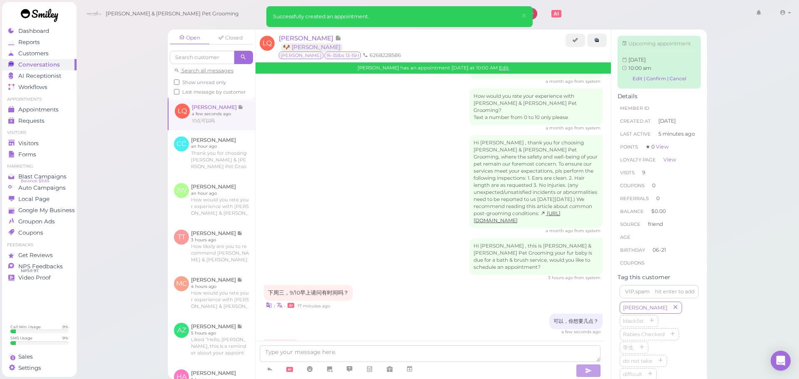
click at [126, 127] on div "Open Closed Search all messages Show unread only Last message by customer LQ Li…" at bounding box center [438, 189] width 724 height 379
click at [71, 142] on link "Visitors" at bounding box center [39, 143] width 75 height 11
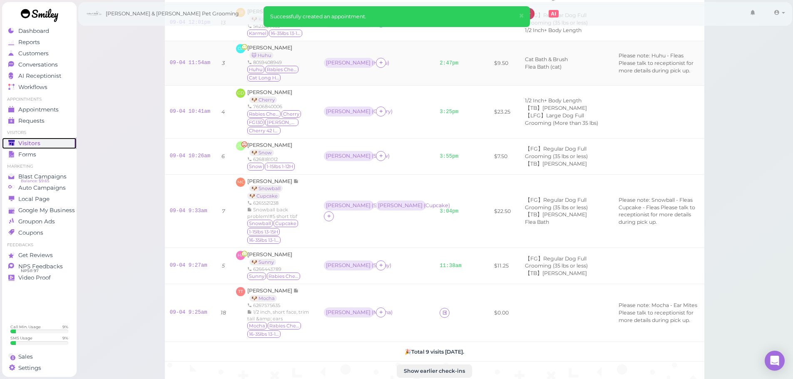
scroll to position [208, 0]
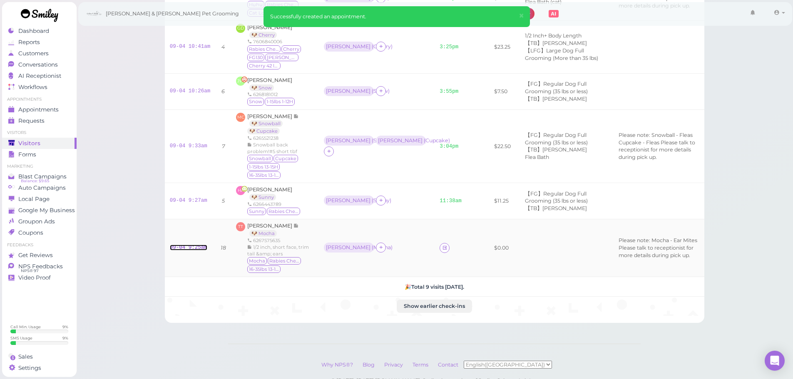
click at [201, 248] on link "09-04 9:25am" at bounding box center [188, 248] width 37 height 6
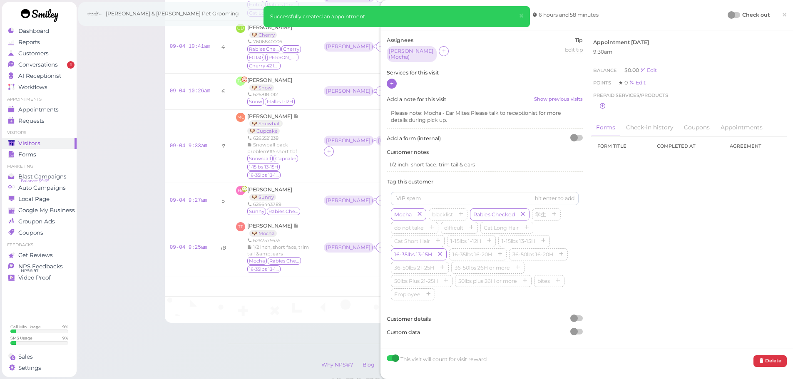
click at [390, 80] on icon at bounding box center [391, 83] width 5 height 6
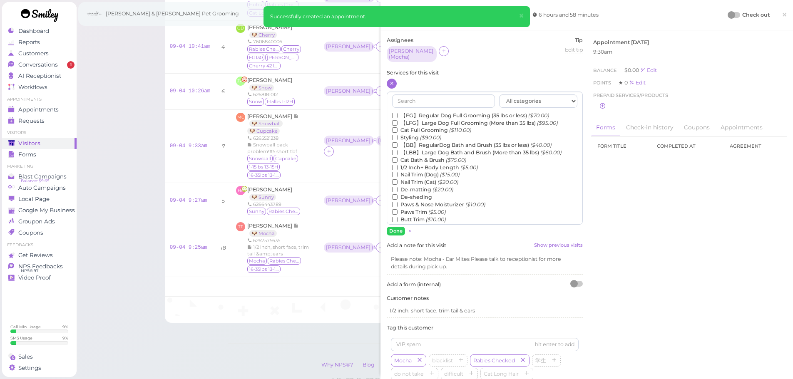
click at [431, 112] on label "【FG】Regular Dog Full Grooming (35 lbs or less) ($70.00)" at bounding box center [470, 115] width 157 height 7
click at [398, 113] on input "【FG】Regular Dog Full Grooming (35 lbs or less) ($70.00)" at bounding box center [394, 115] width 5 height 5
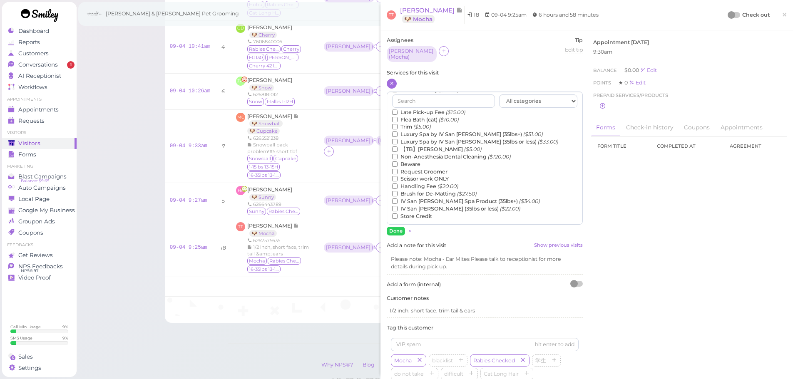
click at [415, 146] on label "【TB】Teeth Brushing ($5.00)" at bounding box center [437, 149] width 90 height 7
click at [398, 147] on input "【TB】Teeth Brushing ($5.00)" at bounding box center [394, 149] width 5 height 5
click at [390, 230] on button "Done" at bounding box center [396, 231] width 18 height 9
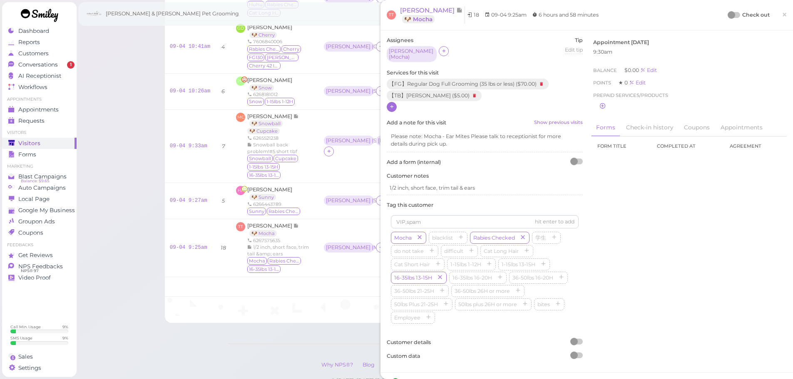
click at [729, 17] on div at bounding box center [735, 15] width 12 height 6
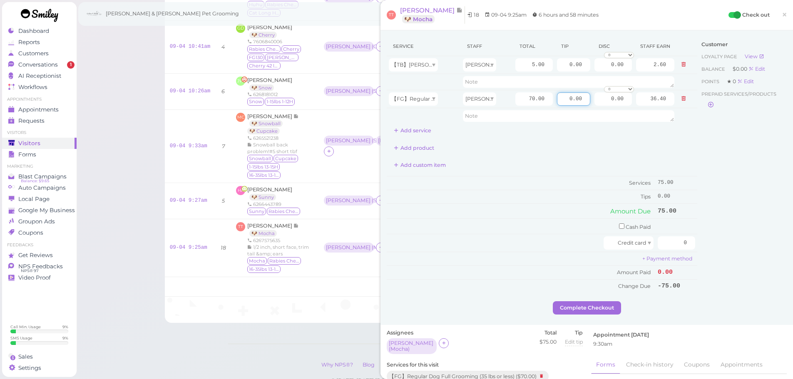
drag, startPoint x: 559, startPoint y: 101, endPoint x: 715, endPoint y: 190, distance: 179.7
click at [729, 136] on div "Service Staff Total Tip Disc Staff earn 【TB】Teeth Brushing Asa 5.00 0.00 0.00 0…" at bounding box center [587, 169] width 400 height 265
type input "15"
click at [673, 239] on input "0" at bounding box center [676, 242] width 37 height 13
type input "90"
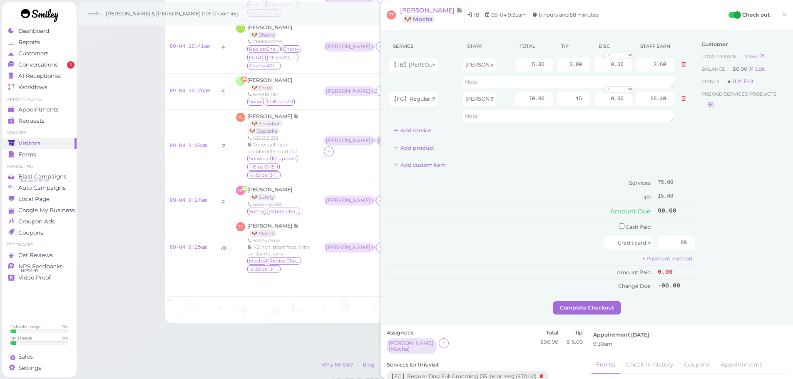
click at [714, 243] on div "Customer Loyalty page View Balance $0.00 Edit Points ★ 0 Edit Prepaid services/…" at bounding box center [742, 169] width 90 height 265
click at [592, 303] on button "Complete Checkout" at bounding box center [587, 307] width 68 height 13
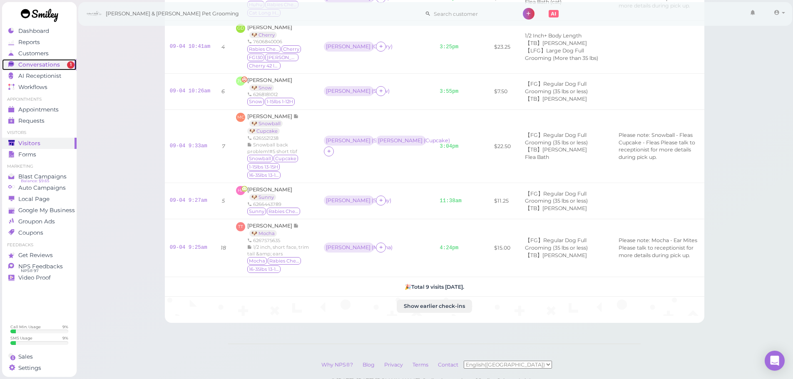
click at [55, 65] on span "Conversations" at bounding box center [39, 64] width 42 height 7
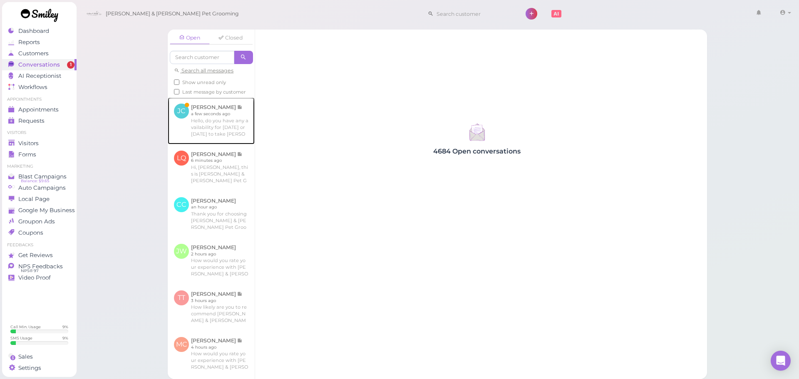
click at [236, 144] on link at bounding box center [211, 120] width 87 height 47
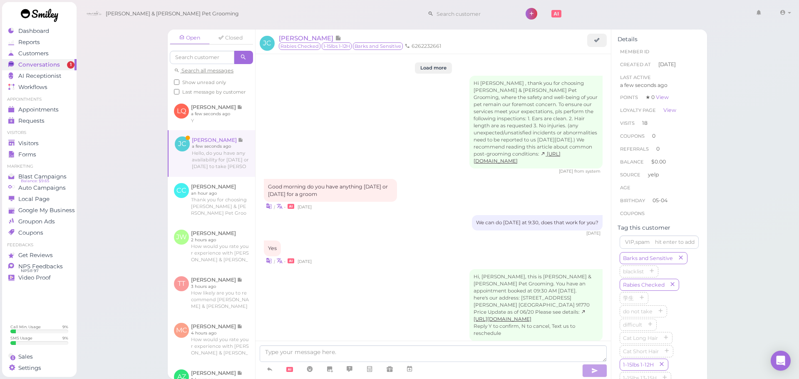
scroll to position [1263, 0]
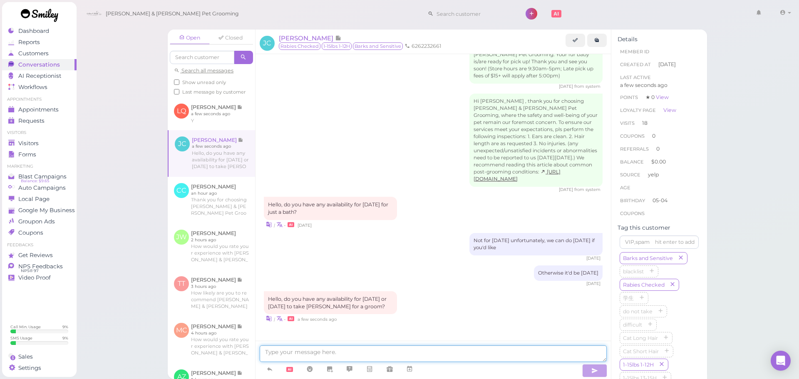
click at [460, 361] on textarea at bounding box center [433, 354] width 347 height 17
click at [321, 350] on textarea at bounding box center [433, 354] width 347 height 17
type textarea "Yes, would you like to come in at 9:30 tomorrow?"
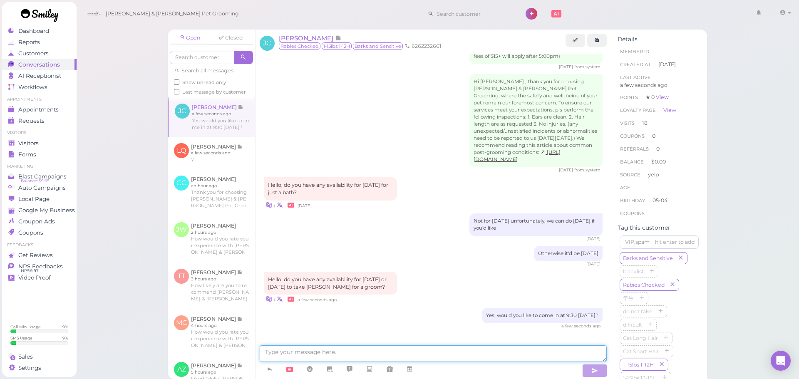
scroll to position [1317, 0]
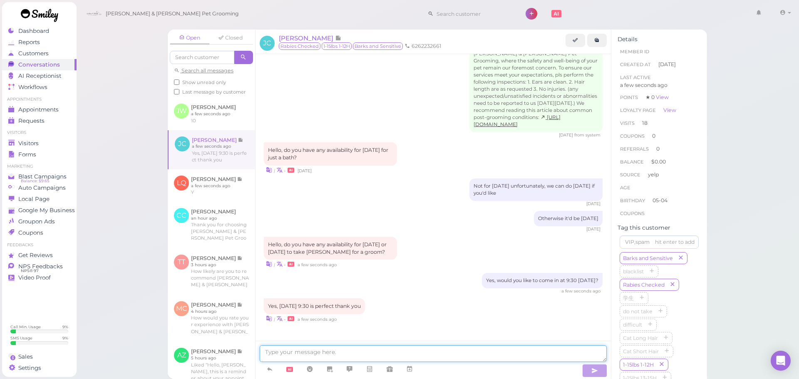
click at [331, 352] on textarea at bounding box center [433, 354] width 347 height 17
click at [358, 350] on textarea at bounding box center [433, 354] width 347 height 17
click at [373, 348] on textarea at bounding box center [433, 354] width 347 height 17
click at [411, 372] on icon at bounding box center [409, 369] width 7 height 8
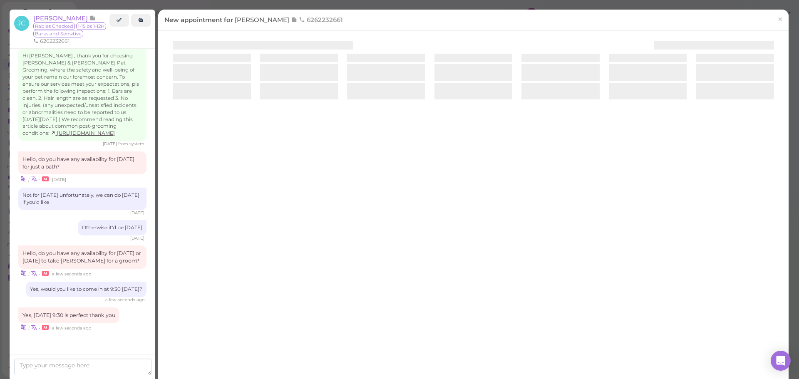
scroll to position [1388, 0]
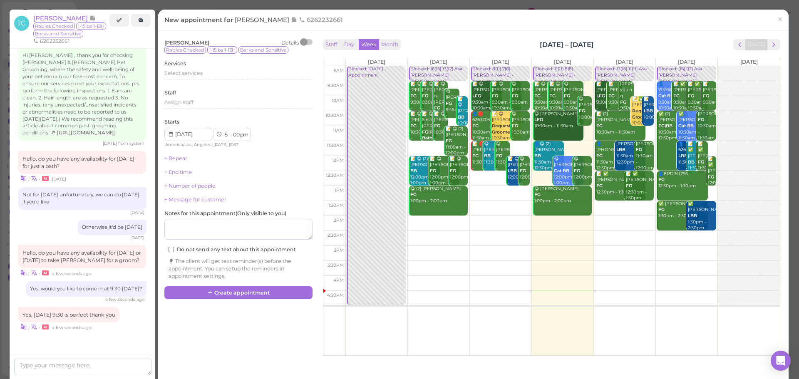
click at [636, 86] on td at bounding box center [563, 88] width 435 height 15
type input "[DATE]"
select select "9"
select select "30"
select select "am"
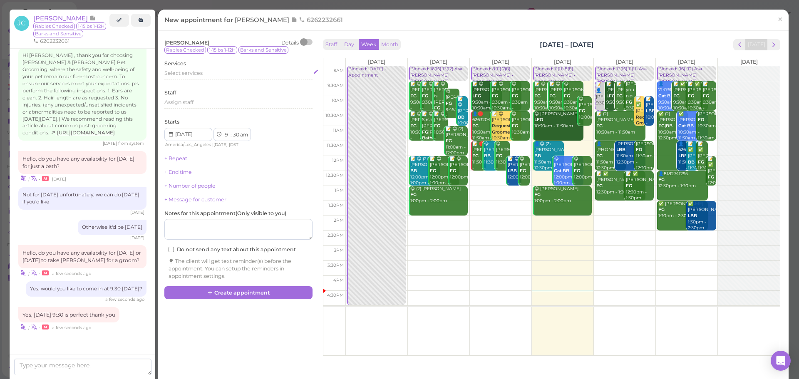
click at [193, 79] on div "Select services" at bounding box center [238, 75] width 148 height 10
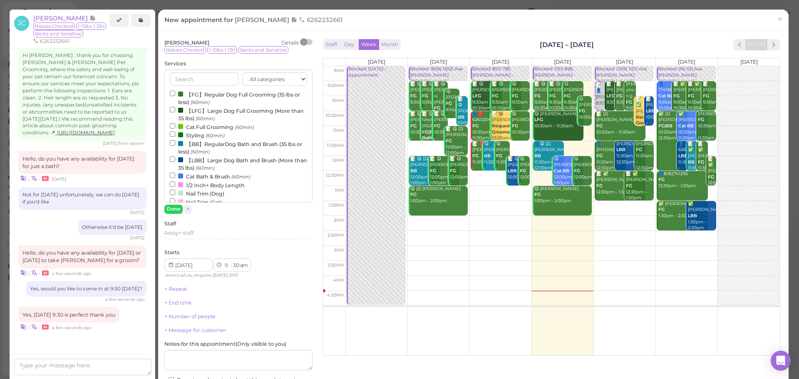
click at [194, 97] on label "【FG】Regular Dog Full Grooming (35 lbs or less) (60min)" at bounding box center [238, 98] width 137 height 16
click at [175, 96] on input "【FG】Regular Dog Full Grooming (35 lbs or less) (60min)" at bounding box center [172, 93] width 5 height 5
click at [171, 209] on button "Done" at bounding box center [173, 209] width 18 height 9
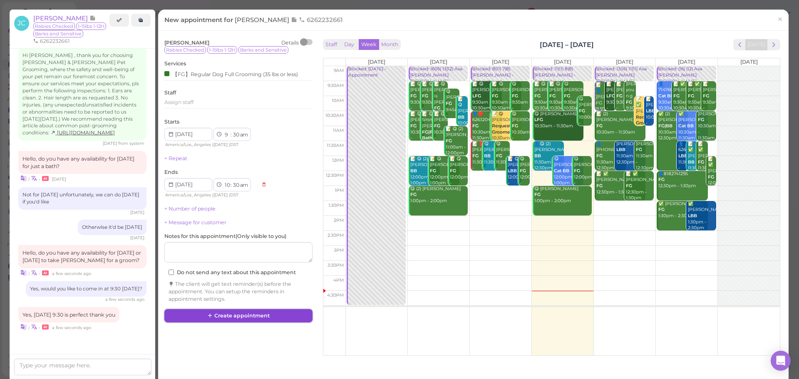
click at [219, 316] on button "Create appointment" at bounding box center [238, 315] width 148 height 13
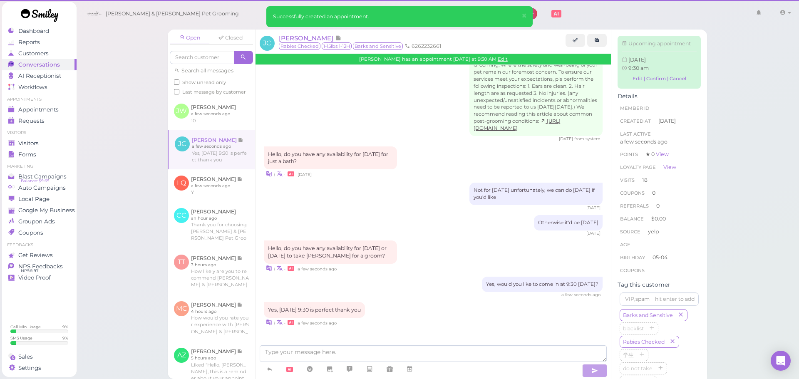
scroll to position [1317, 0]
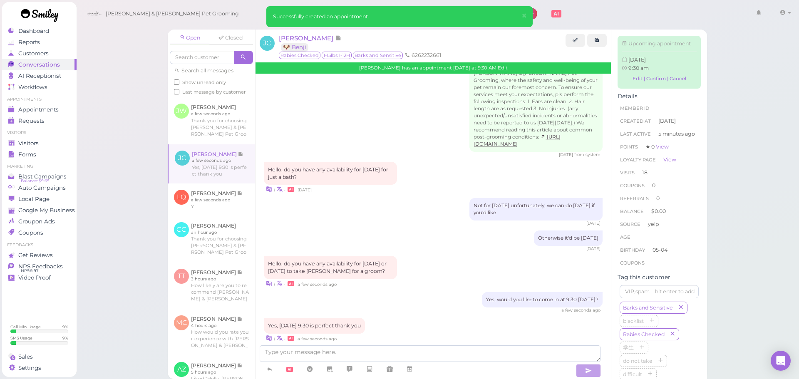
click at [741, 168] on div "Open Closed Search all messages Show unread only Last message by customer JW Ju…" at bounding box center [438, 189] width 724 height 379
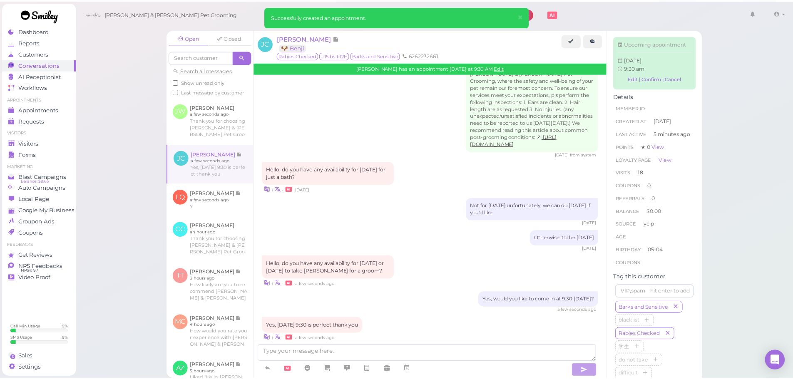
scroll to position [1403, 0]
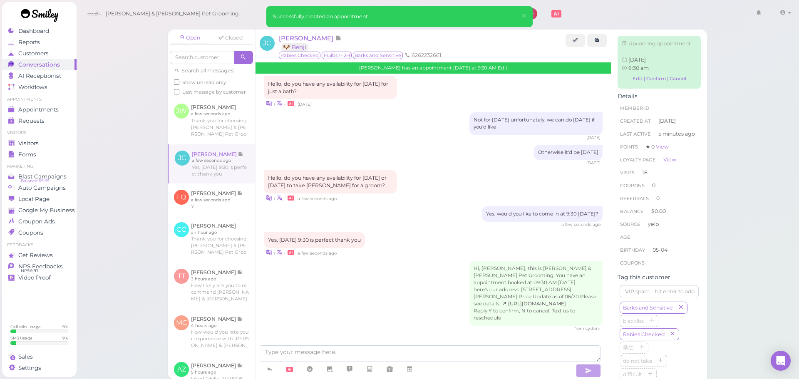
click at [741, 168] on div "Open Closed Search all messages Show unread only Last message by customer JW Ju…" at bounding box center [438, 189] width 724 height 379
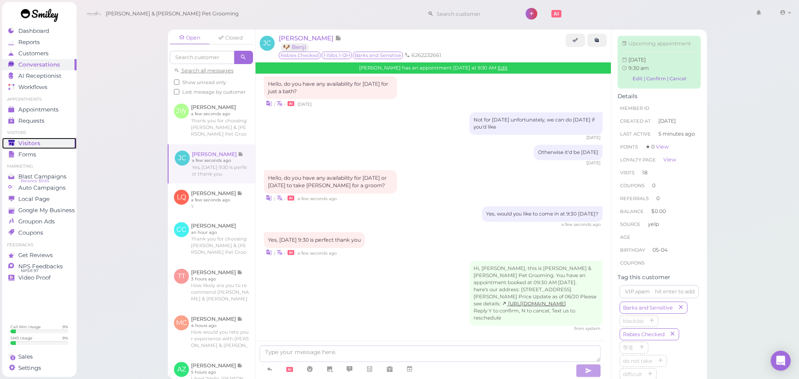
click at [30, 143] on span "Visitors" at bounding box center [29, 143] width 22 height 7
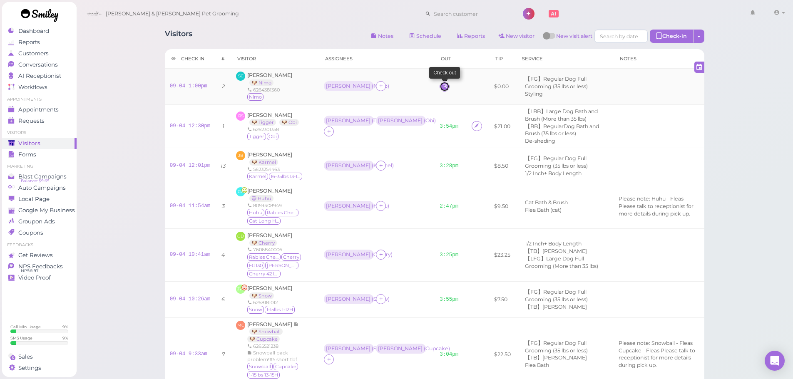
click at [440, 83] on link at bounding box center [445, 87] width 10 height 10
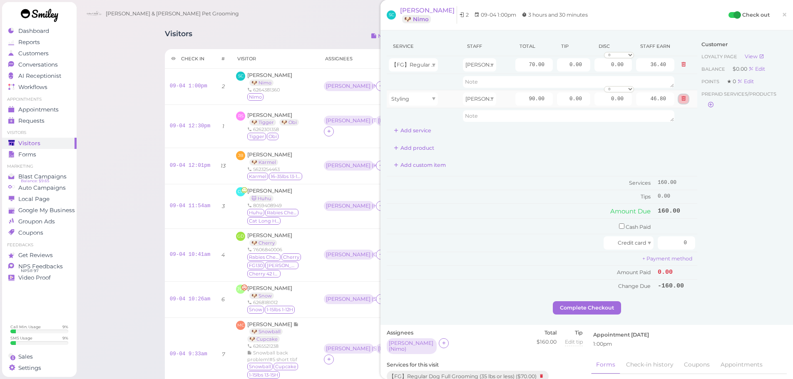
click at [681, 98] on icon at bounding box center [683, 99] width 5 height 6
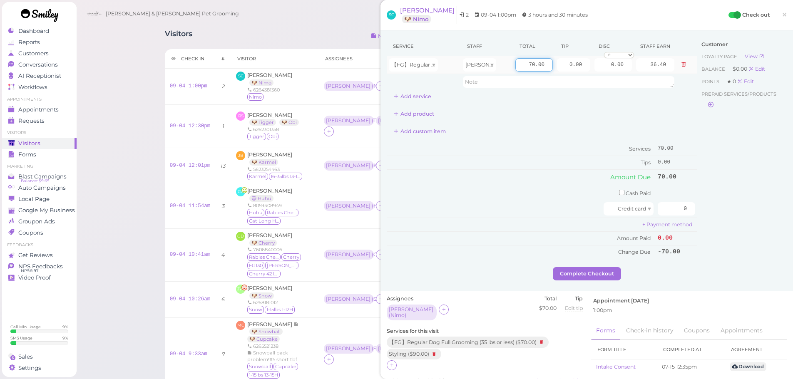
click at [519, 63] on input "70.00" at bounding box center [533, 64] width 37 height 13
type input "90.00"
type input "46.80"
drag, startPoint x: 654, startPoint y: 76, endPoint x: 762, endPoint y: 94, distance: 110.1
click at [786, 85] on div "Service Staff Total Tip Disc Staff earn 【FG】Regular Dog Full Grooming (35 lbs o…" at bounding box center [586, 160] width 413 height 261
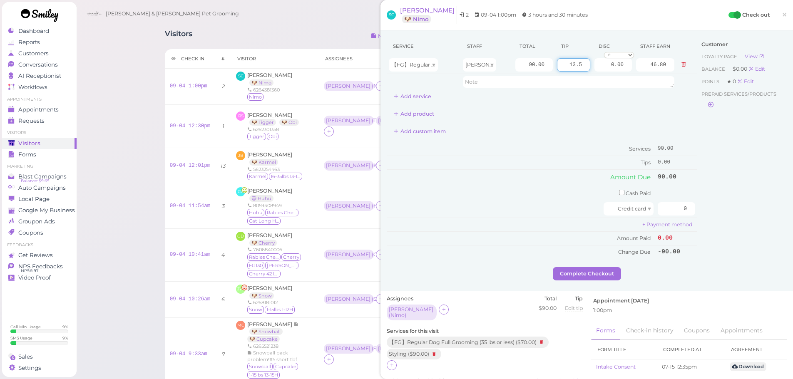
type input "13.5"
click at [738, 167] on div "Customer Loyalty page View Balance $0.00 Edit Points ★ 0 Edit Prepaid services/…" at bounding box center [742, 152] width 90 height 231
drag, startPoint x: 667, startPoint y: 211, endPoint x: 756, endPoint y: 218, distance: 89.0
click at [758, 218] on div "Service Staff Total Tip Disc Staff earn 【FG】Regular Dog Full Grooming (35 lbs o…" at bounding box center [587, 152] width 400 height 231
type input "103.5"
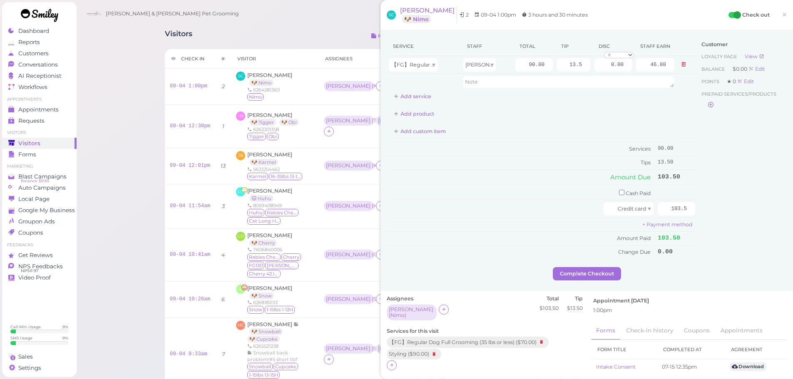
click at [734, 215] on div "Customer Loyalty page View Balance $0.00 Edit Points ★ 0 Edit Prepaid services/…" at bounding box center [742, 152] width 90 height 231
click at [609, 269] on button "Complete Checkout" at bounding box center [587, 273] width 68 height 13
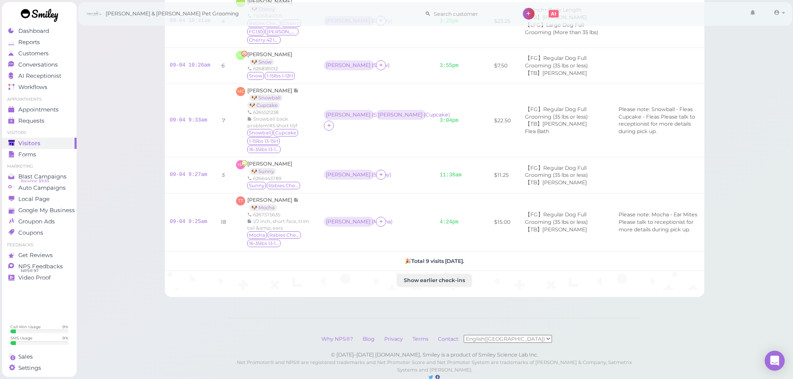
scroll to position [259, 0]
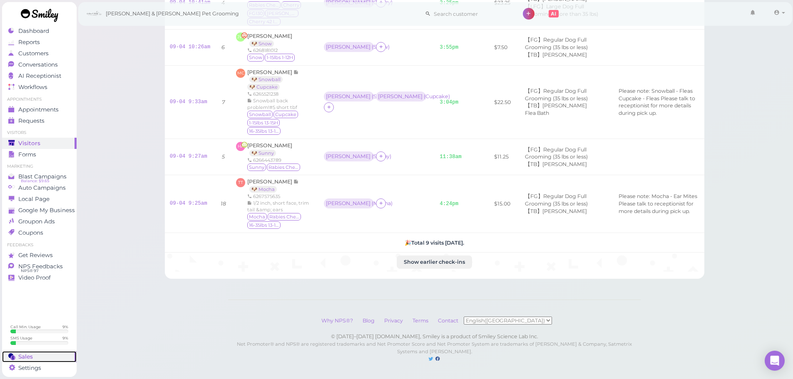
click at [38, 353] on div "Sales" at bounding box center [38, 356] width 60 height 7
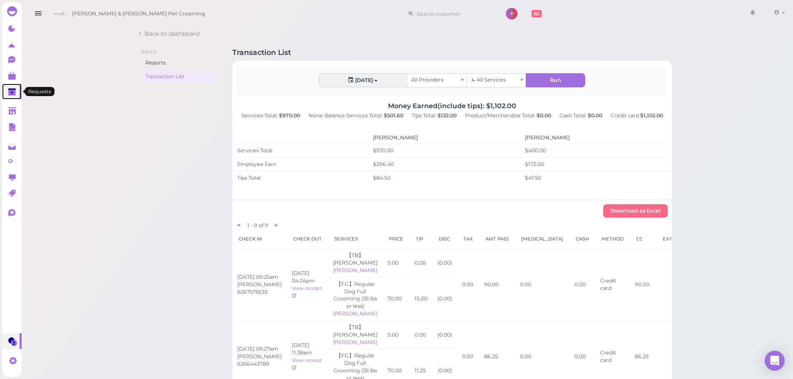
click at [12, 95] on polygon at bounding box center [11, 93] width 7 height 6
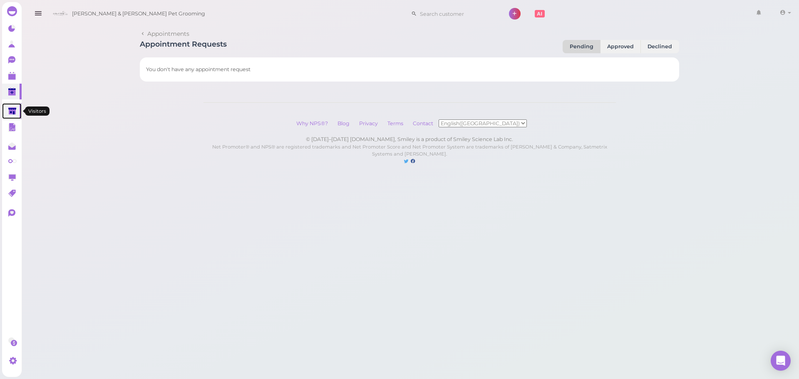
click at [18, 112] on link at bounding box center [12, 111] width 20 height 16
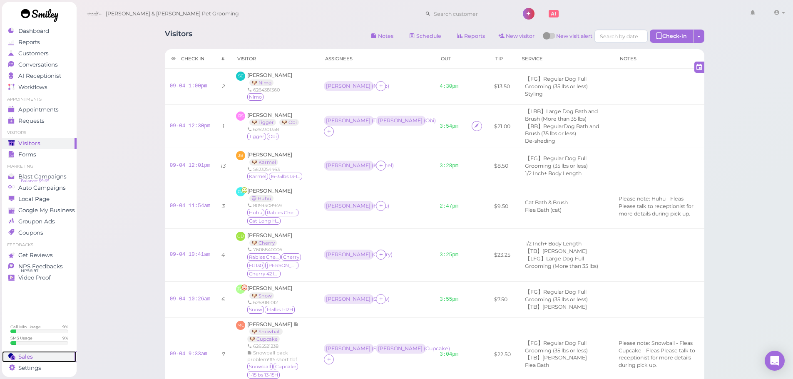
click at [26, 353] on link "Sales" at bounding box center [39, 356] width 75 height 11
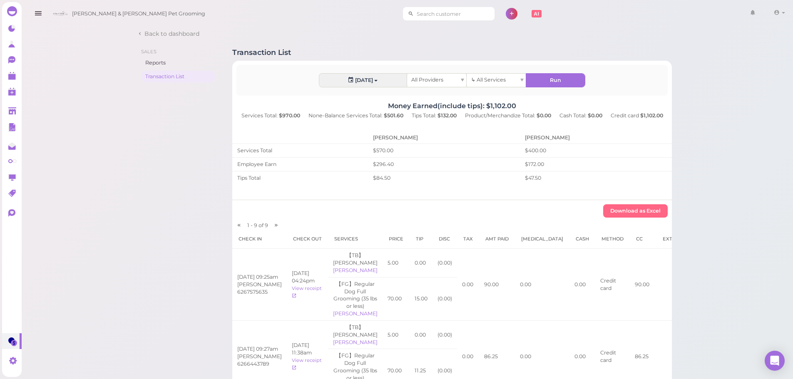
click at [439, 16] on input at bounding box center [454, 13] width 81 height 13
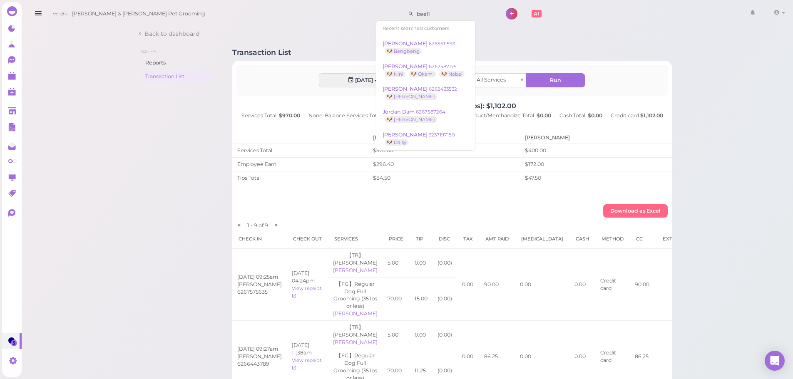
type input "beefie"
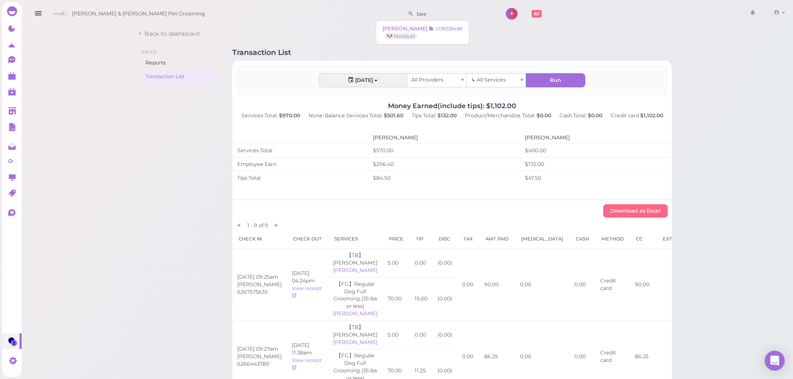
type input "beef"
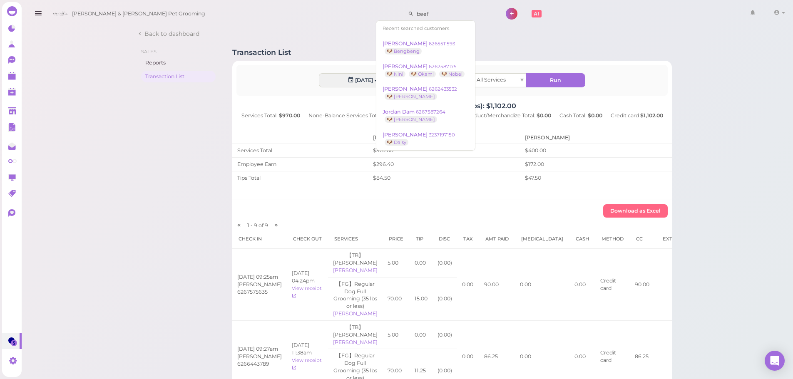
type input "beefy"
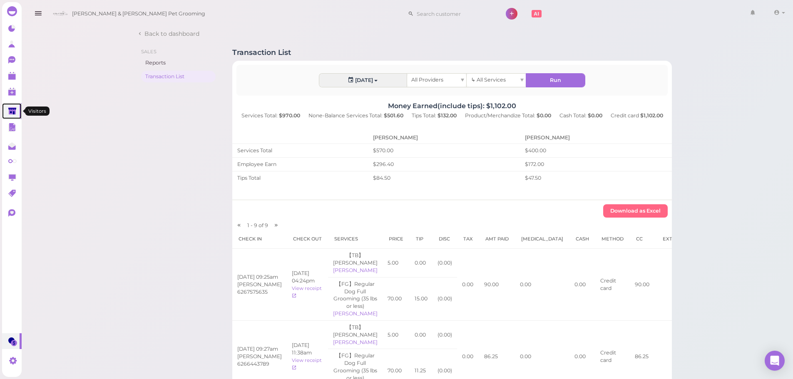
click at [11, 108] on icon at bounding box center [12, 111] width 8 height 6
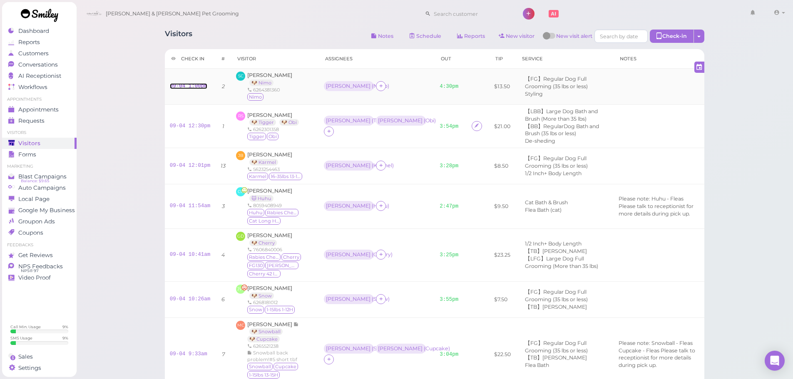
click at [197, 85] on link "09-04 1:00pm" at bounding box center [188, 86] width 37 height 6
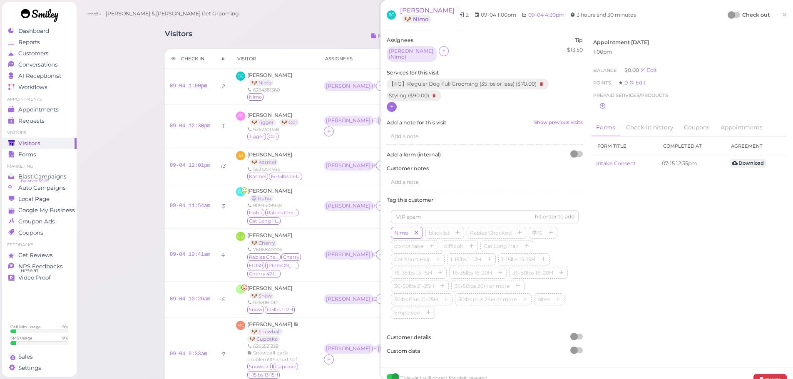
click at [394, 108] on icon at bounding box center [391, 107] width 5 height 6
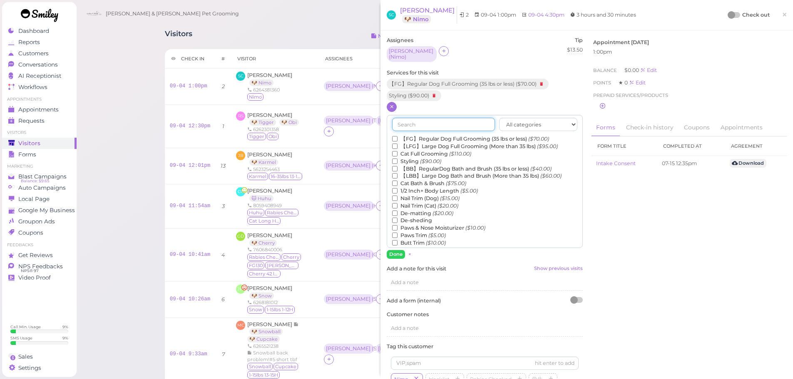
click at [406, 127] on input "text" at bounding box center [443, 124] width 103 height 13
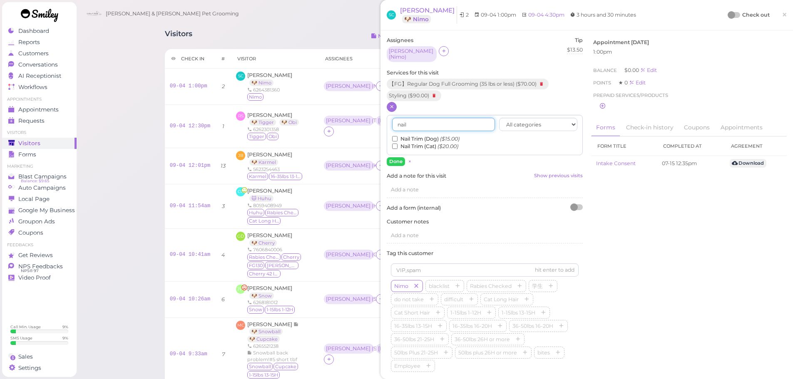
type input "nail"
click at [398, 135] on label "Nail Trim (Dog) ($15.00)" at bounding box center [425, 138] width 67 height 7
click at [398, 136] on input "Nail Trim (Dog) ($15.00)" at bounding box center [394, 138] width 5 height 5
click at [396, 157] on button "Done" at bounding box center [396, 161] width 18 height 9
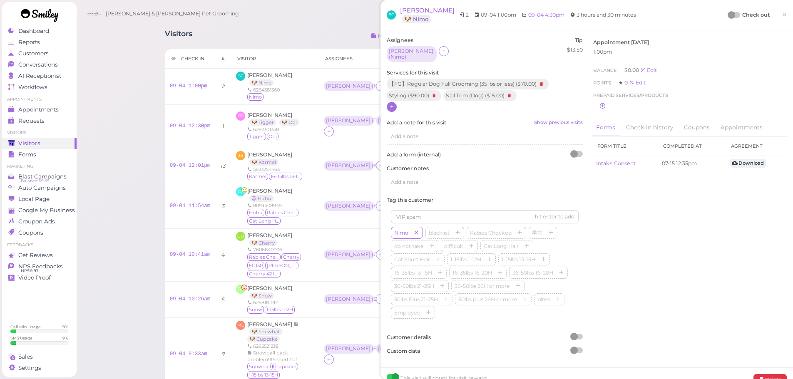
click at [730, 15] on div at bounding box center [735, 15] width 12 height 6
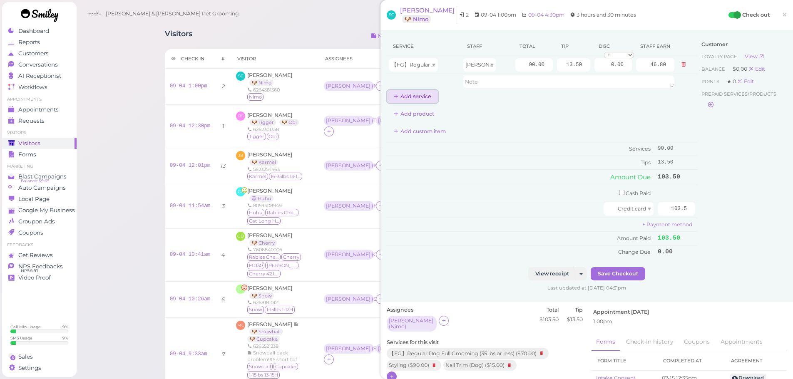
click at [423, 95] on button "Add service" at bounding box center [413, 96] width 52 height 13
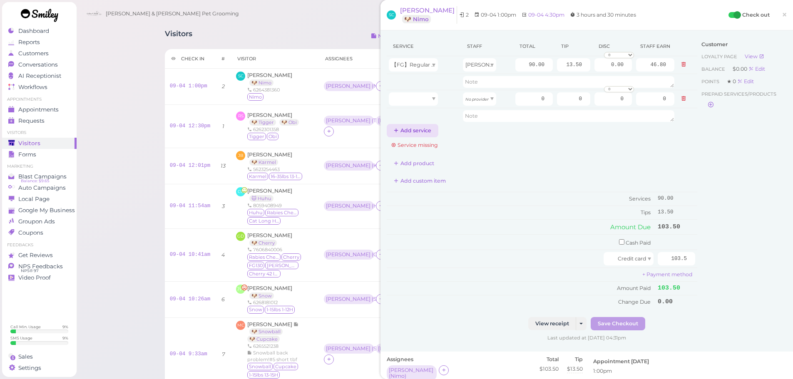
click at [422, 106] on td at bounding box center [424, 99] width 74 height 18
click at [420, 103] on div at bounding box center [413, 98] width 49 height 13
type input "15.00"
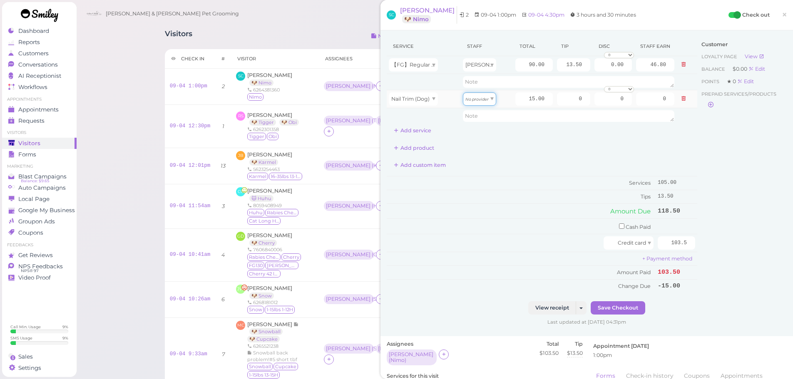
click at [472, 101] on icon "No provider" at bounding box center [476, 99] width 23 height 5
click at [490, 157] on div "Service Staff Total Tip Disc Staff earn 【FG】Regular Dog Full Grooming (35 lbs o…" at bounding box center [542, 165] width 311 height 256
click at [681, 98] on icon at bounding box center [683, 99] width 5 height 6
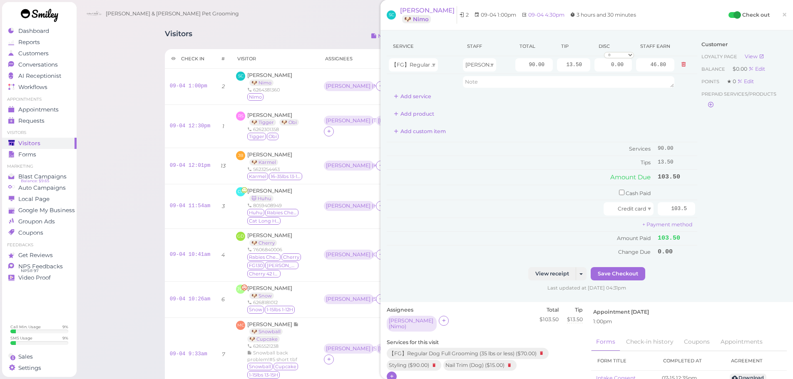
click at [738, 185] on div "Customer Loyalty page View Balance $0.00 Edit Points ★ 0 Edit Prepaid services/…" at bounding box center [742, 152] width 90 height 231
click at [782, 15] on span "×" at bounding box center [784, 15] width 5 height 12
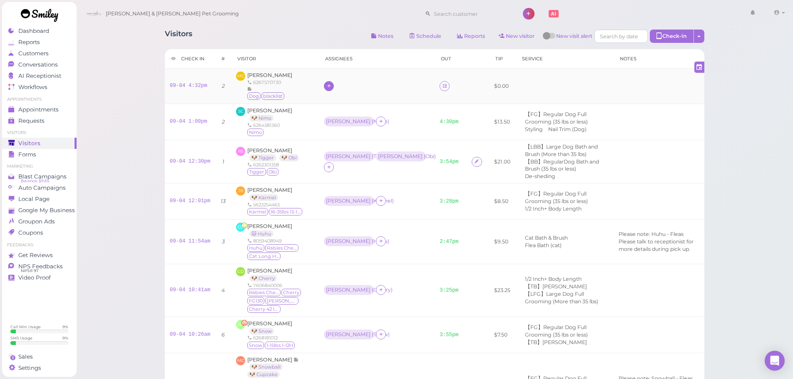
click at [326, 87] on icon at bounding box center [328, 86] width 5 height 6
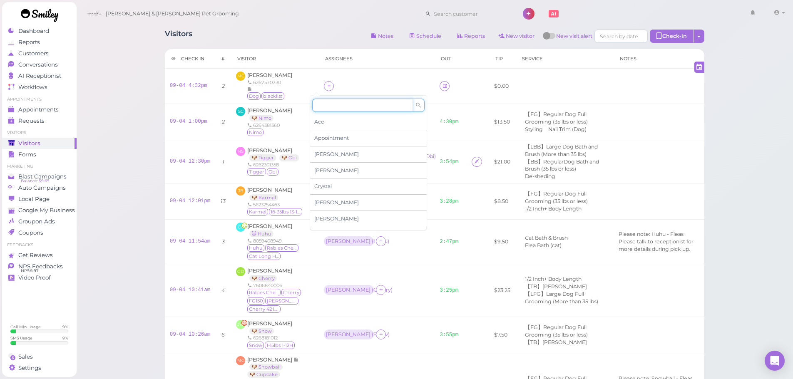
click at [324, 109] on input at bounding box center [362, 105] width 100 height 13
click at [328, 157] on div "Asa" at bounding box center [368, 155] width 117 height 16
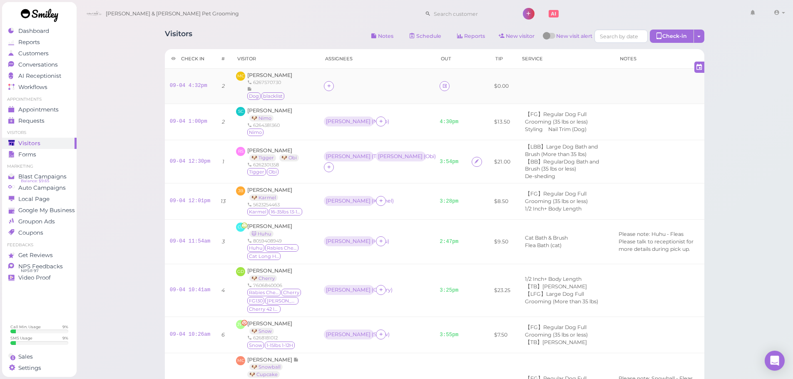
click at [182, 90] on div "09-04 4:32pm" at bounding box center [190, 85] width 41 height 7
click at [185, 88] on link "09-04 4:32pm" at bounding box center [188, 86] width 37 height 6
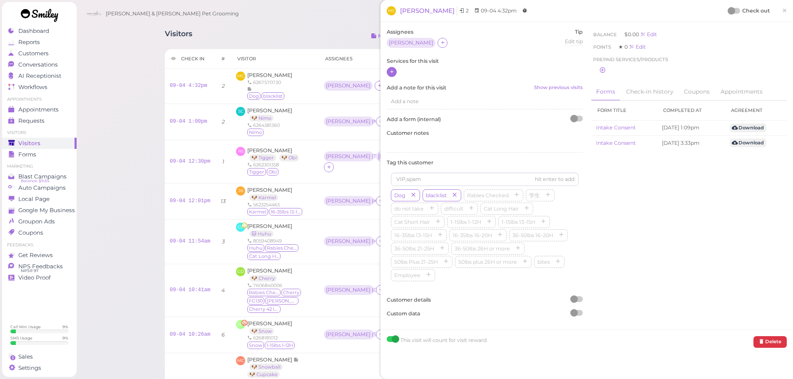
click at [390, 77] on div at bounding box center [392, 72] width 10 height 10
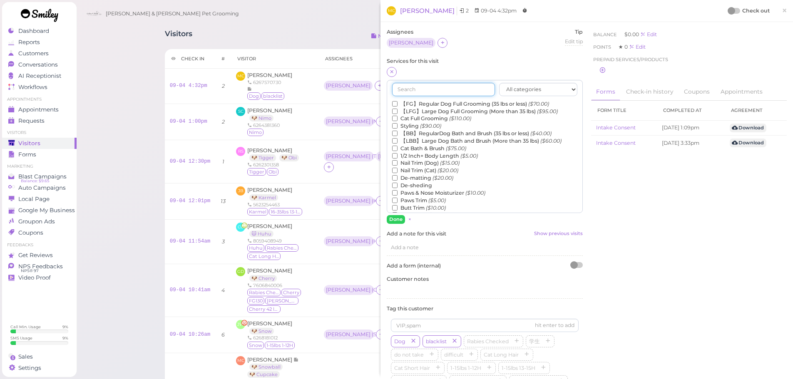
click at [410, 88] on input "text" at bounding box center [443, 89] width 103 height 13
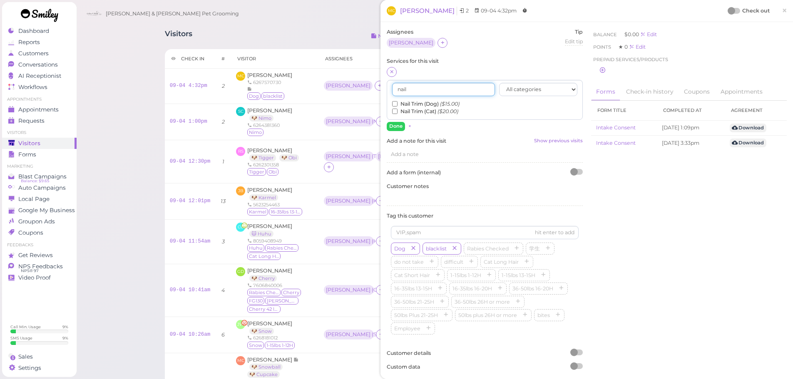
type input "nail"
click at [410, 102] on label "Nail Trim (Dog) ($15.00)" at bounding box center [425, 103] width 67 height 7
click at [398, 102] on input "Nail Trim (Dog) ($15.00)" at bounding box center [394, 103] width 5 height 5
click at [398, 127] on button "Done" at bounding box center [396, 126] width 18 height 9
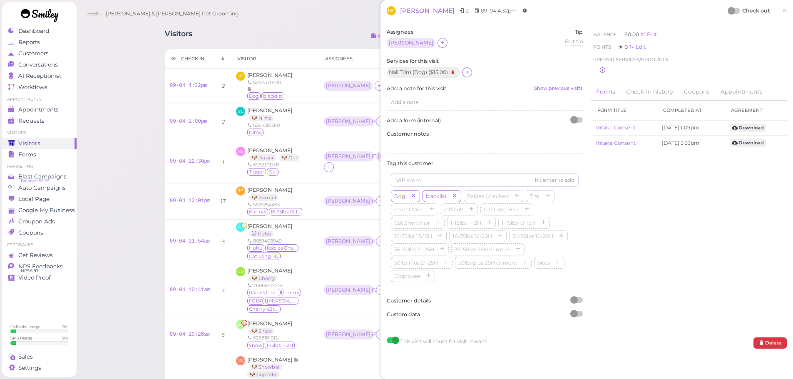
click at [728, 10] on div at bounding box center [731, 10] width 7 height 7
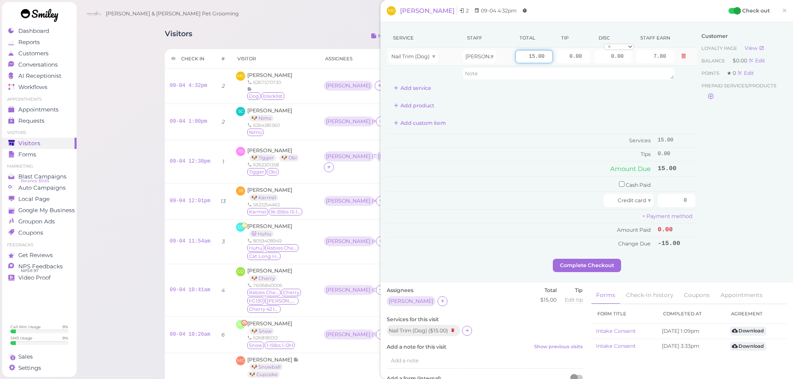
click at [515, 57] on input "15.00" at bounding box center [533, 56] width 37 height 13
type input "20.00"
type input "10.40"
click at [745, 68] on div "Service Staff Total Tip Disc Staff earn Nail Trim (Dog) Asa 20.00 0.00 0.00 0 1…" at bounding box center [587, 143] width 400 height 231
type input "3"
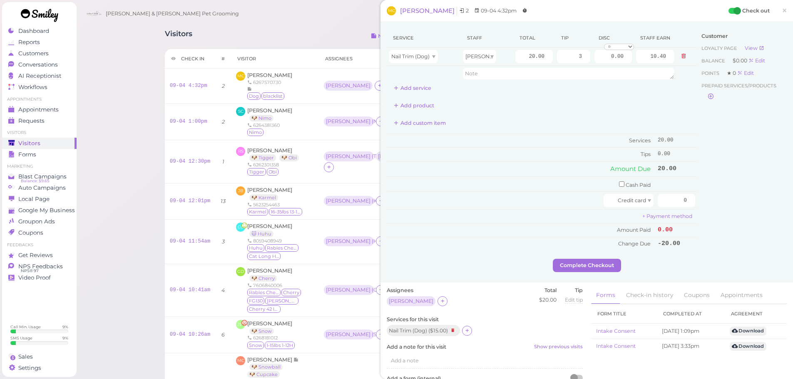
click at [726, 155] on div "Customer Loyalty page View Balance $0.00 Edit Points ★ 0 Edit Prepaid services/…" at bounding box center [742, 143] width 90 height 231
drag, startPoint x: 671, startPoint y: 195, endPoint x: 765, endPoint y: 209, distance: 94.2
click at [759, 208] on div "Service Staff Total Tip Disc Staff earn Nail Trim (Dog) Asa 20.00 3 0.00 0 10% …" at bounding box center [587, 143] width 400 height 231
type input "23"
click at [742, 232] on div "Customer Loyalty page View Balance $0.00 Edit Points ★ 0 Edit Prepaid services/…" at bounding box center [742, 143] width 90 height 231
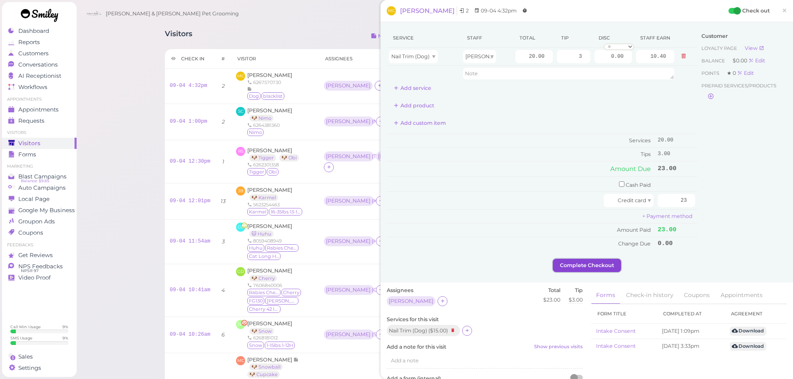
click at [606, 270] on button "Complete Checkout" at bounding box center [587, 265] width 68 height 13
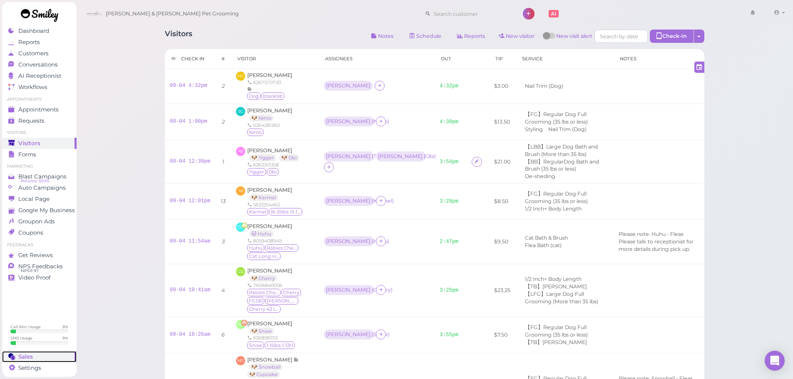
click at [42, 357] on div "Sales" at bounding box center [38, 356] width 60 height 7
